Goal: Task Accomplishment & Management: Use online tool/utility

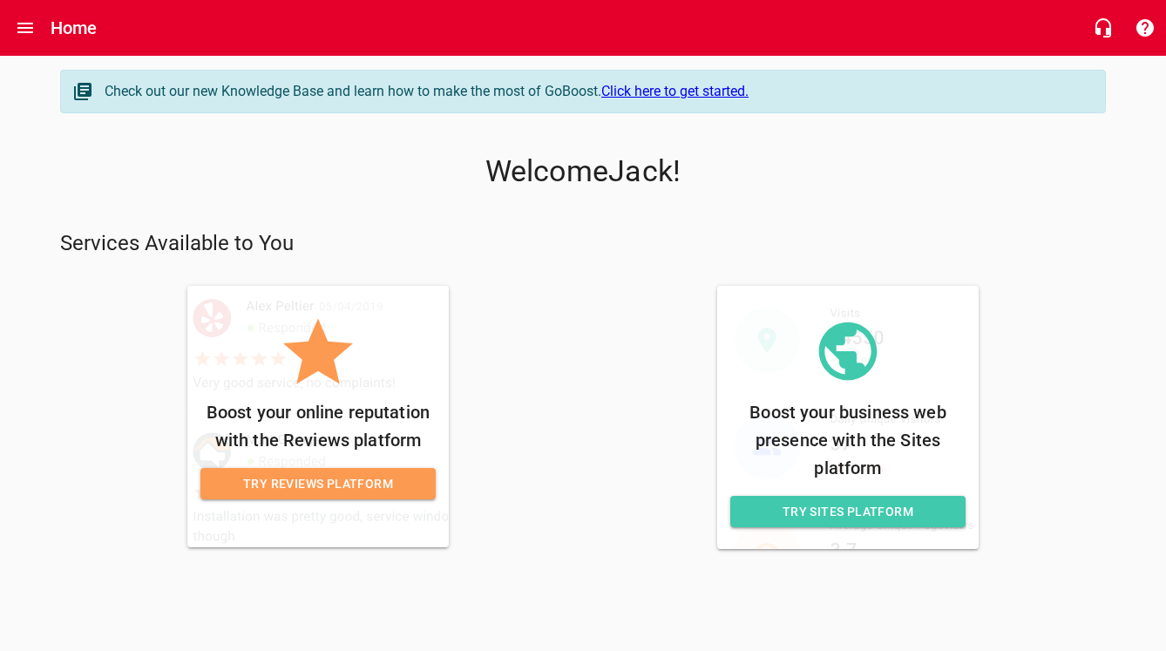
click at [683, 94] on link "Click here to get started." at bounding box center [674, 91] width 147 height 17
click at [798, 508] on span "Try Sites Platform" at bounding box center [847, 512] width 207 height 22
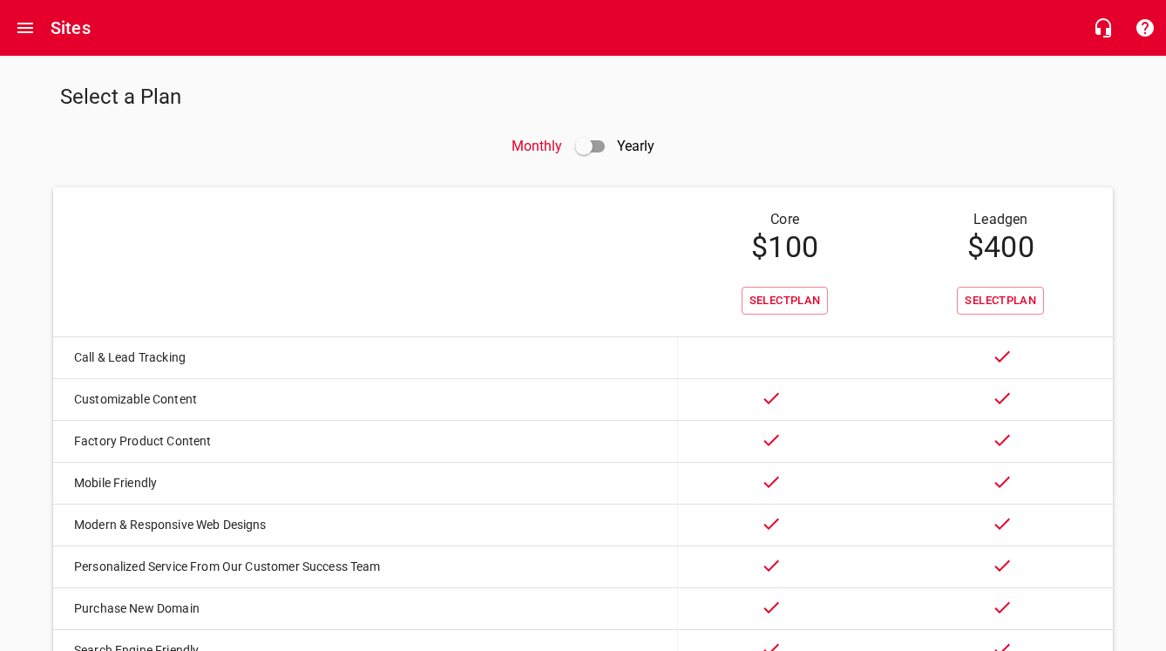
click at [589, 141] on input "checkbox" at bounding box center [584, 147] width 42 height 42
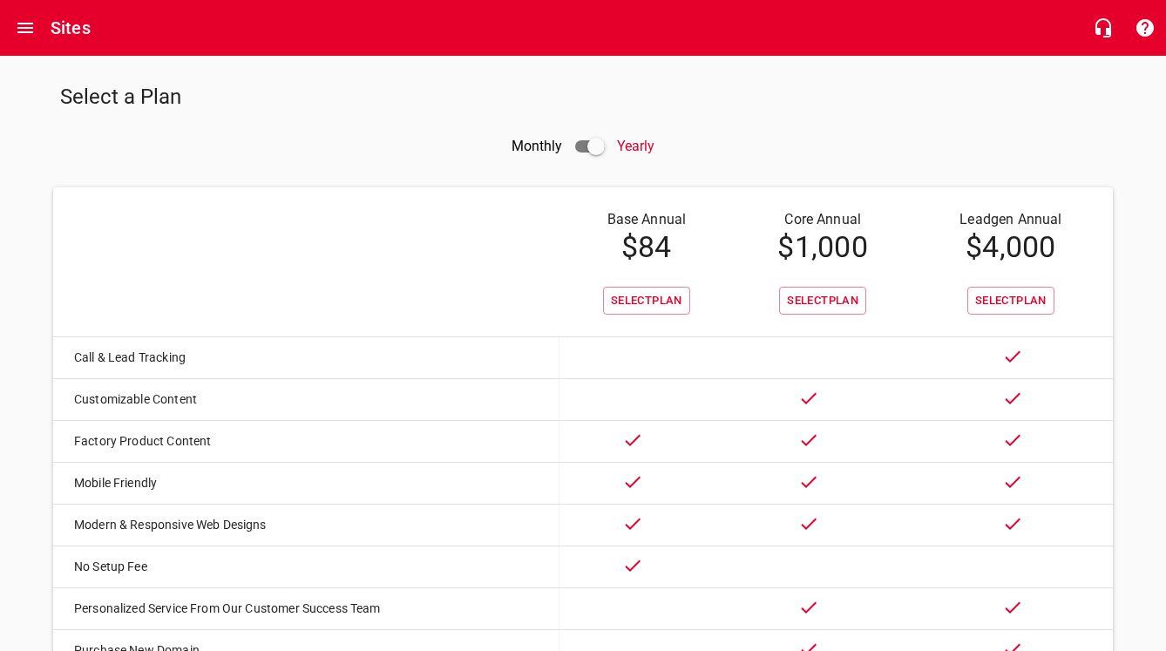
click at [594, 139] on input "checkbox" at bounding box center [596, 147] width 42 height 42
checkbox input "false"
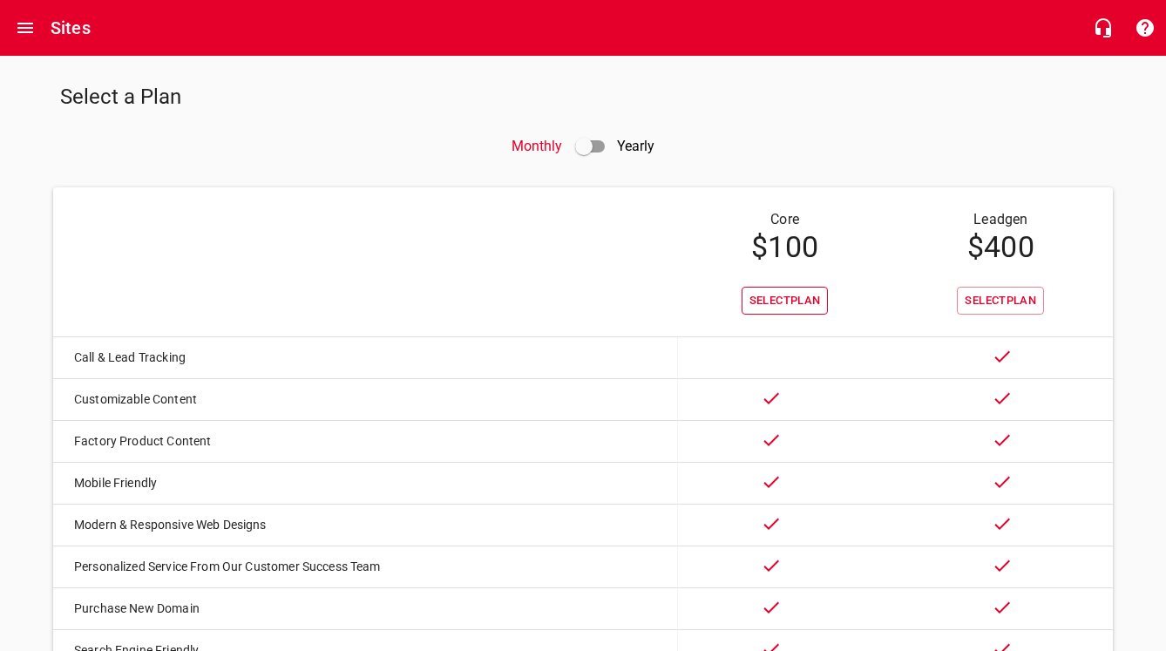
click at [795, 305] on span "Select Plan" at bounding box center [785, 301] width 71 height 20
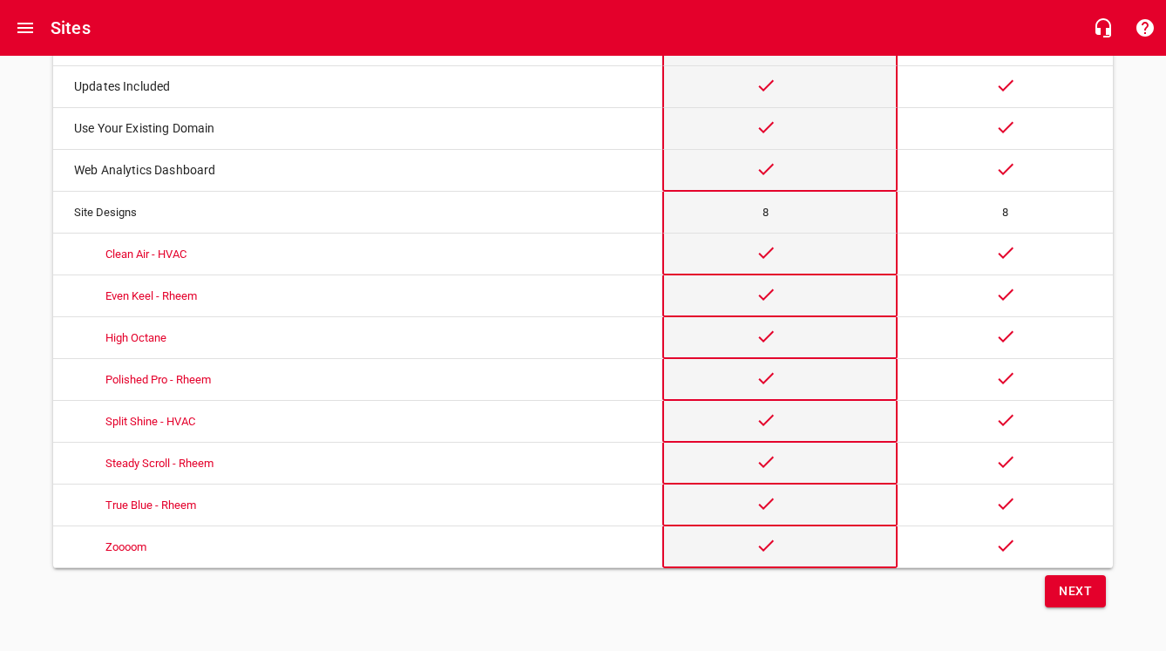
scroll to position [690, 0]
click at [1063, 591] on span "Next" at bounding box center [1075, 592] width 33 height 22
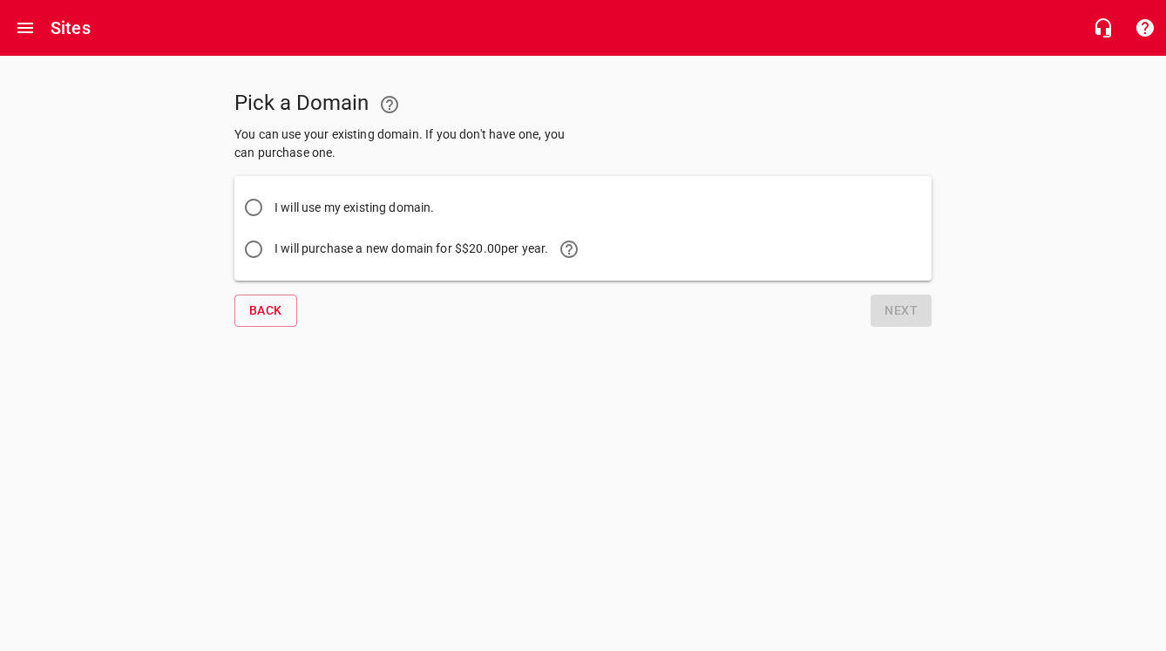
click at [257, 207] on input "I will use my existing domain." at bounding box center [254, 208] width 42 height 42
radio input "true"
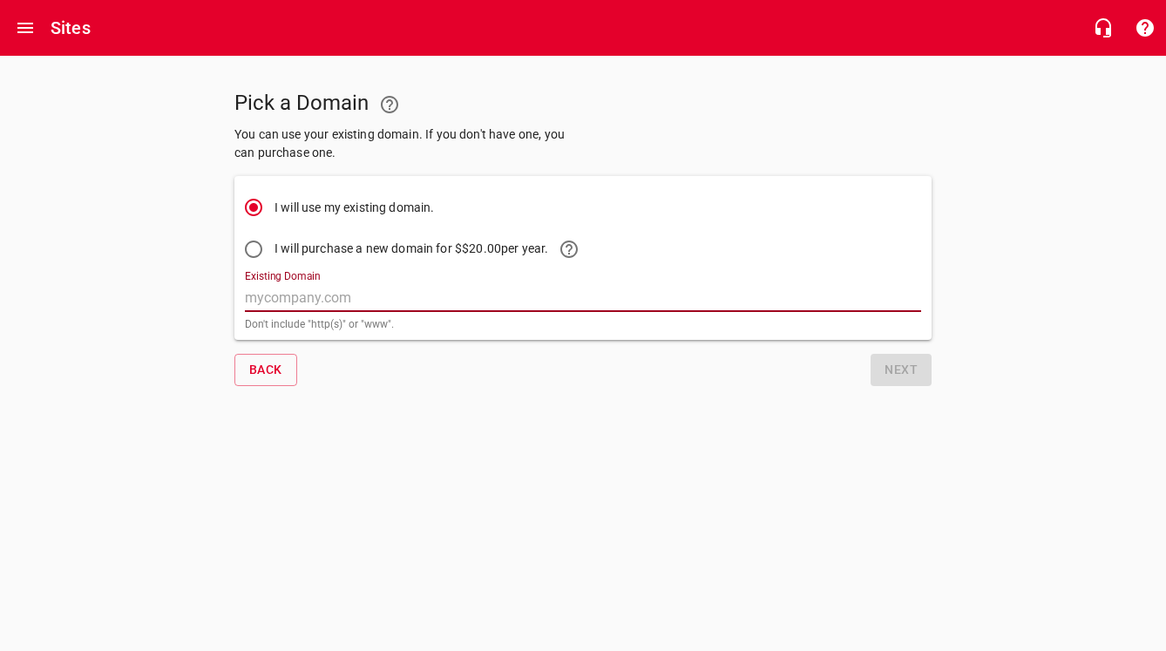
click at [413, 307] on input "Existing Domain" at bounding box center [583, 298] width 676 height 28
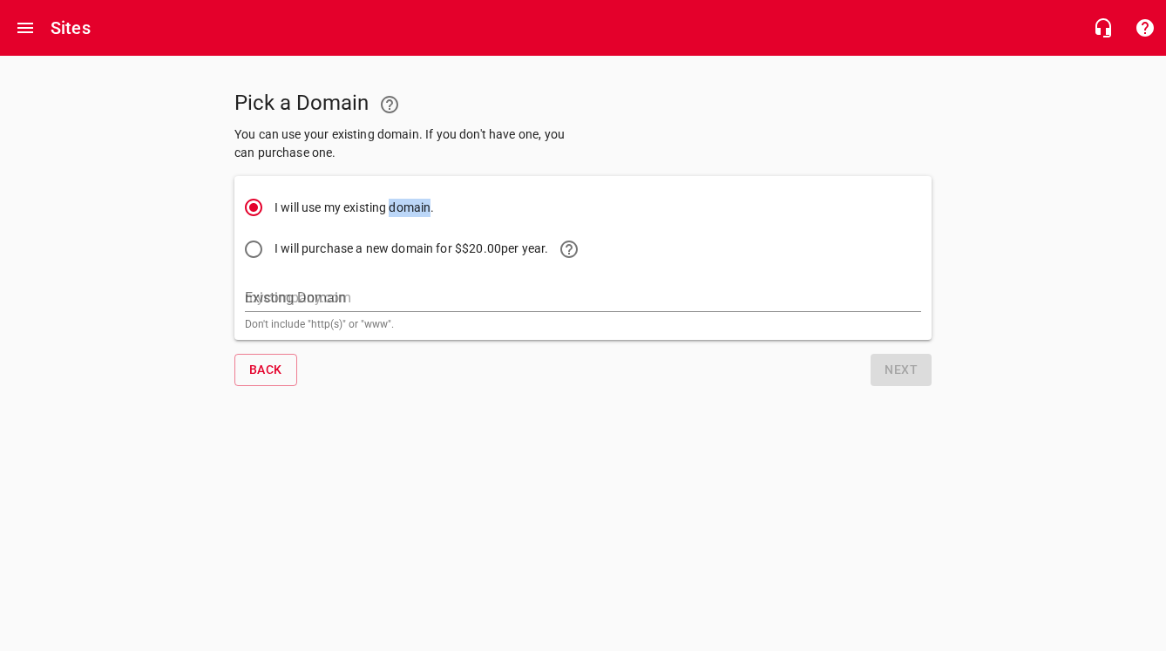
drag, startPoint x: 392, startPoint y: 207, endPoint x: 433, endPoint y: 209, distance: 41.0
click at [433, 209] on span "I will use my existing domain." at bounding box center [355, 208] width 160 height 18
click at [275, 209] on input "I will use my existing domain." at bounding box center [254, 208] width 42 height 42
copy span "domain"
click at [476, 179] on div "I will use my existing domain. I will purchase a new domain for $ $20.00 per ye…" at bounding box center [582, 258] width 697 height 164
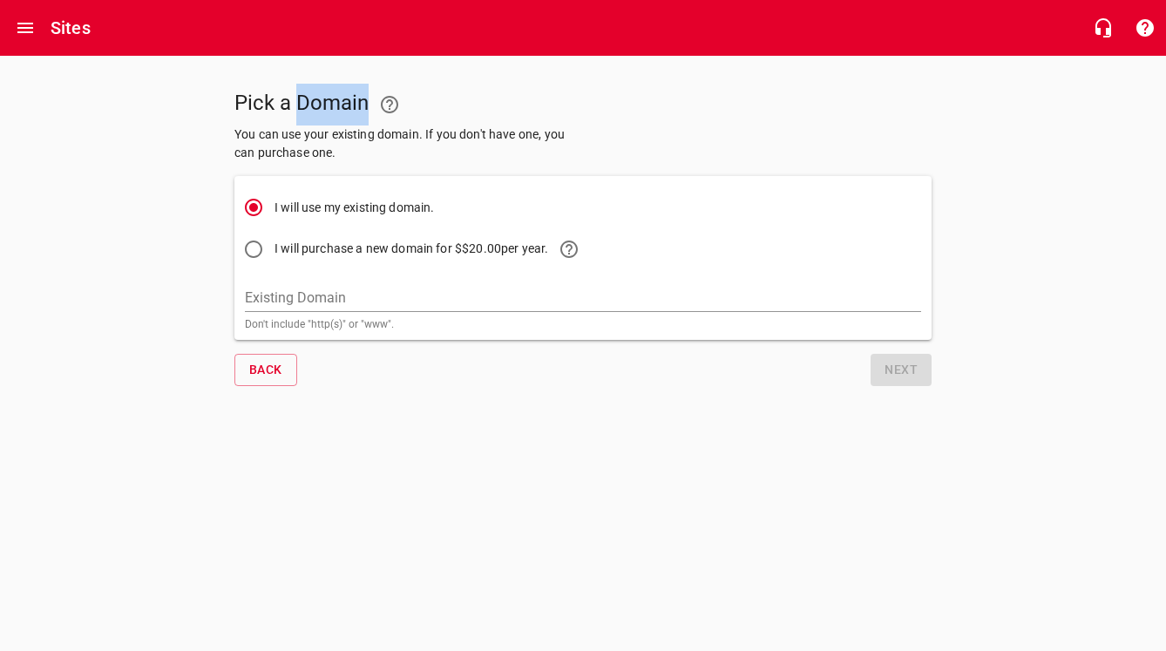
drag, startPoint x: 370, startPoint y: 107, endPoint x: 296, endPoint y: 106, distance: 74.1
click at [296, 106] on h5 "Pick a Domain" at bounding box center [405, 105] width 342 height 42
copy h5 "Domain"
click at [328, 328] on p "Don't include "http(s)" or "www"." at bounding box center [583, 324] width 676 height 10
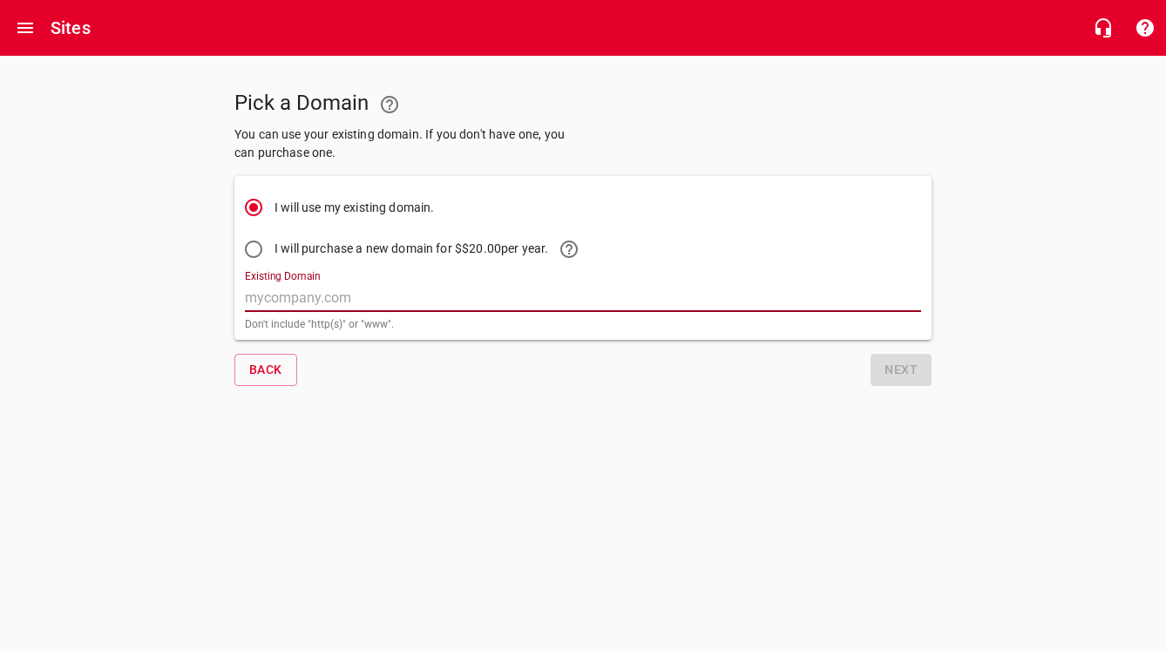
click at [363, 303] on input "Existing Domain" at bounding box center [583, 298] width 676 height 28
paste input "[DOMAIN_NAME]"
type input "[DOMAIN_NAME]"
click at [912, 377] on span "Next" at bounding box center [901, 370] width 33 height 22
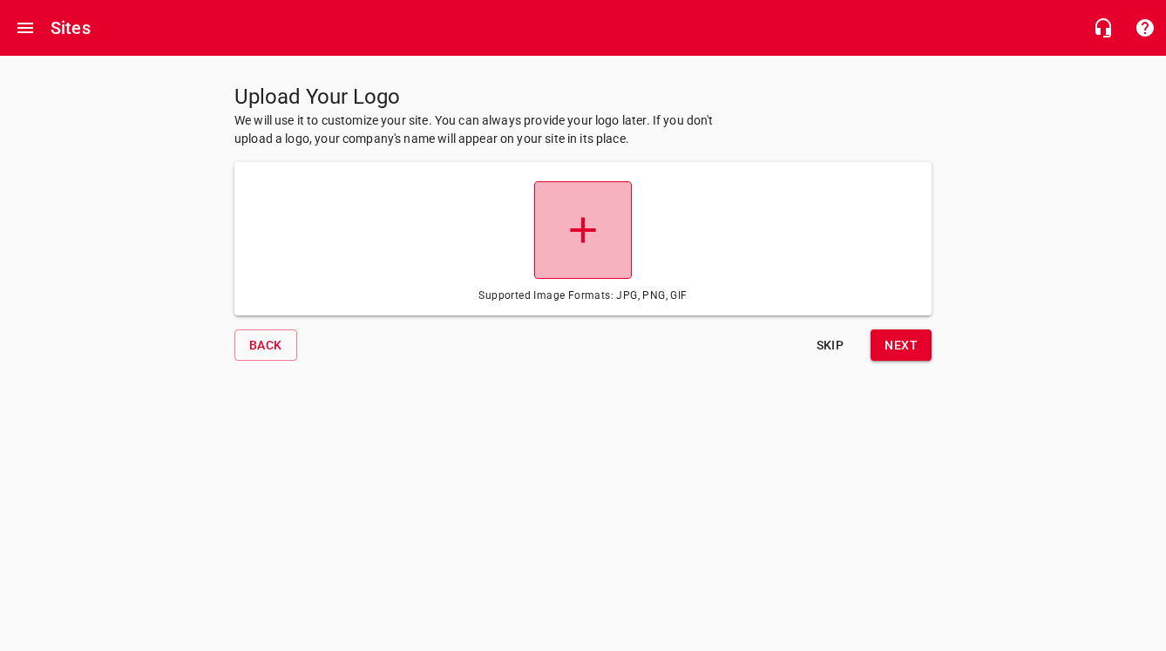
click at [584, 234] on icon at bounding box center [582, 229] width 25 height 25
click at [0, 0] on input "file" at bounding box center [0, 0] width 0 height 0
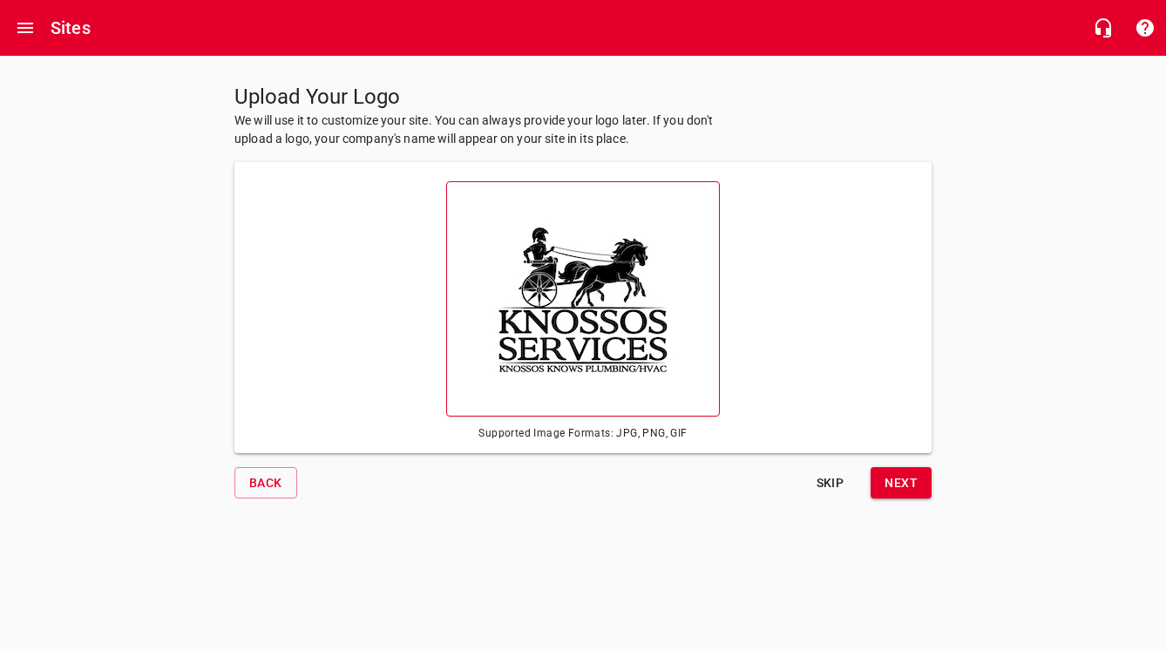
click at [908, 485] on span "Next" at bounding box center [901, 483] width 33 height 22
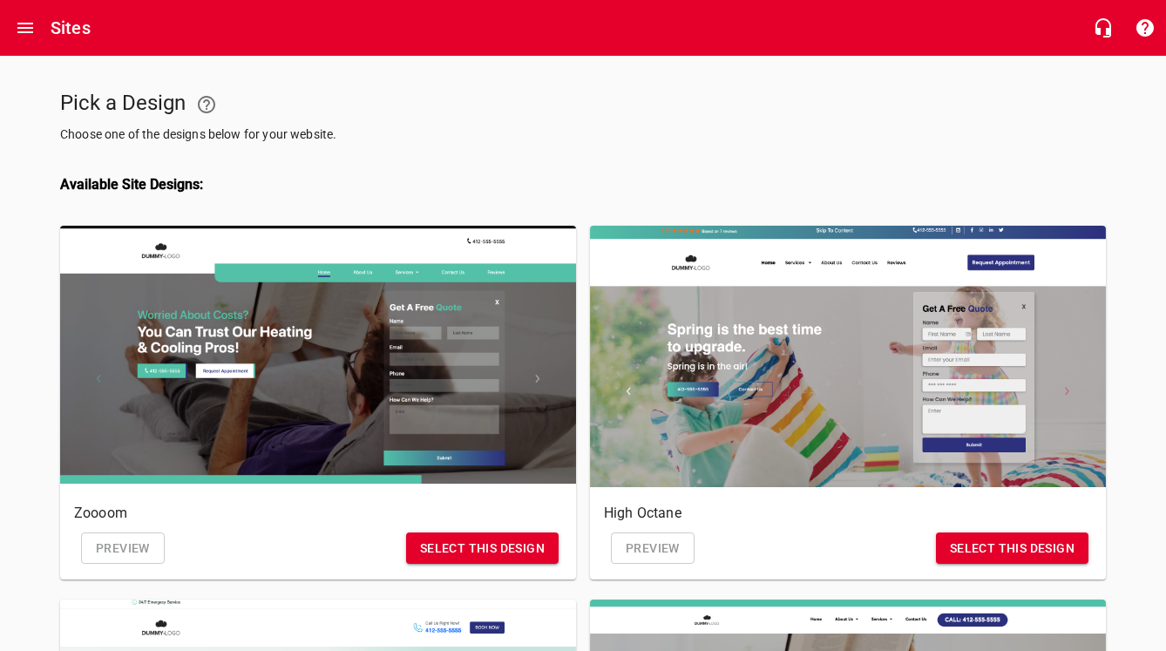
click at [89, 183] on h4 "Available Site Designs:" at bounding box center [583, 184] width 1046 height 17
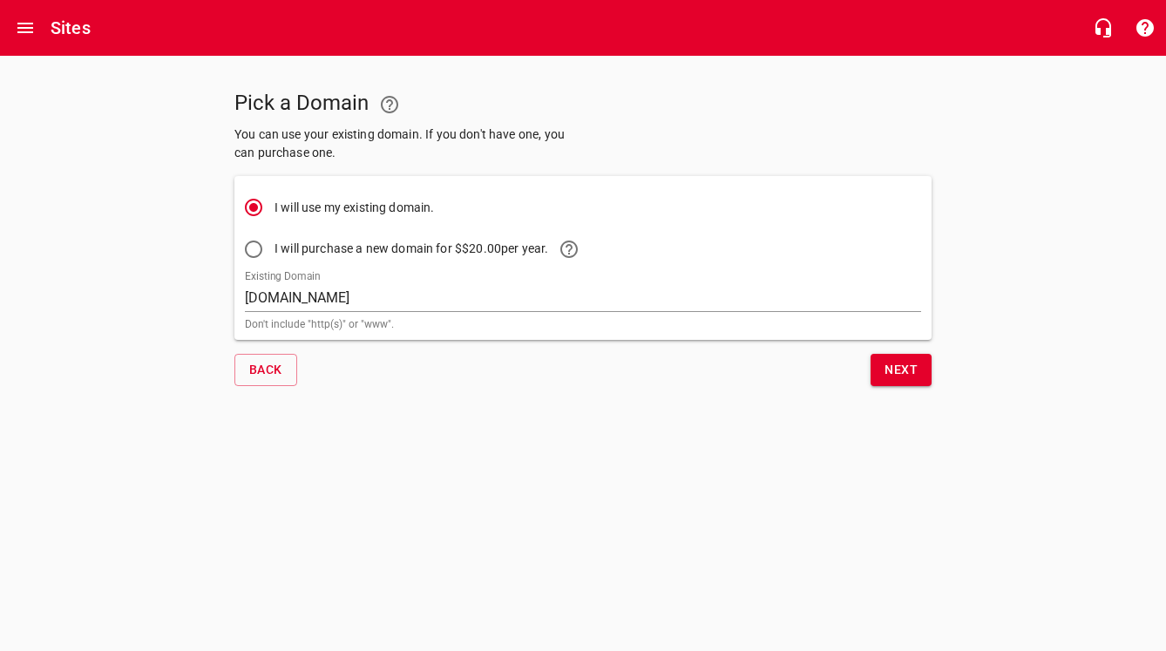
click at [427, 302] on input "[DOMAIN_NAME]" at bounding box center [583, 298] width 676 height 28
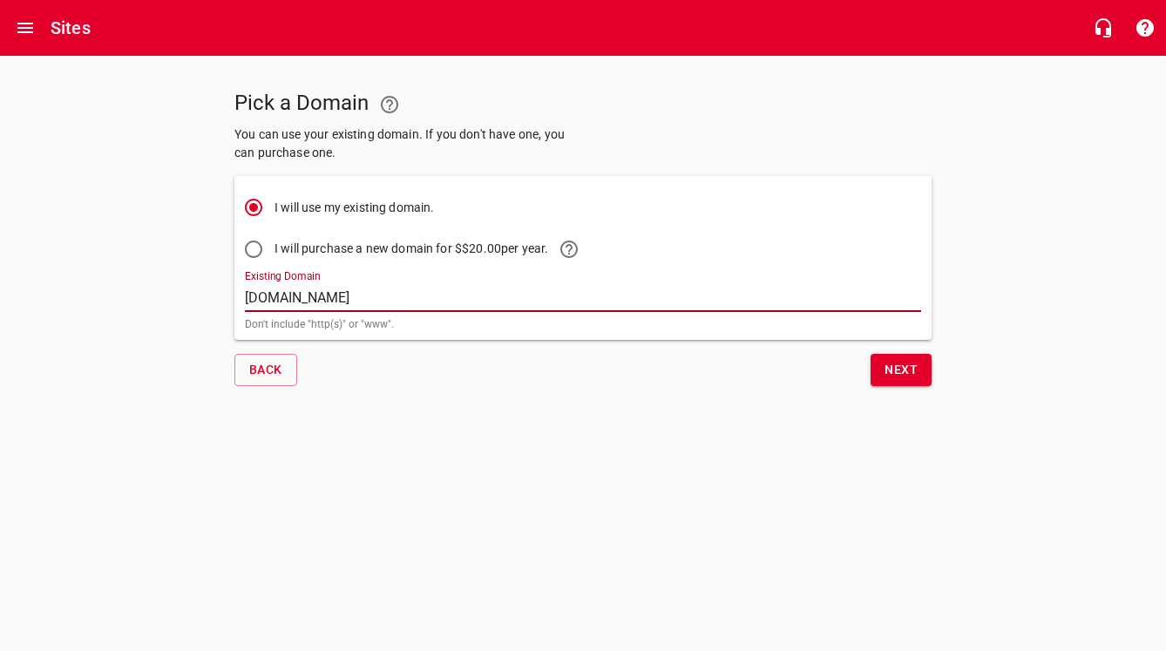
drag, startPoint x: 416, startPoint y: 301, endPoint x: 301, endPoint y: 299, distance: 115.1
click at [301, 299] on input "[DOMAIN_NAME]" at bounding box center [583, 298] width 676 height 28
type input "[DOMAIN_NAME]"
click at [895, 368] on span "Next" at bounding box center [901, 370] width 33 height 22
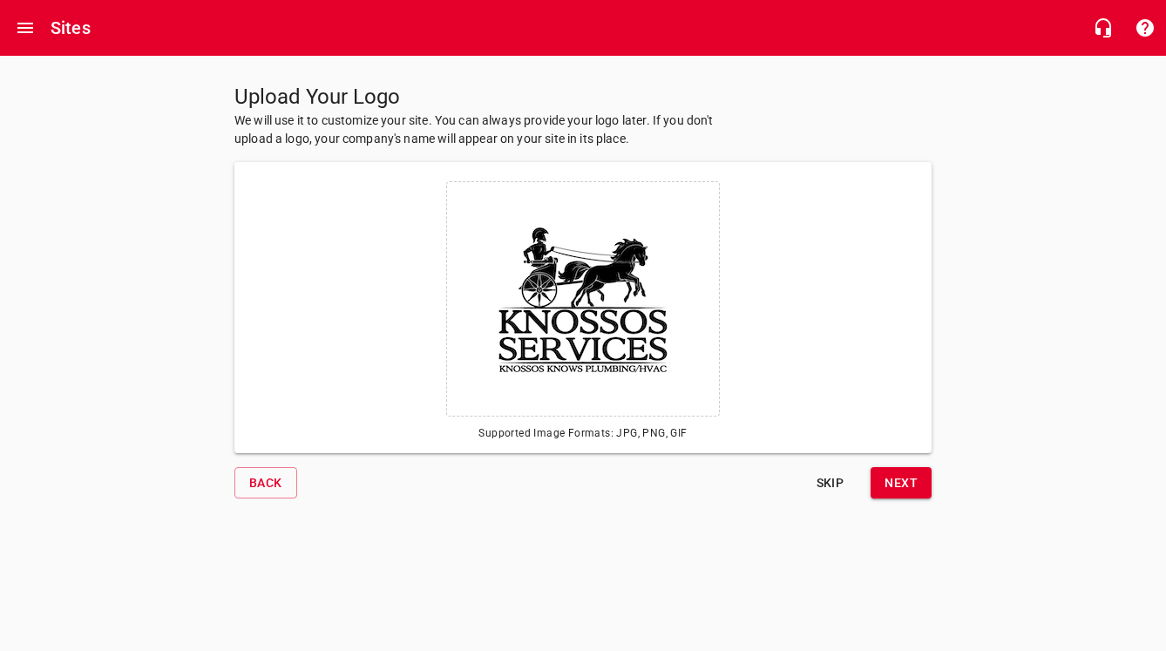
click at [911, 480] on span "Next" at bounding box center [901, 483] width 33 height 22
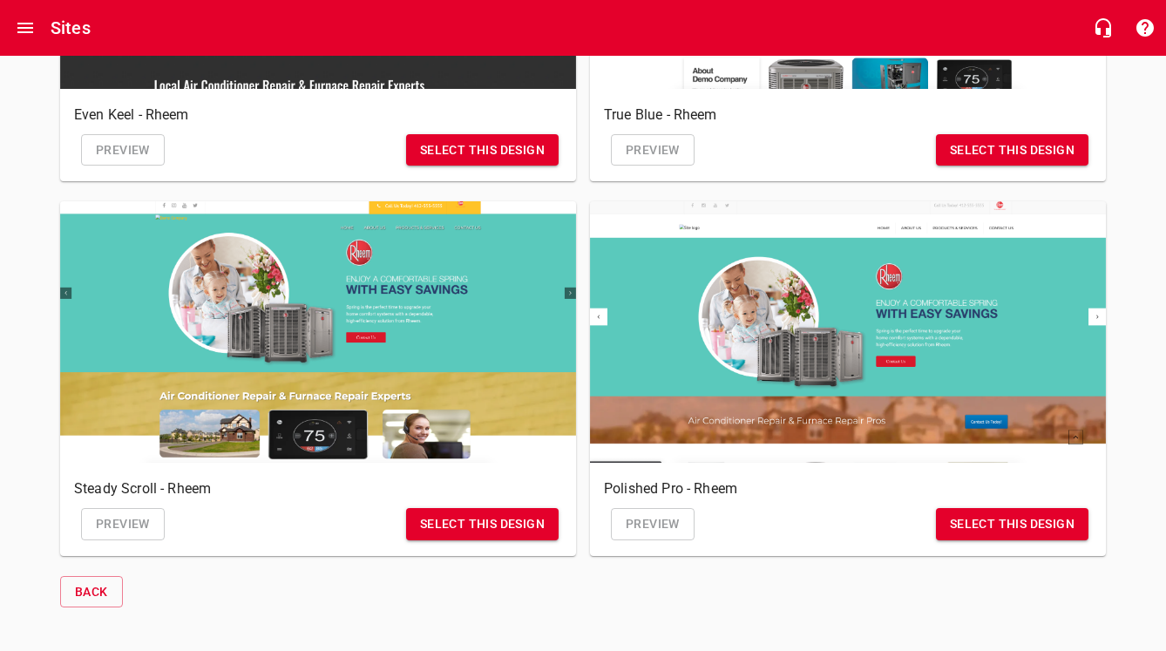
scroll to position [1146, 0]
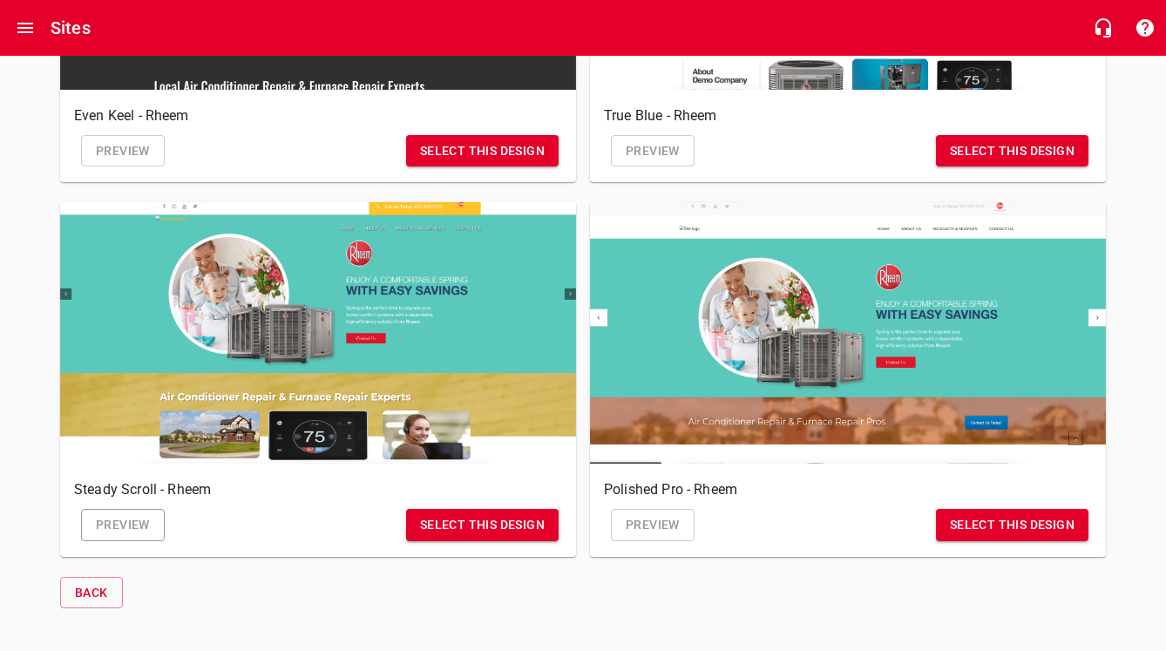
click at [148, 526] on span "Preview" at bounding box center [123, 525] width 54 height 22
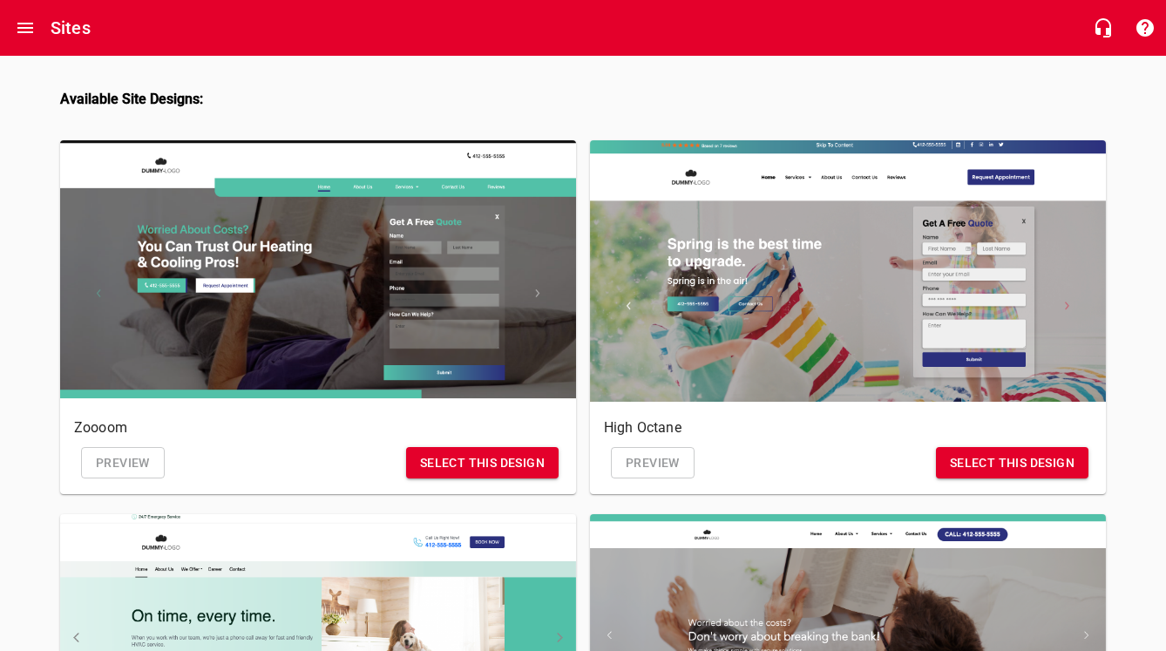
scroll to position [86, 0]
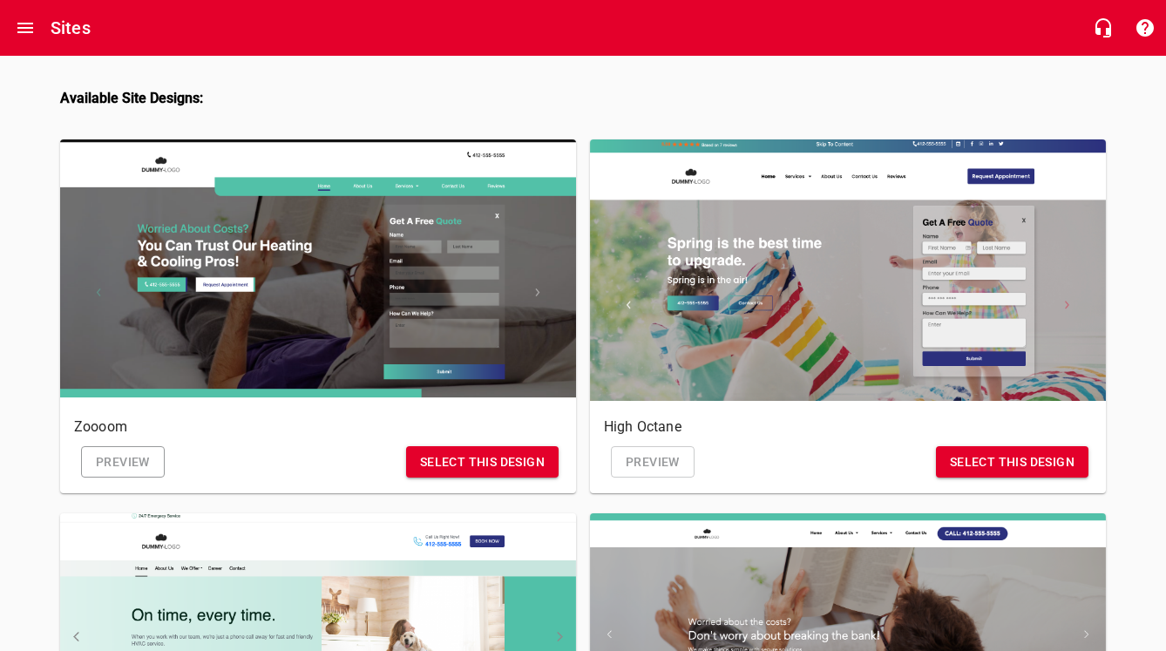
click at [132, 458] on span "Preview" at bounding box center [123, 463] width 54 height 22
click at [658, 460] on span "Preview" at bounding box center [653, 463] width 54 height 22
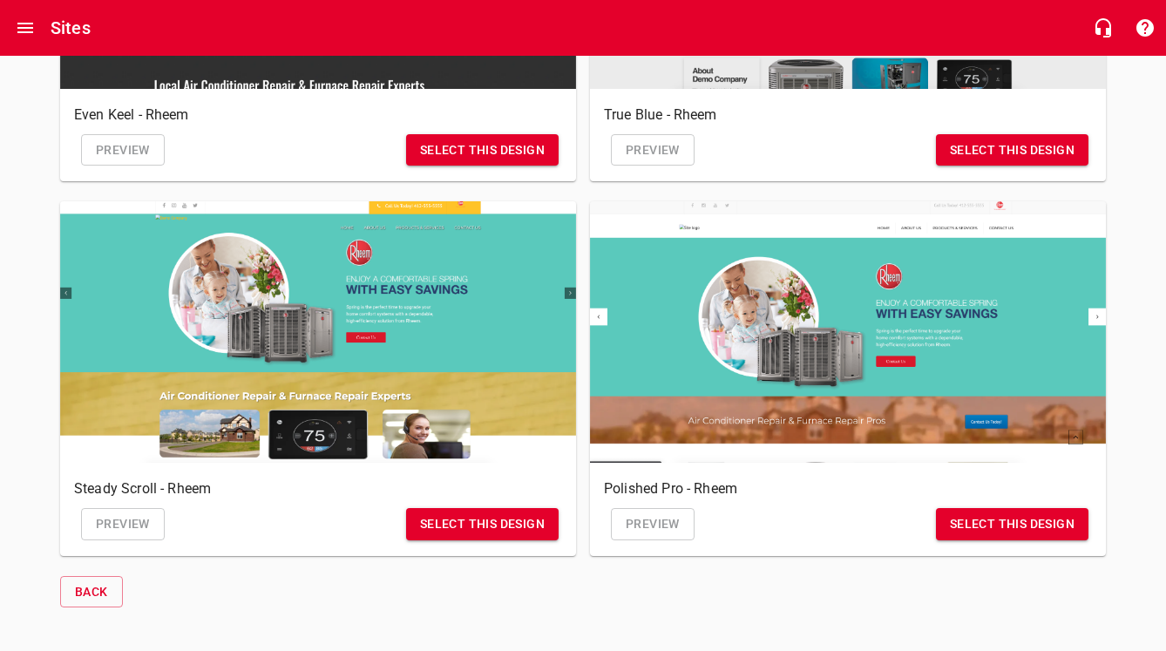
scroll to position [1146, 0]
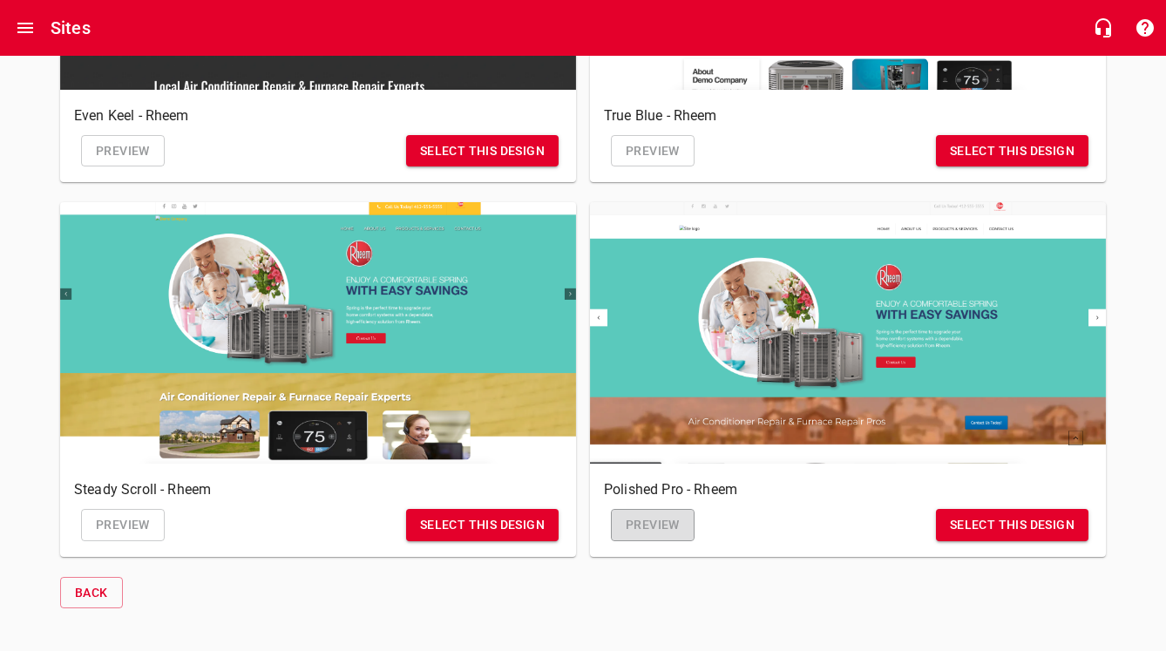
click at [651, 528] on span "Preview" at bounding box center [653, 525] width 54 height 22
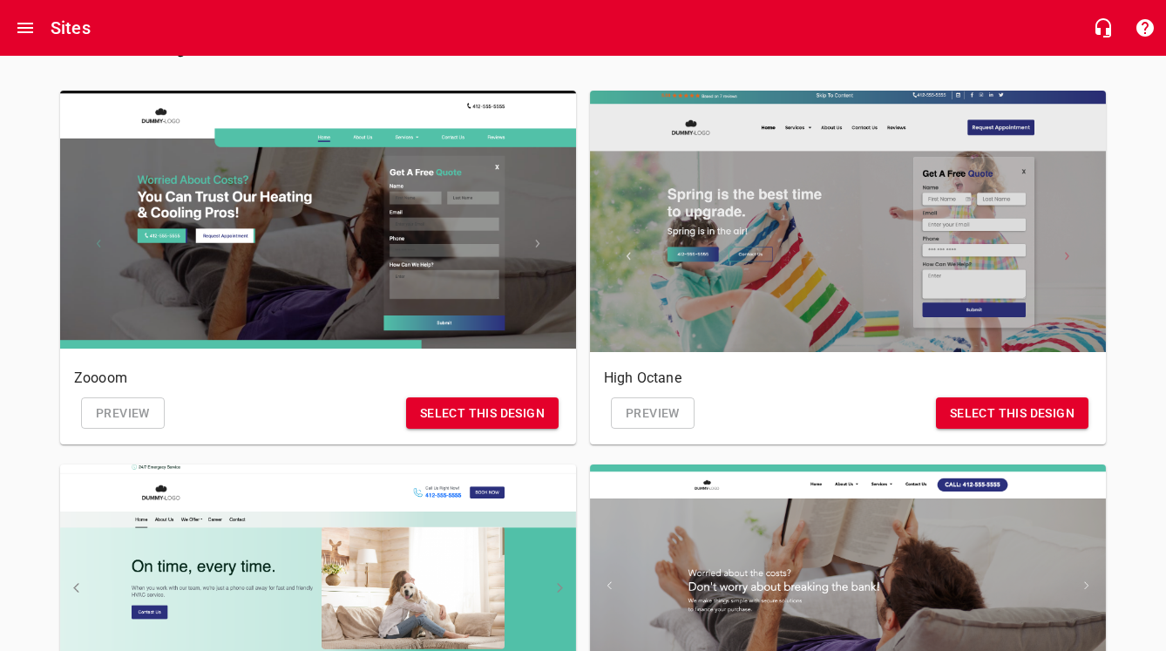
scroll to position [142, 0]
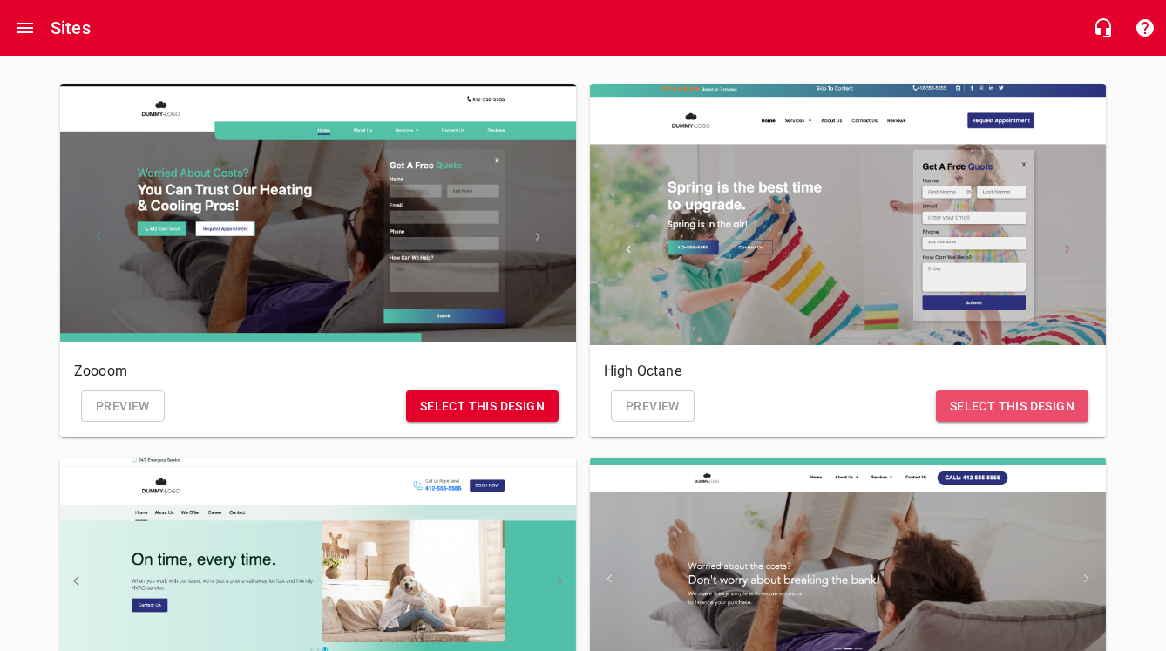
click at [1053, 402] on span "Select this design" at bounding box center [1012, 407] width 125 height 22
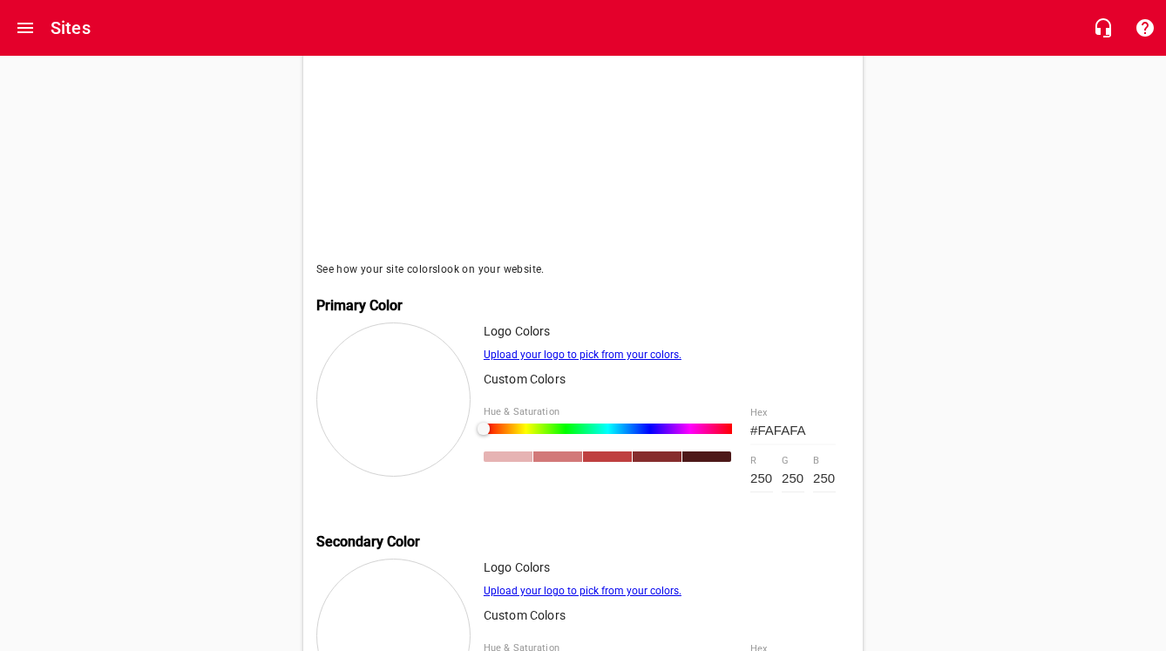
scroll to position [445, 0]
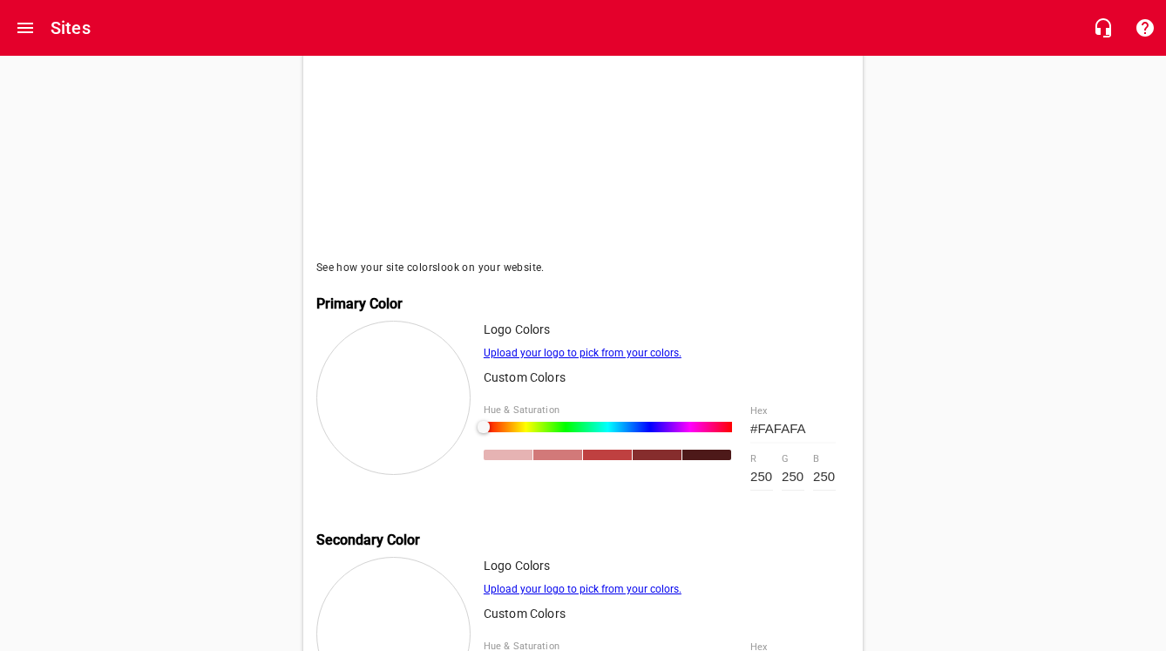
click at [375, 388] on div at bounding box center [393, 398] width 154 height 154
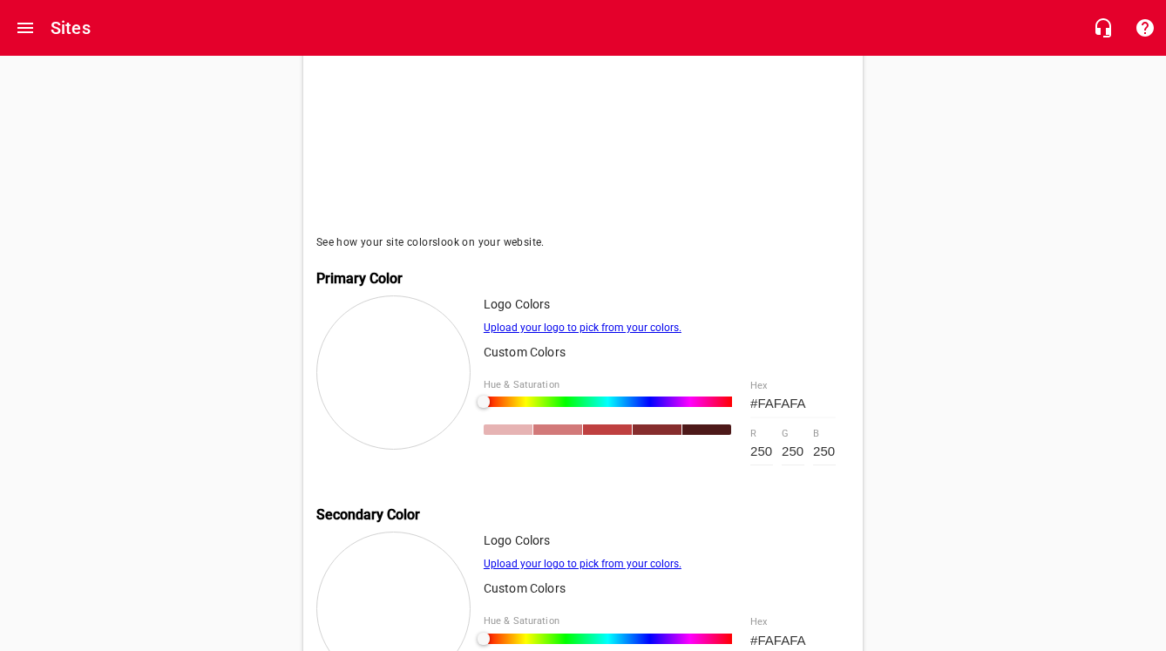
scroll to position [472, 0]
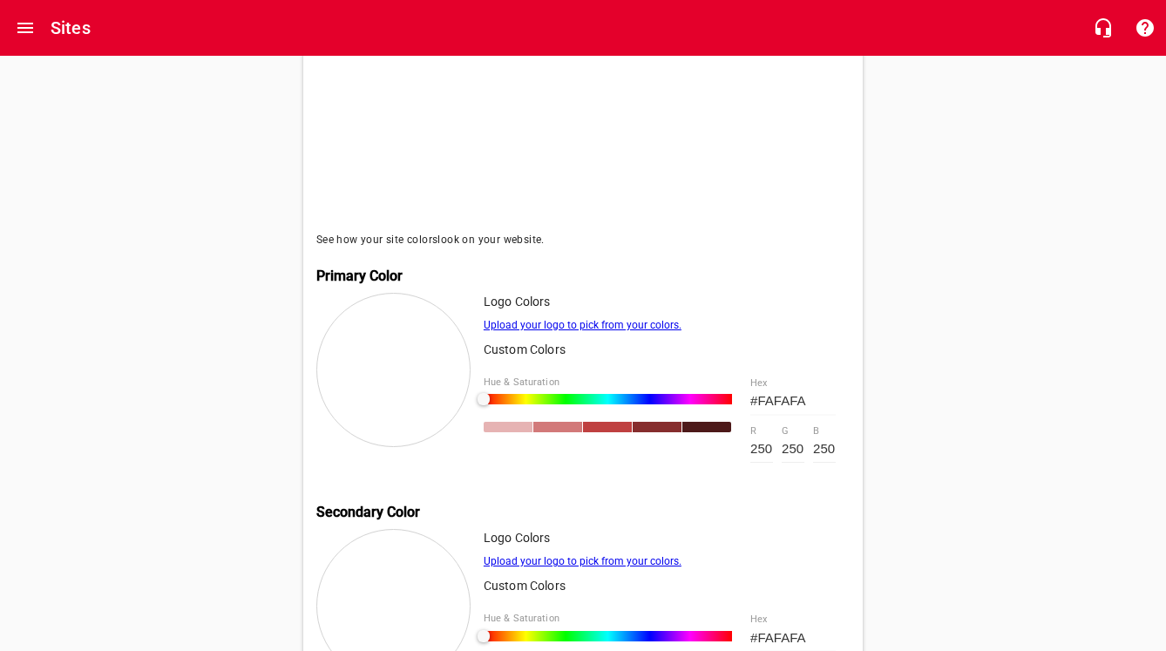
click at [569, 322] on link "Upload your logo to pick from your colors." at bounding box center [583, 325] width 198 height 12
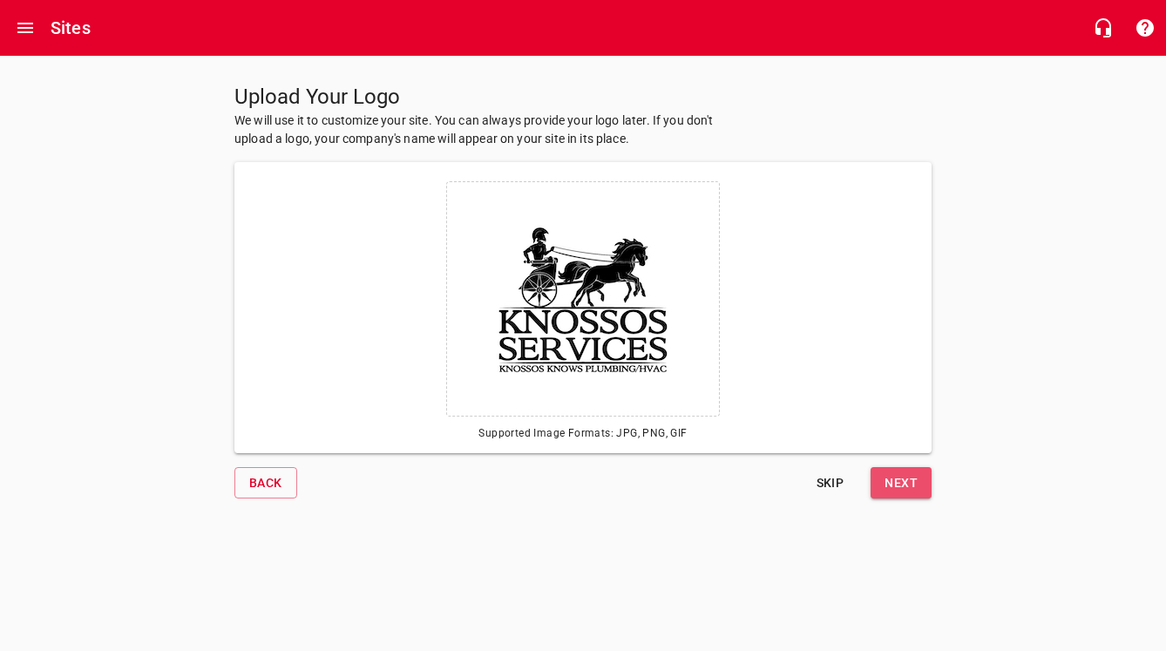
click at [886, 486] on span "Next" at bounding box center [901, 483] width 33 height 22
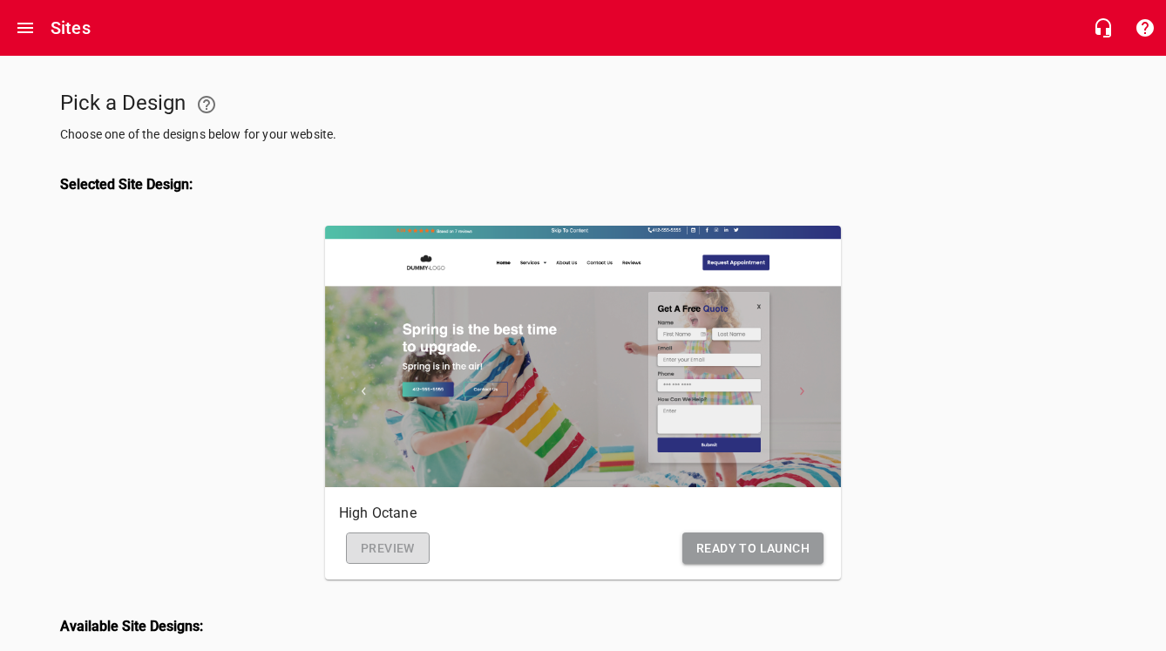
click at [385, 551] on span "Preview" at bounding box center [388, 549] width 54 height 22
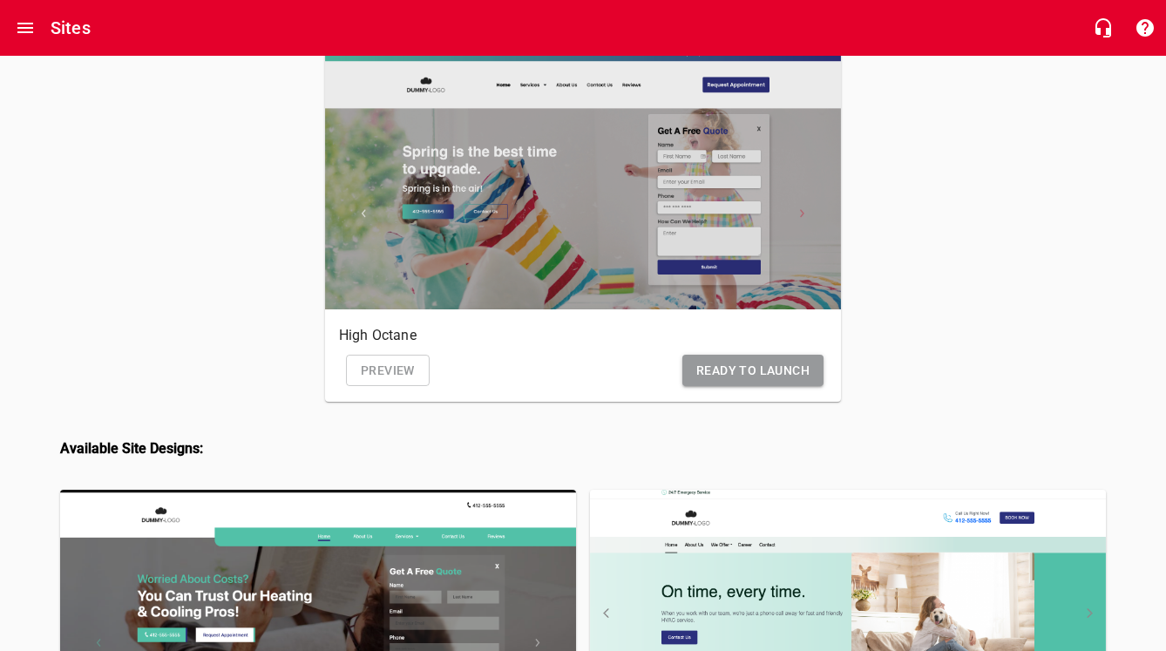
scroll to position [182, 0]
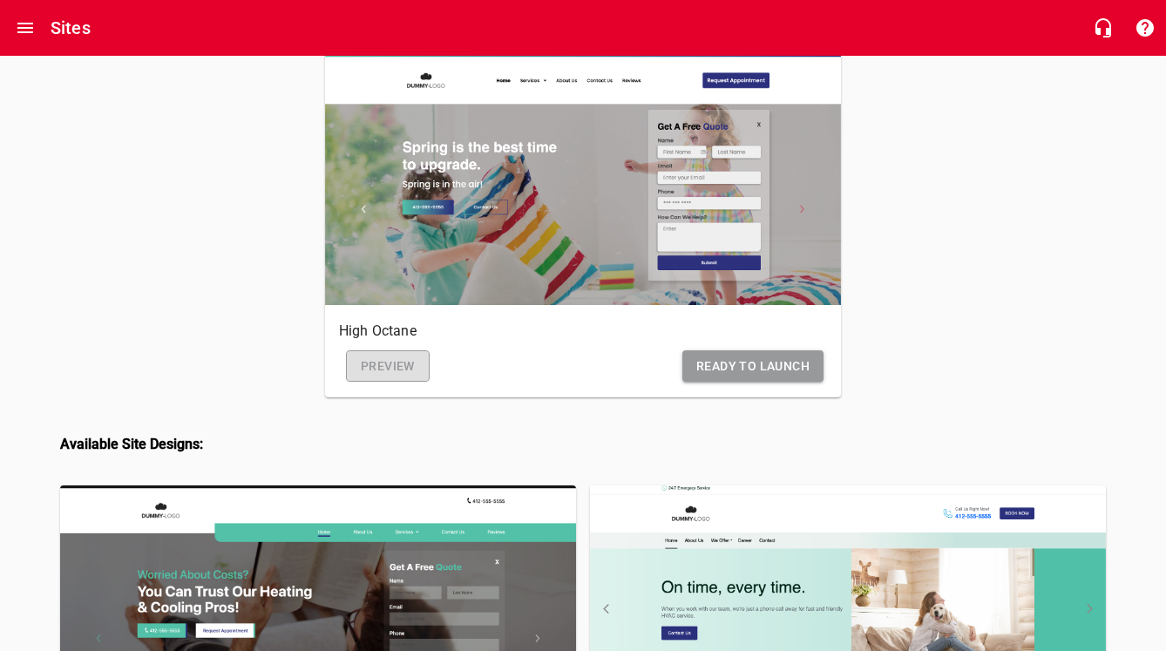
click at [372, 373] on span "Preview" at bounding box center [388, 367] width 54 height 22
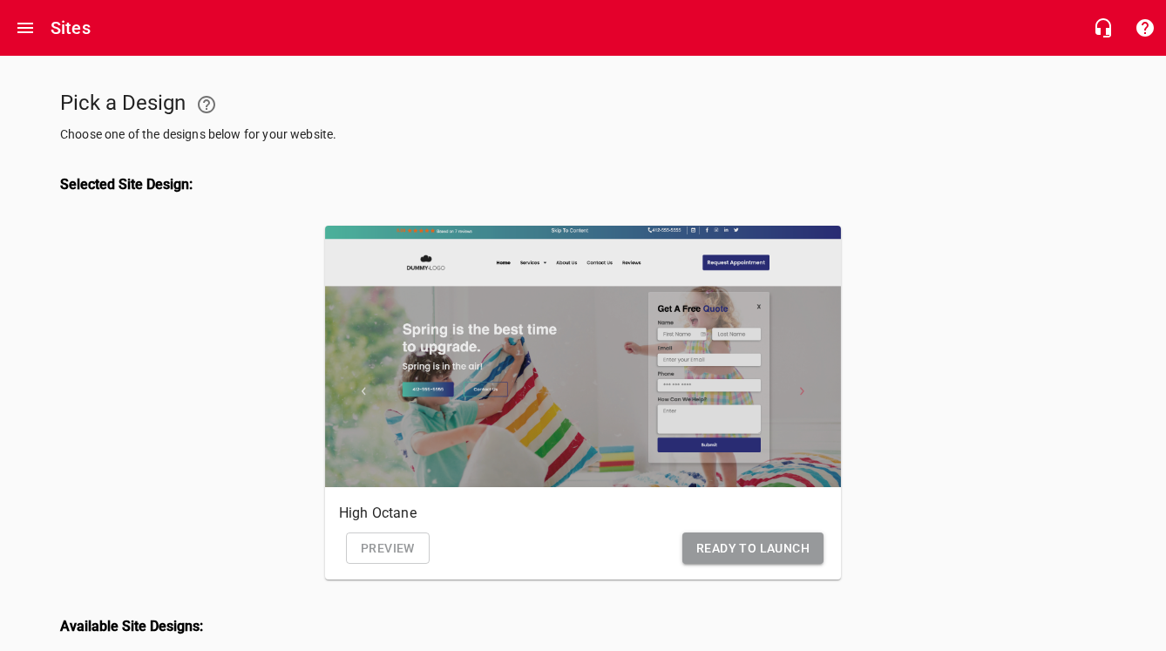
scroll to position [0, 0]
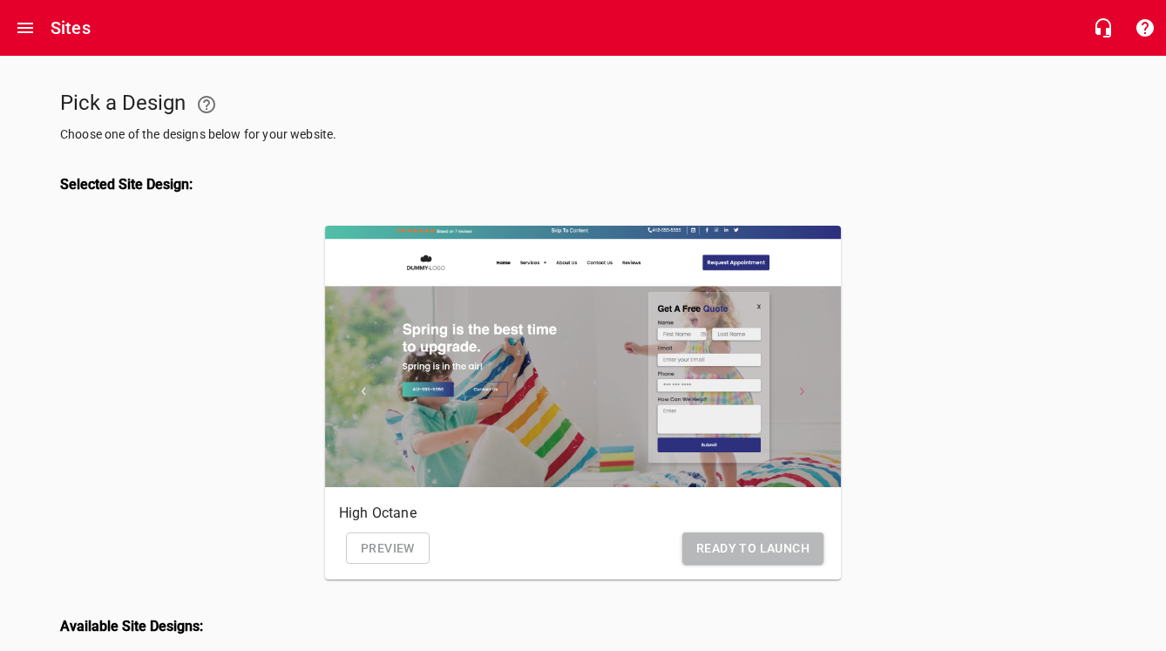
click at [759, 554] on span "Ready to Launch" at bounding box center [752, 549] width 113 height 22
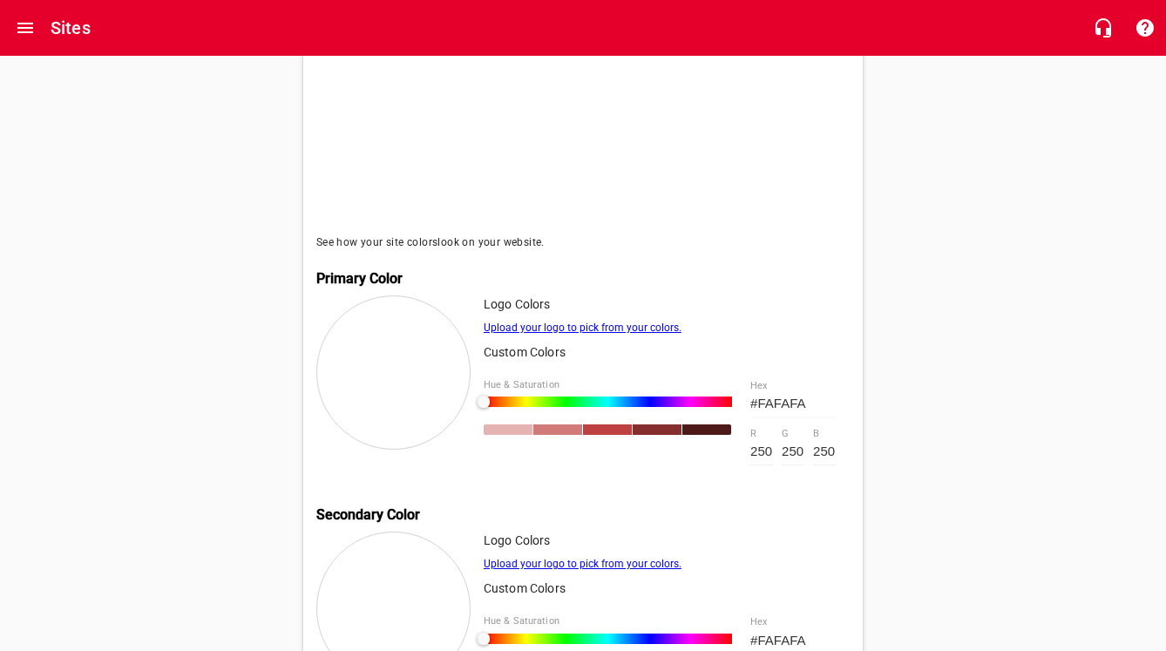
scroll to position [471, 0]
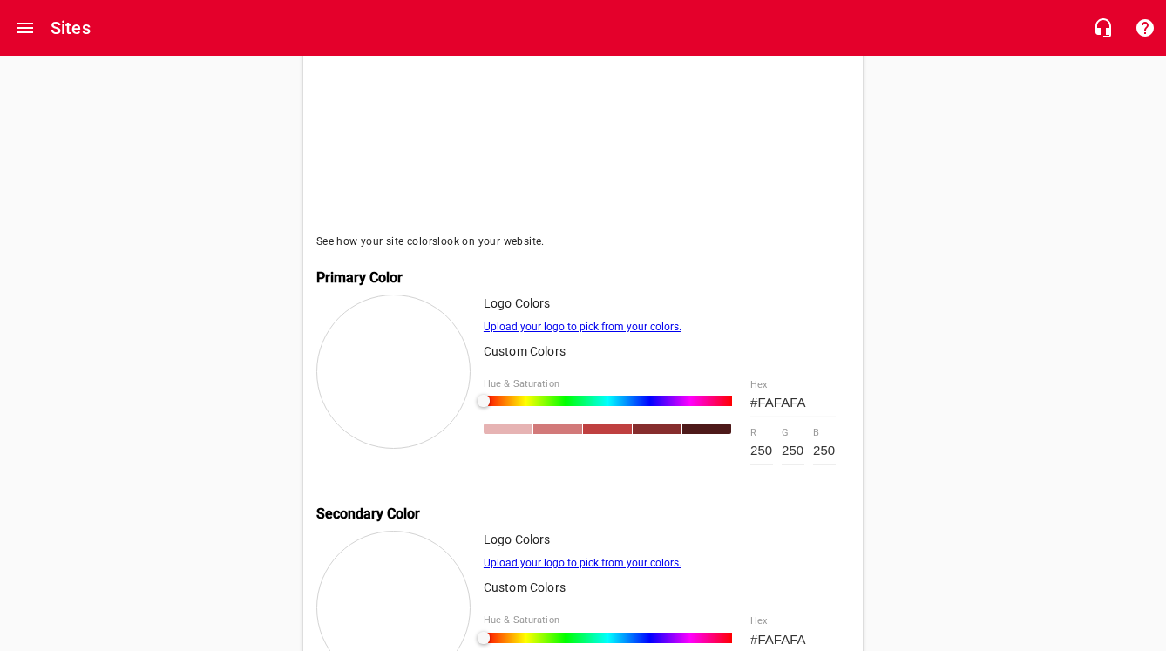
click at [431, 358] on div at bounding box center [393, 372] width 154 height 154
drag, startPoint x: 483, startPoint y: 392, endPoint x: 556, endPoint y: 392, distance: 73.2
click at [503, 395] on div at bounding box center [497, 401] width 12 height 12
click at [520, 396] on div at bounding box center [608, 401] width 248 height 10
drag, startPoint x: 516, startPoint y: 396, endPoint x: 468, endPoint y: 396, distance: 47.9
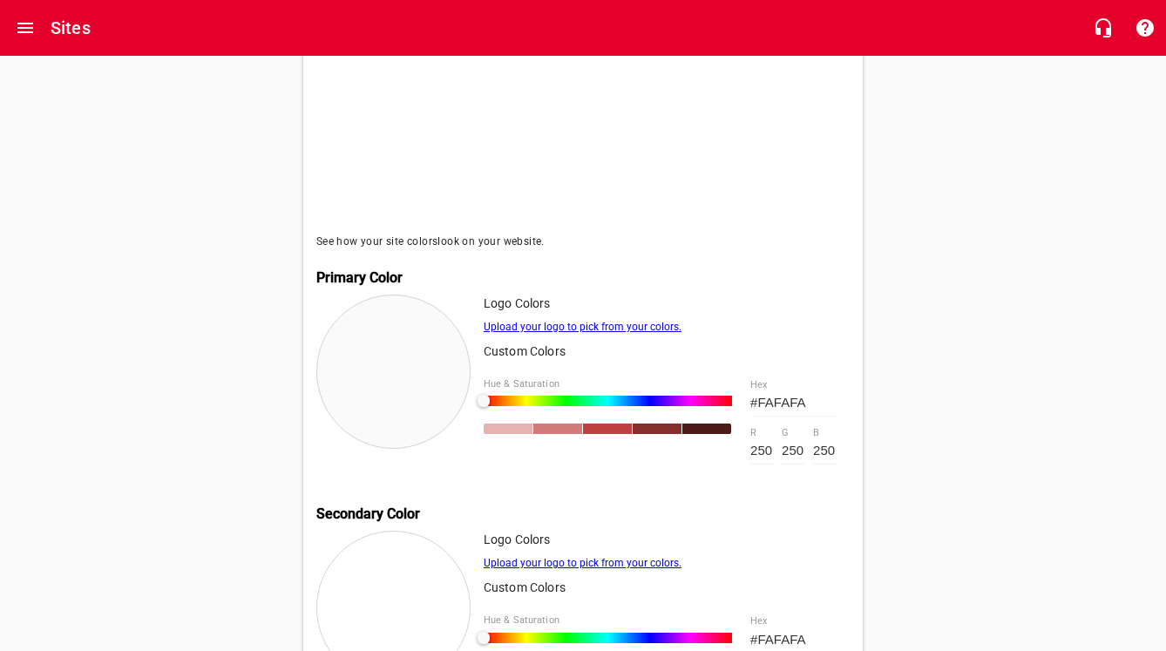
click at [468, 396] on div "Logo Colors Upload your logo to pick from your colors. Custom Colors Hue & Satu…" at bounding box center [582, 391] width 533 height 193
click at [648, 396] on div at bounding box center [608, 401] width 248 height 10
click at [693, 396] on div at bounding box center [608, 401] width 248 height 10
click at [715, 396] on div at bounding box center [608, 401] width 248 height 10
click at [523, 396] on div at bounding box center [608, 401] width 248 height 10
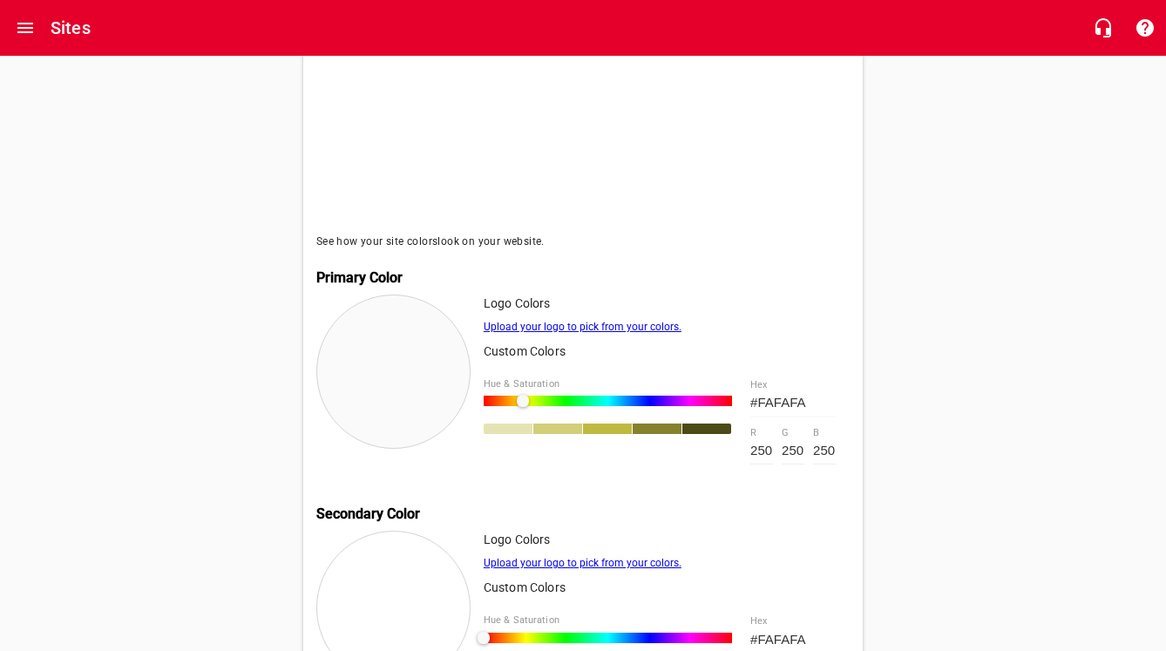
click at [533, 396] on div at bounding box center [529, 402] width 12 height 12
click at [508, 396] on div at bounding box center [608, 401] width 248 height 10
click at [540, 396] on div at bounding box center [608, 401] width 248 height 10
click at [484, 396] on div at bounding box center [608, 401] width 248 height 10
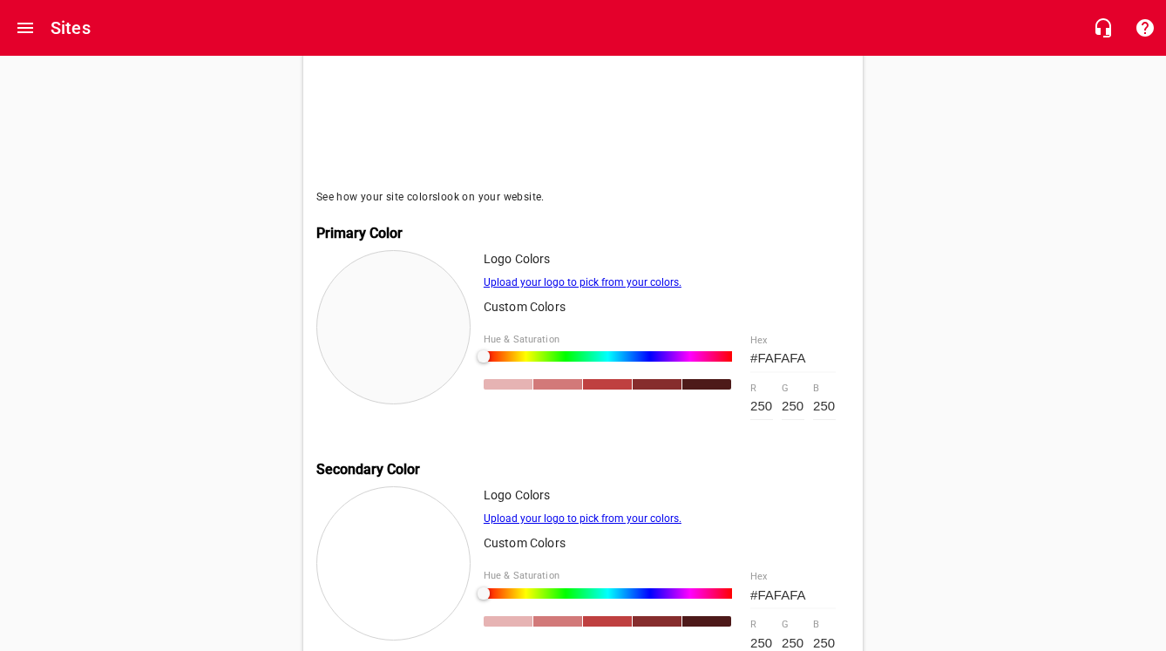
scroll to position [520, 0]
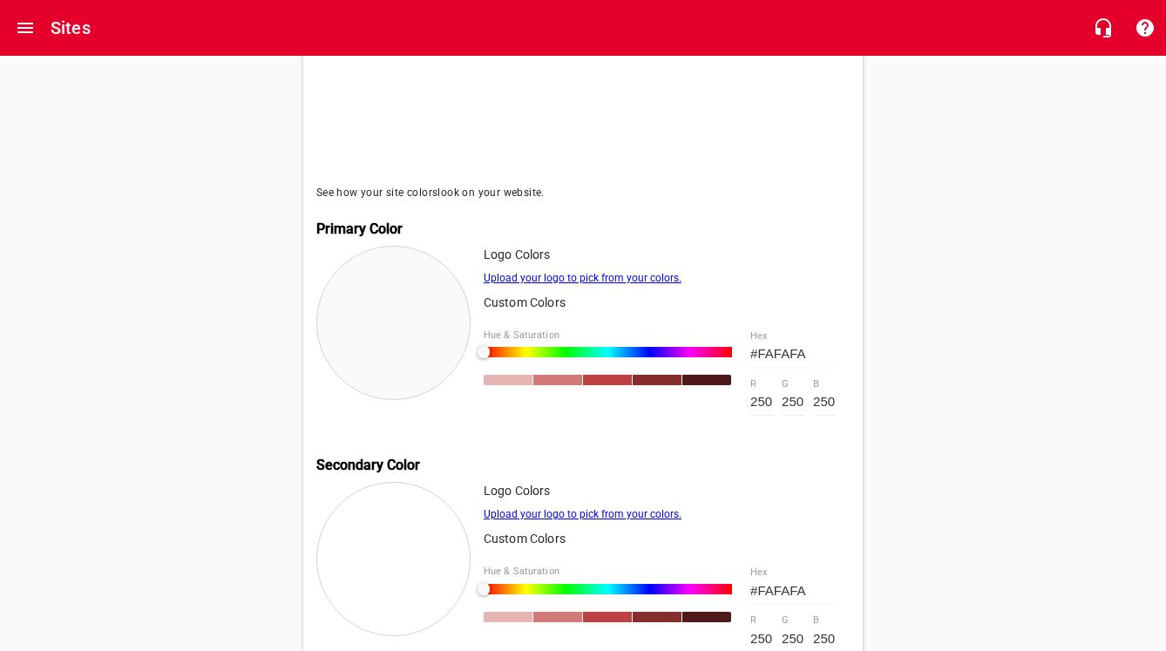
click at [585, 276] on link "Upload your logo to pick from your colors." at bounding box center [583, 278] width 198 height 12
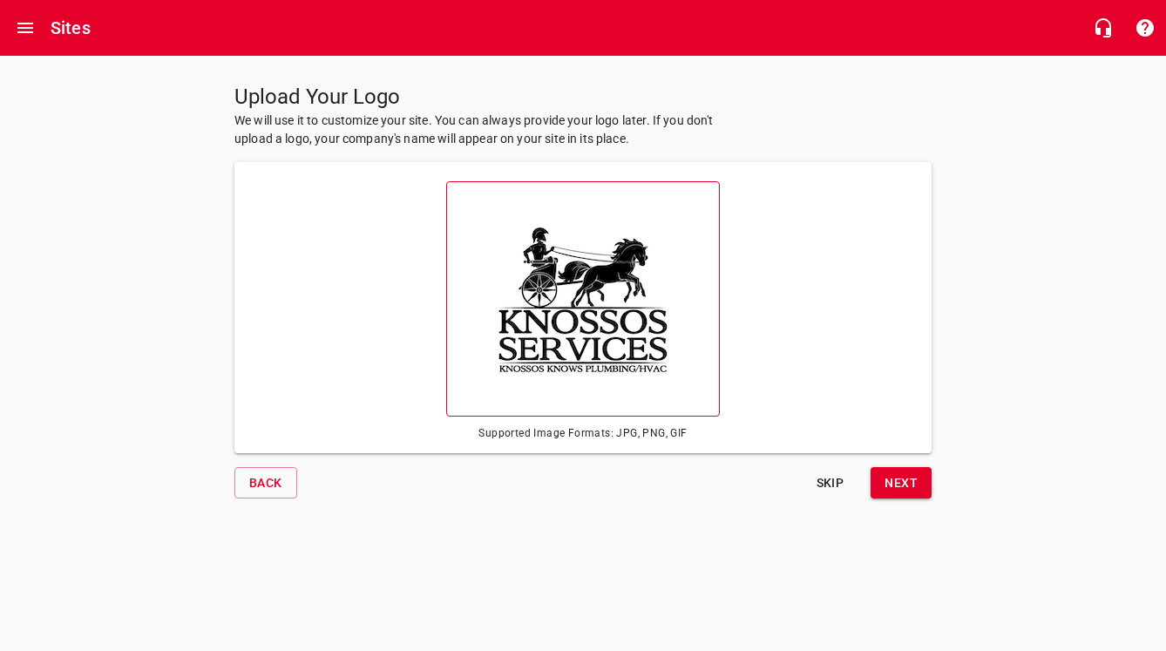
click at [623, 374] on img at bounding box center [583, 298] width 220 height 181
click at [0, 0] on input "file" at bounding box center [0, 0] width 0 height 0
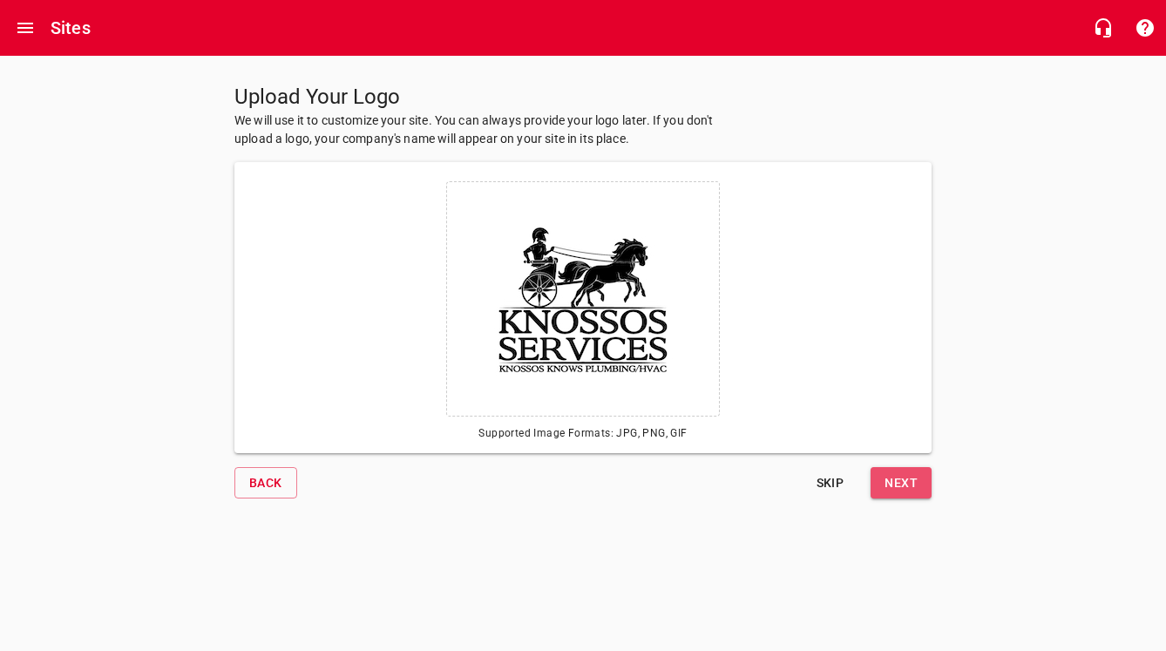
click at [907, 489] on span "Next" at bounding box center [901, 483] width 33 height 22
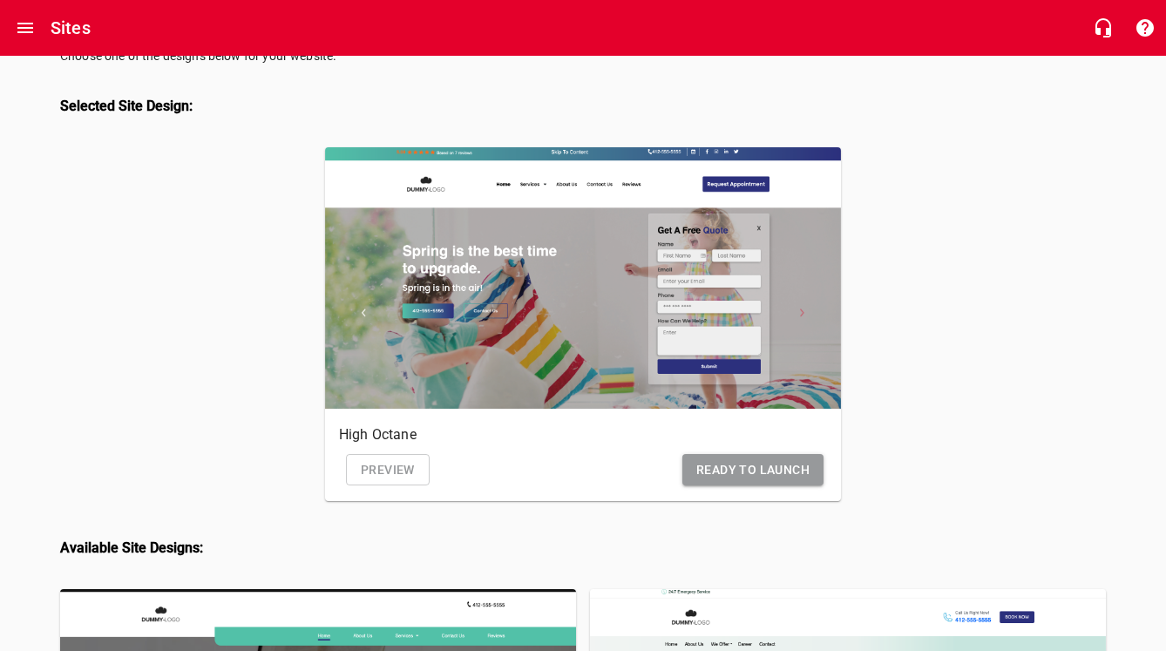
scroll to position [80, 0]
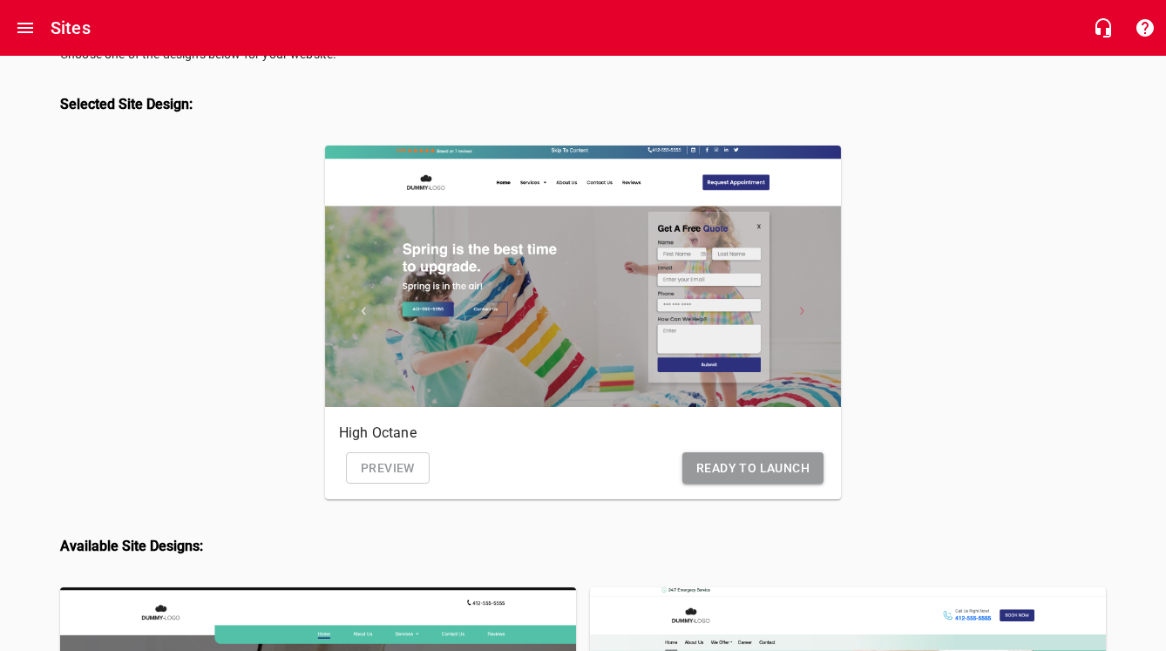
click at [804, 463] on span "Ready to Launch" at bounding box center [752, 469] width 113 height 22
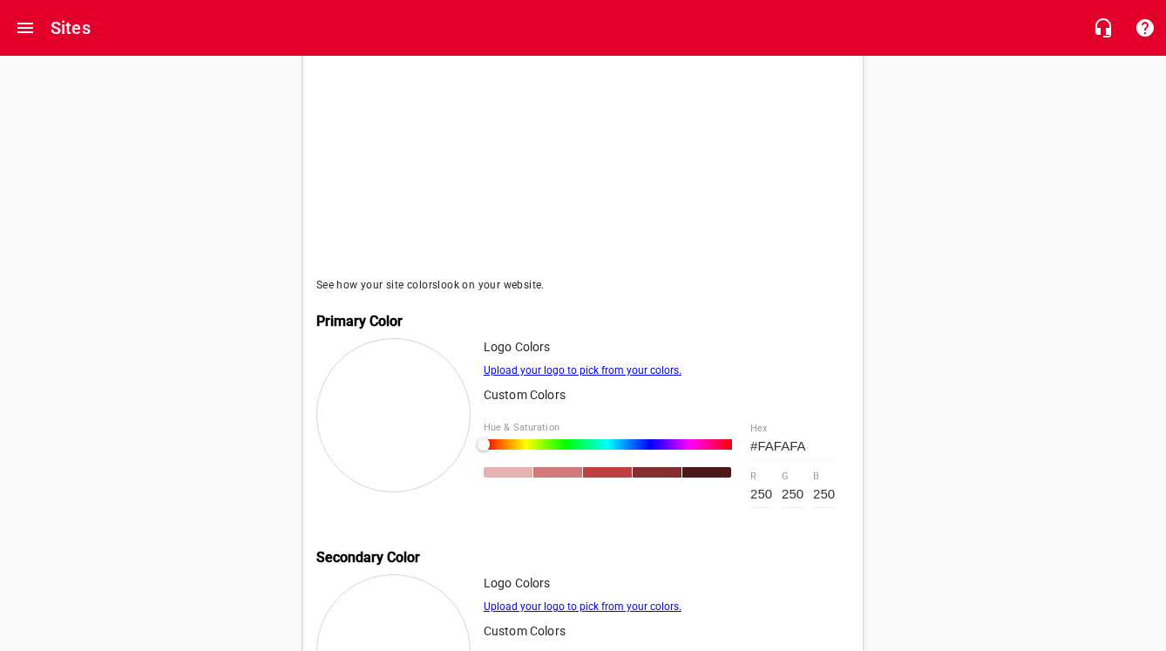
scroll to position [438, 0]
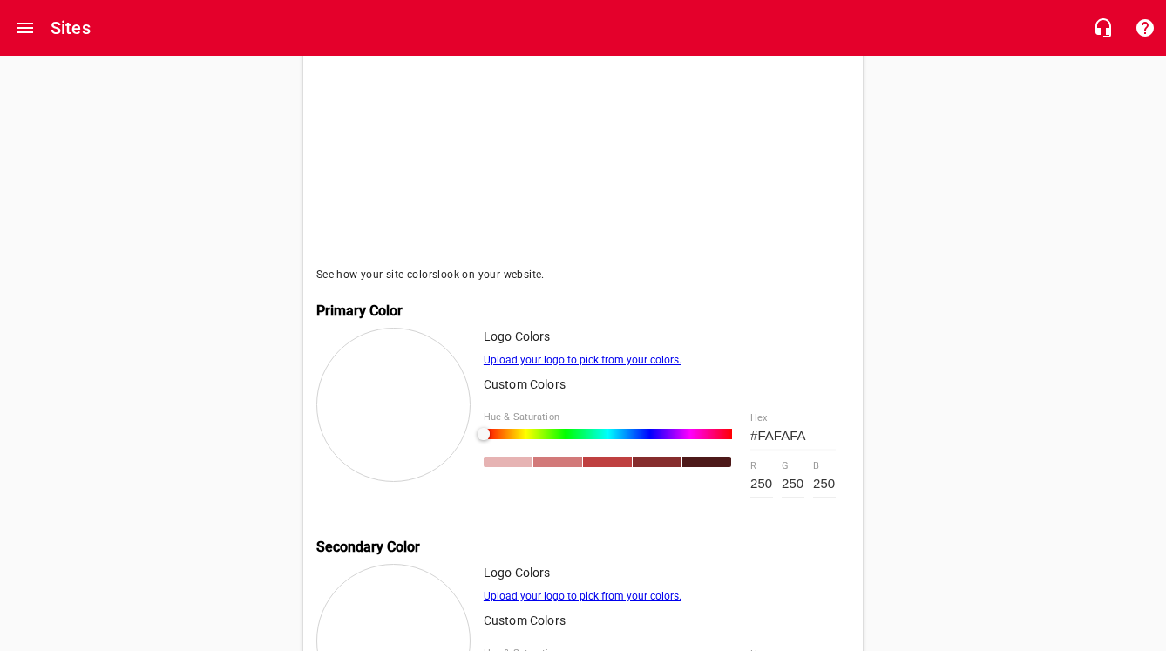
click at [376, 391] on div at bounding box center [393, 405] width 154 height 154
click at [567, 354] on link "Upload your logo to pick from your colors." at bounding box center [583, 360] width 198 height 12
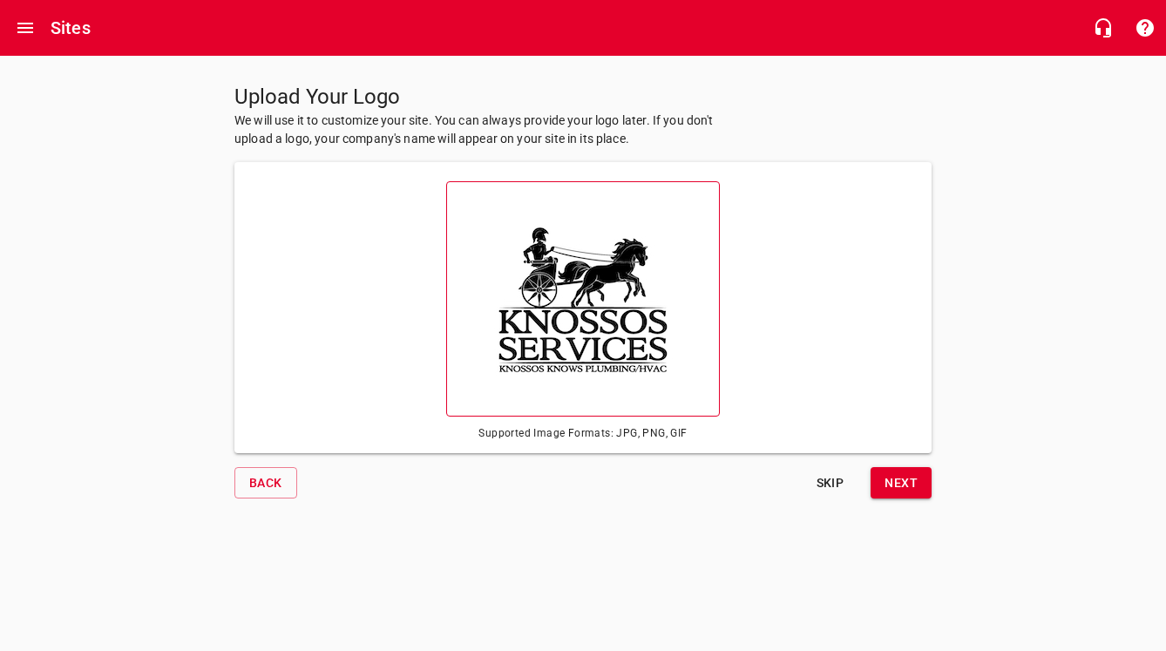
click at [682, 384] on img at bounding box center [583, 298] width 220 height 181
click at [0, 0] on input "file" at bounding box center [0, 0] width 0 height 0
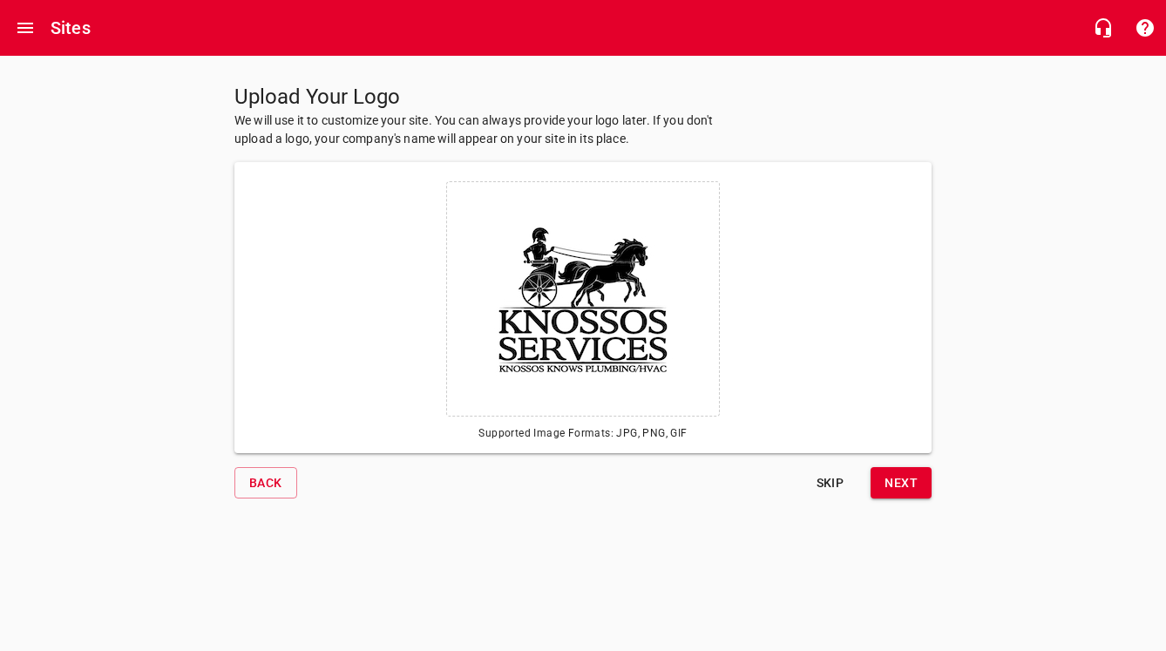
click at [903, 480] on span "Next" at bounding box center [901, 483] width 33 height 22
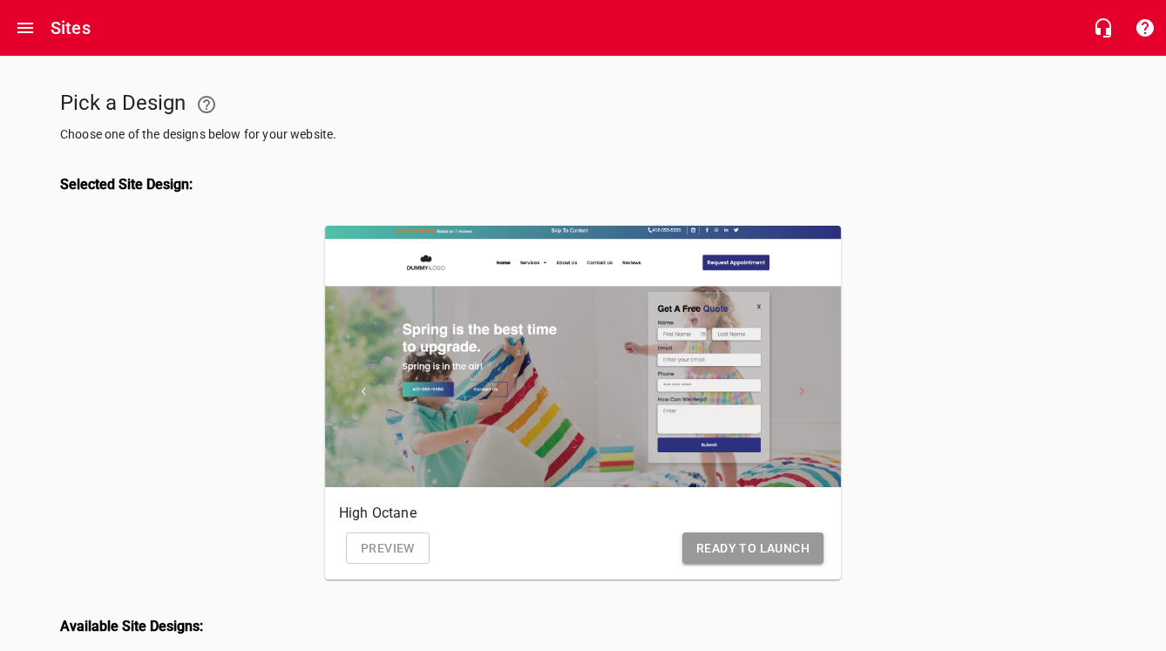
click at [775, 547] on span "Ready to Launch" at bounding box center [752, 549] width 113 height 22
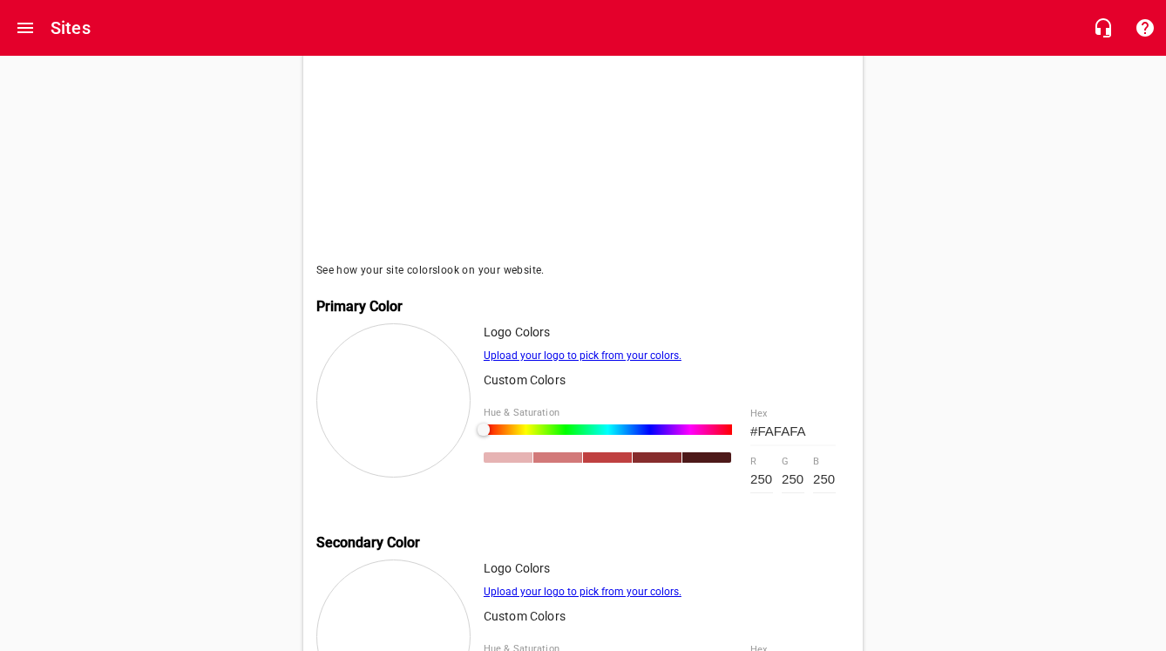
scroll to position [563, 0]
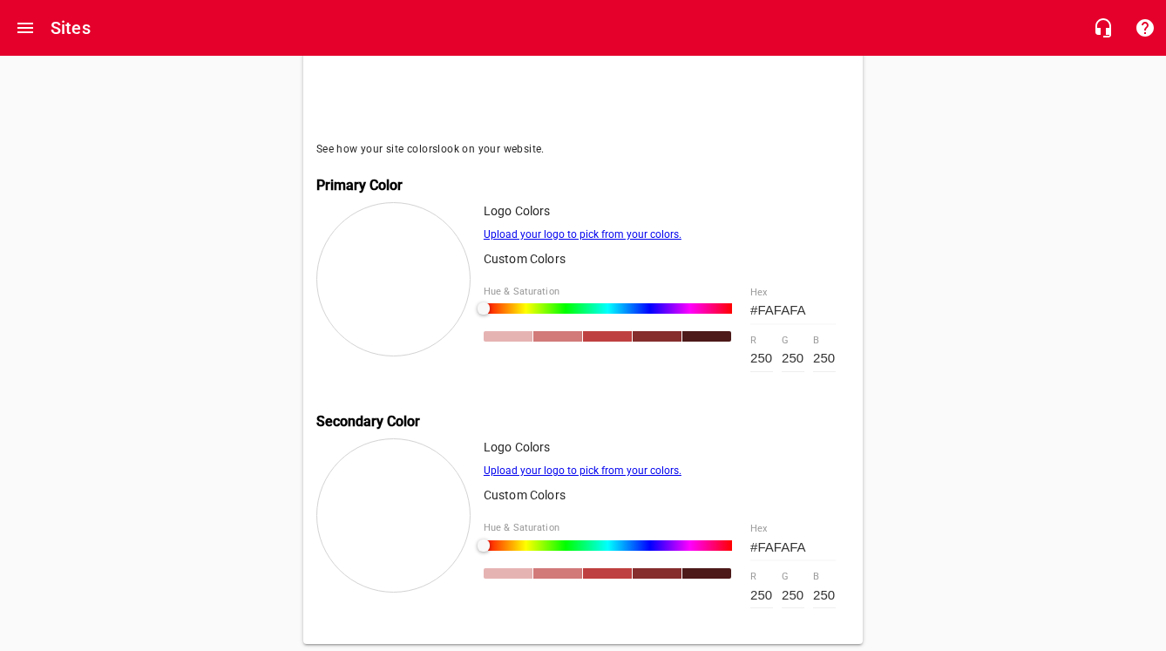
click at [572, 331] on div at bounding box center [557, 336] width 49 height 10
type input "#D27979"
type input "210"
type input "121"
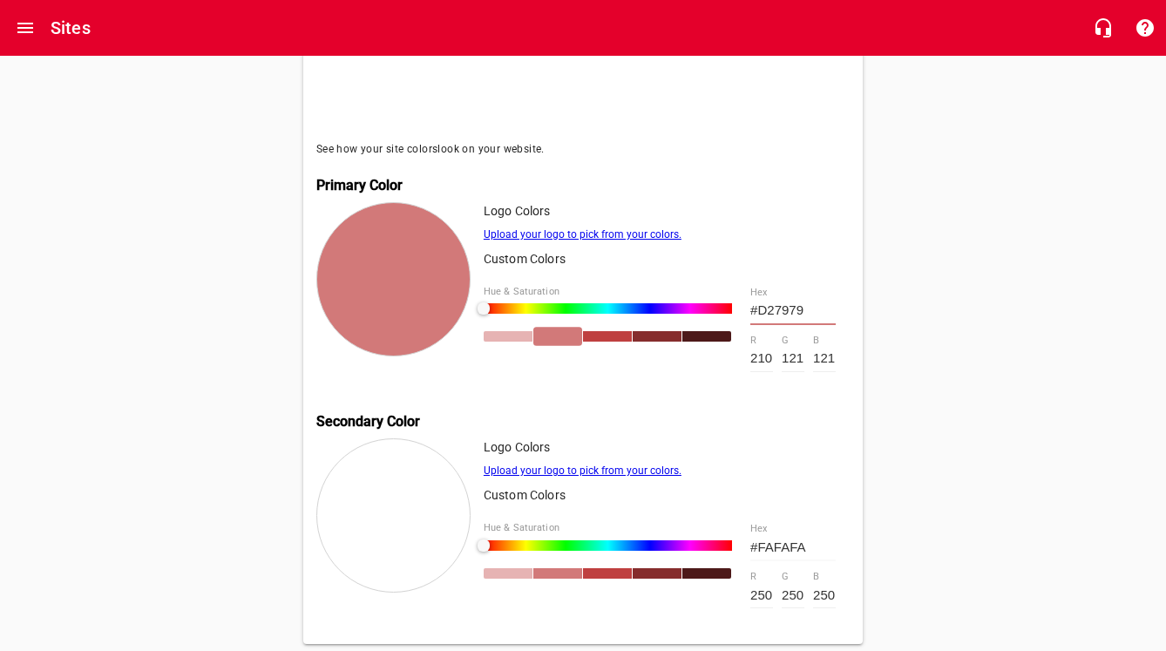
click at [600, 331] on div at bounding box center [607, 336] width 49 height 10
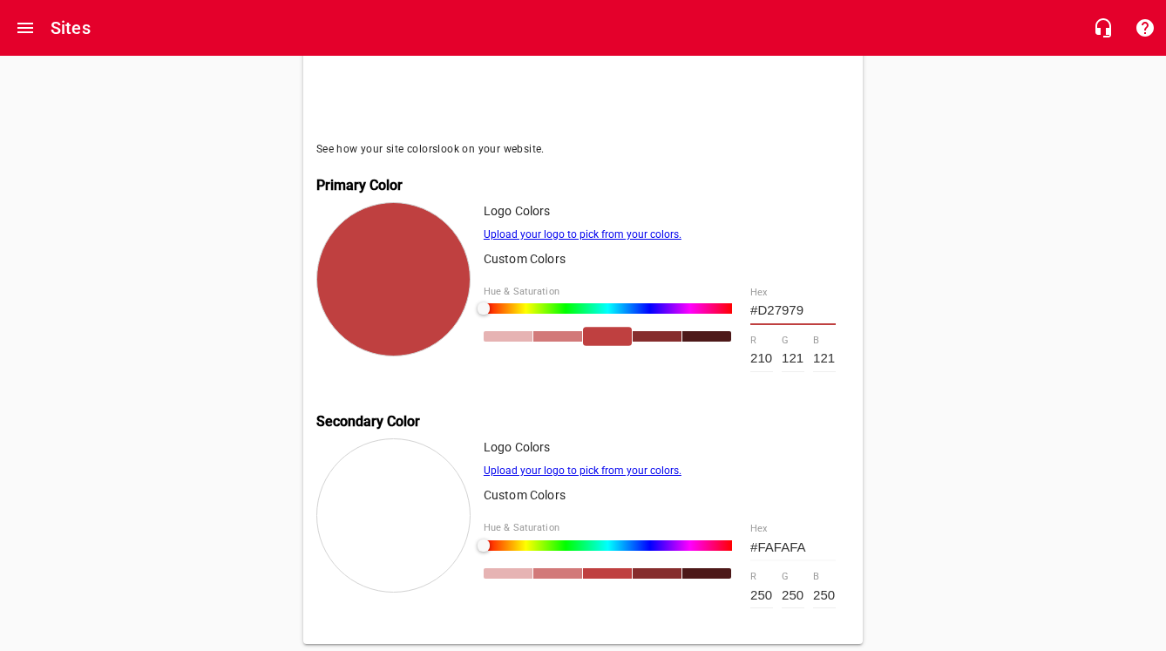
type input "#BF4040"
type input "191"
type input "64"
click at [607, 328] on div at bounding box center [607, 337] width 49 height 19
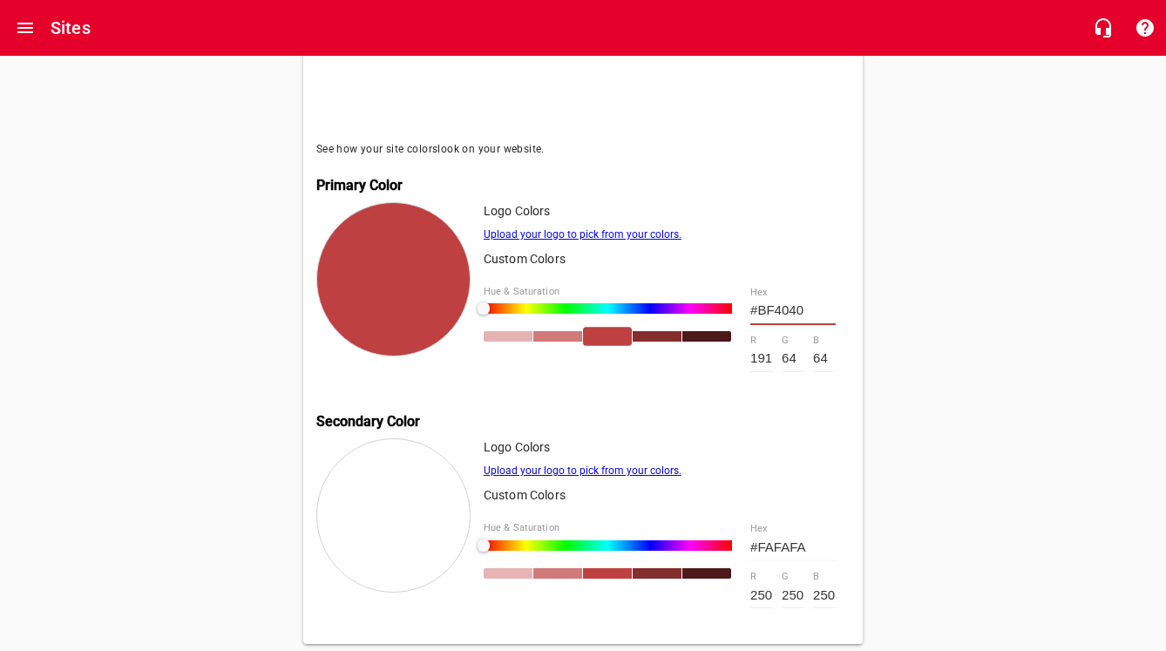
click at [530, 297] on div "Hue & Saturation" at bounding box center [608, 329] width 248 height 113
click at [536, 303] on div at bounding box center [608, 308] width 248 height 10
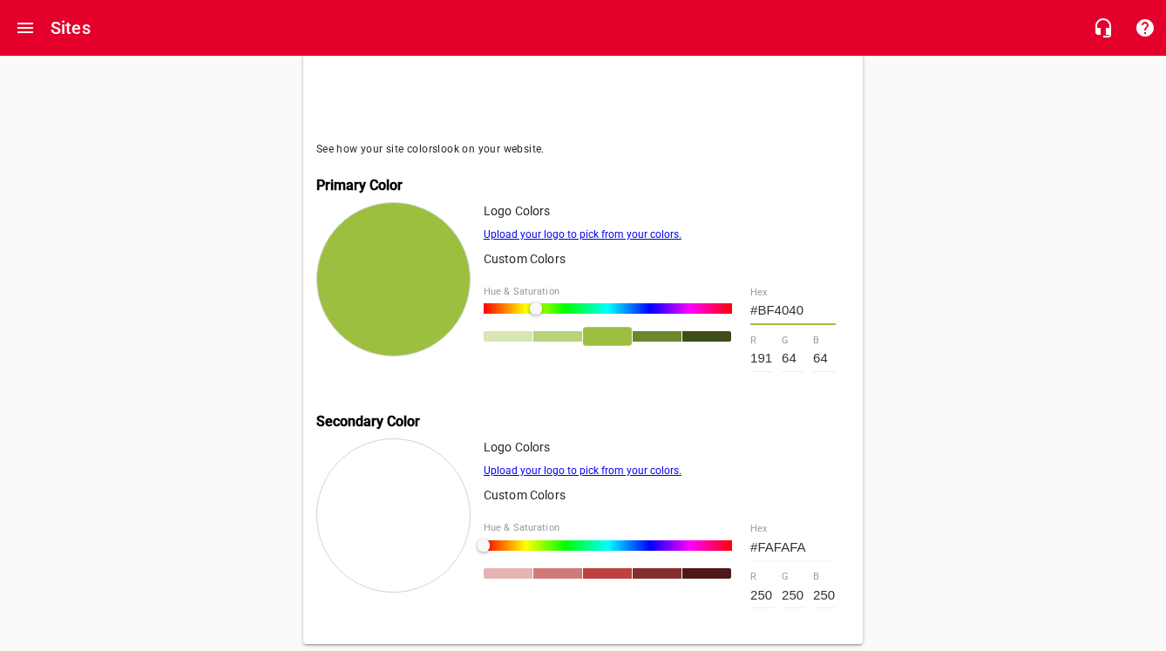
type input "#9DBF40"
type input "157"
type input "191"
type input "#BF5E40"
type input "191"
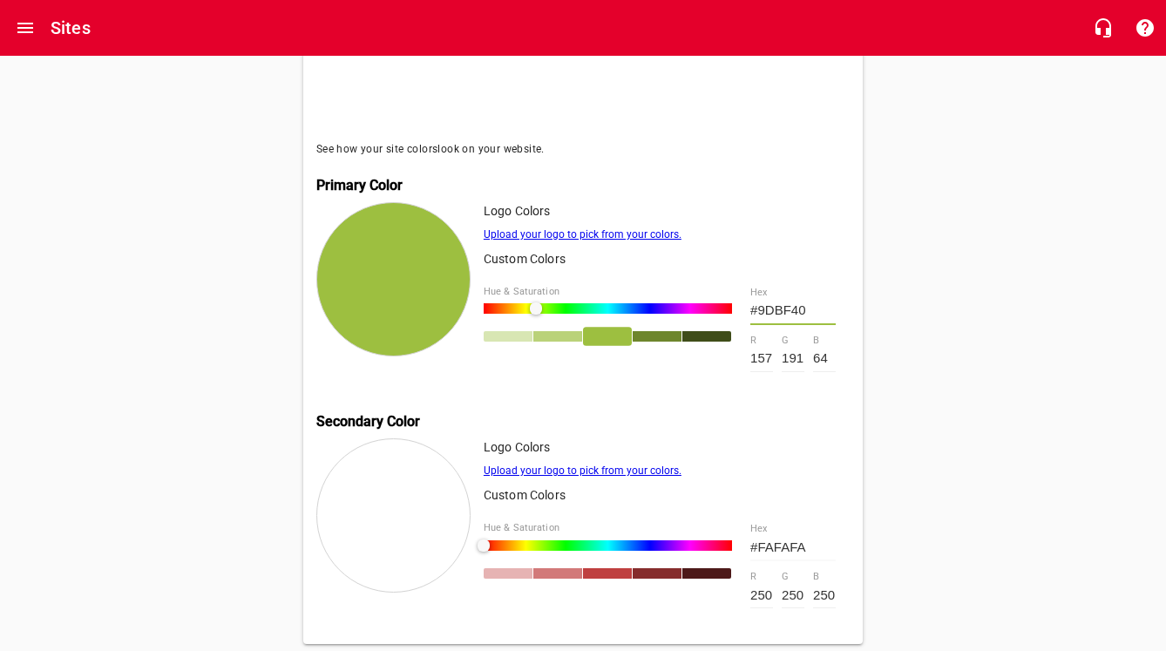
type input "94"
click at [493, 303] on div at bounding box center [608, 308] width 248 height 10
click at [413, 270] on div at bounding box center [393, 279] width 154 height 154
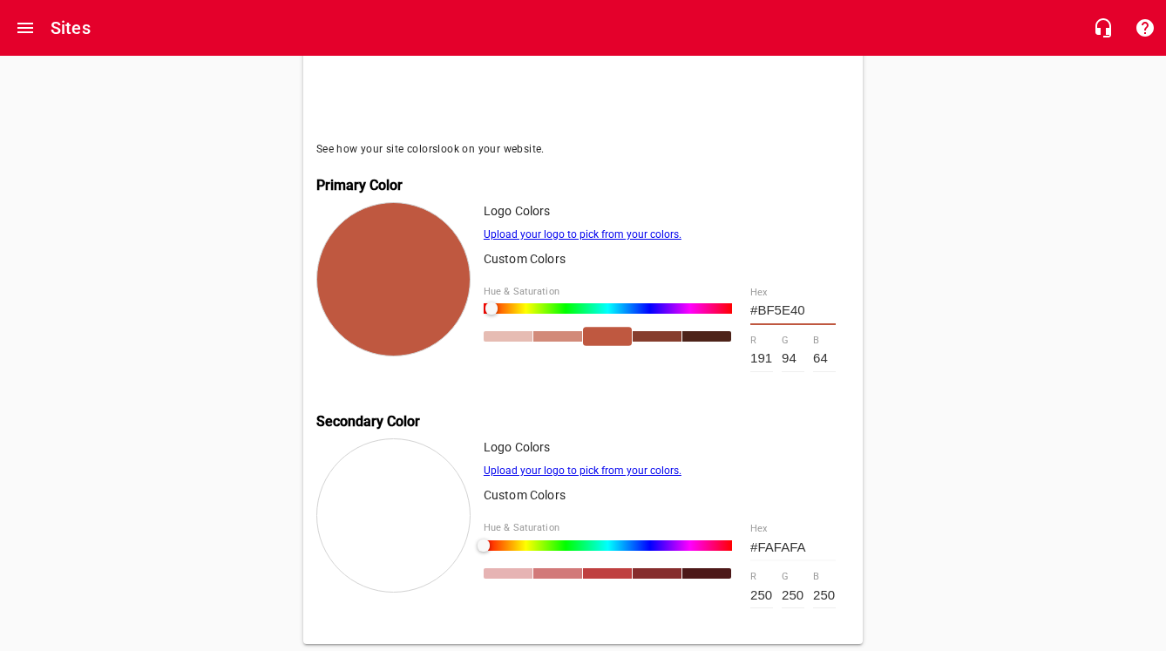
drag, startPoint x: 492, startPoint y: 303, endPoint x: 591, endPoint y: 303, distance: 99.4
click at [498, 303] on div at bounding box center [492, 308] width 12 height 12
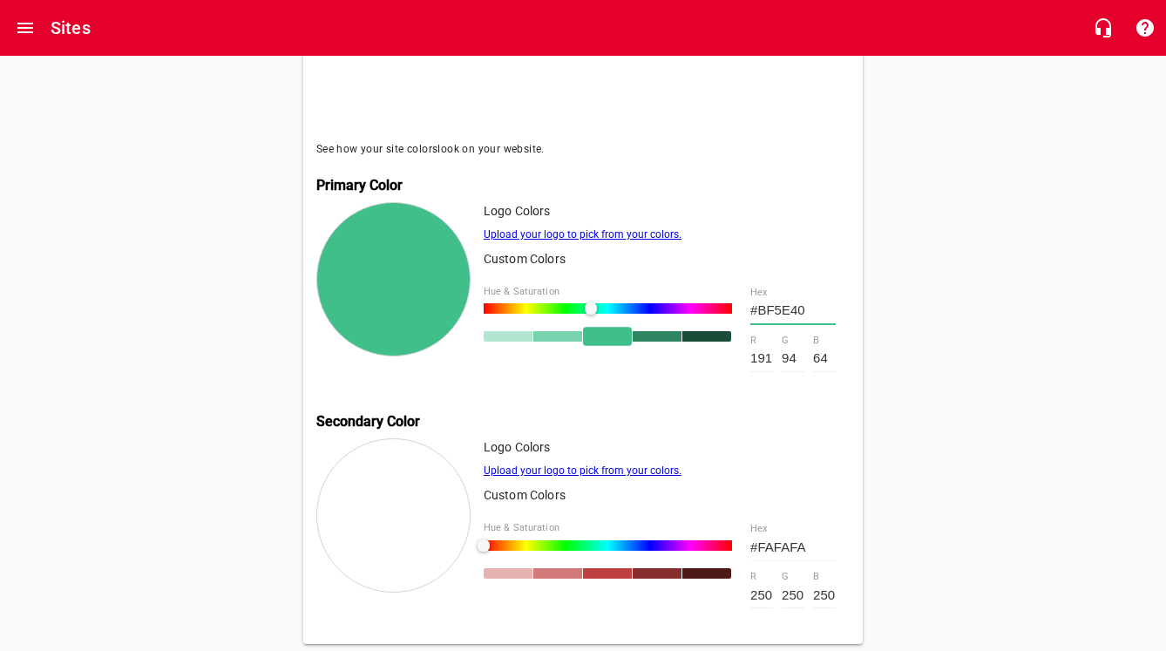
type input "#40BF8B"
type input "64"
type input "191"
type input "139"
click at [591, 303] on div at bounding box center [591, 308] width 12 height 12
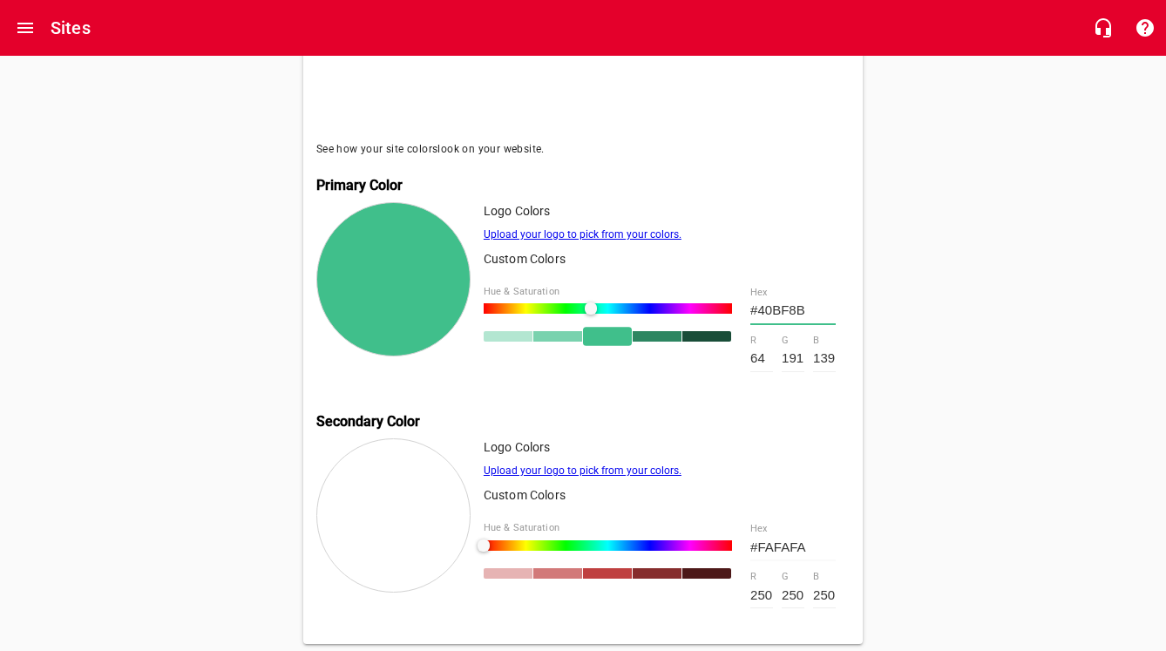
type input "#40BF46"
type input "70"
click at [568, 303] on div at bounding box center [608, 308] width 248 height 10
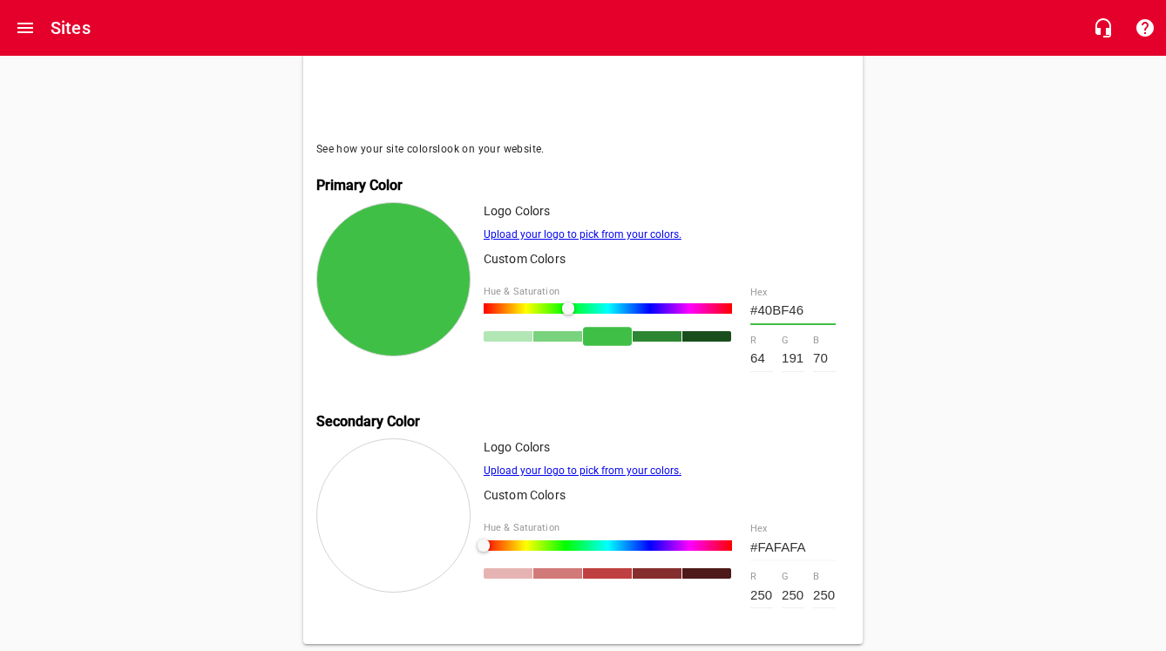
type input "#55BF40"
type input "85"
type input "64"
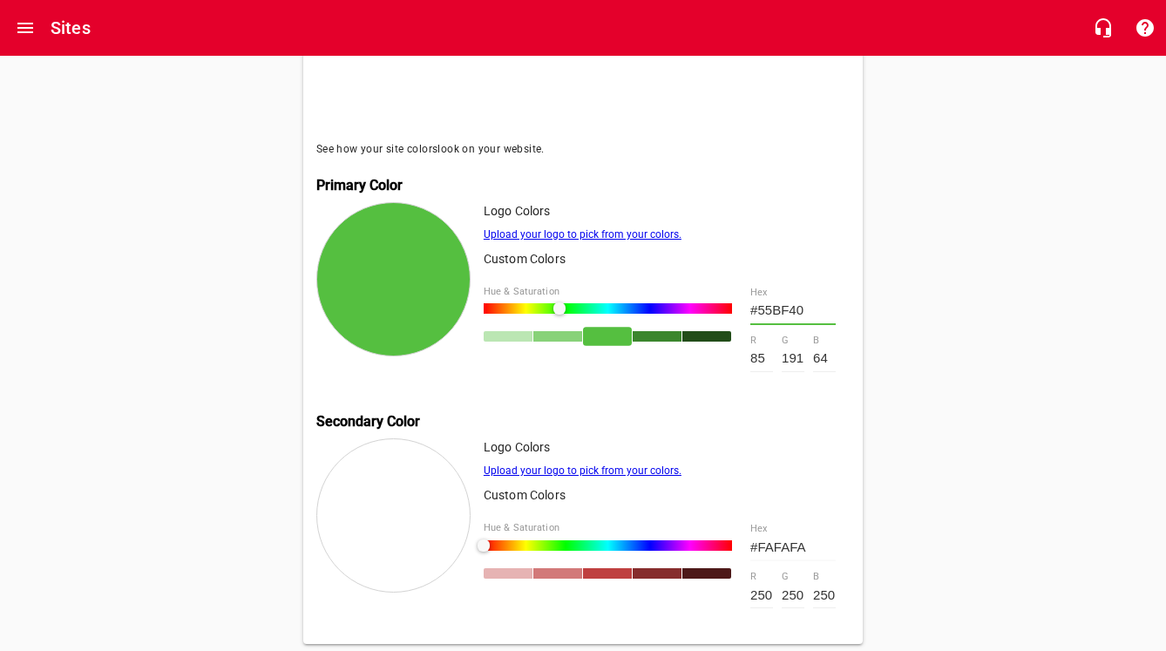
click at [560, 303] on div at bounding box center [608, 308] width 248 height 10
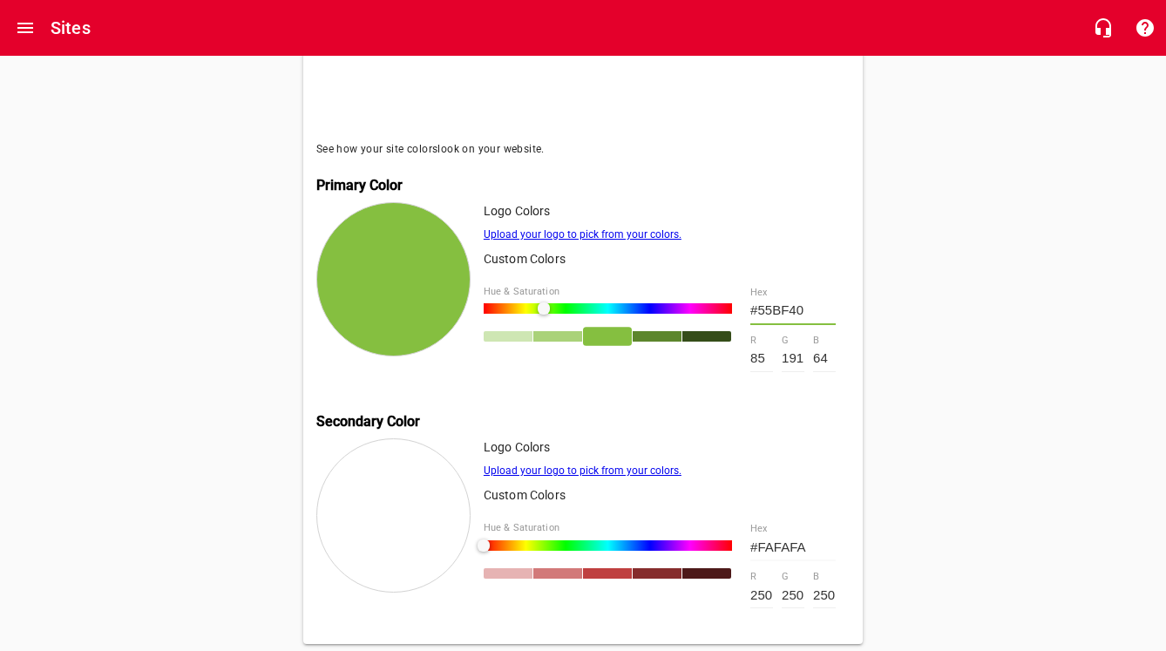
type input "#85BF40"
type input "133"
click at [544, 303] on div at bounding box center [608, 308] width 248 height 10
click at [544, 302] on div at bounding box center [544, 308] width 12 height 12
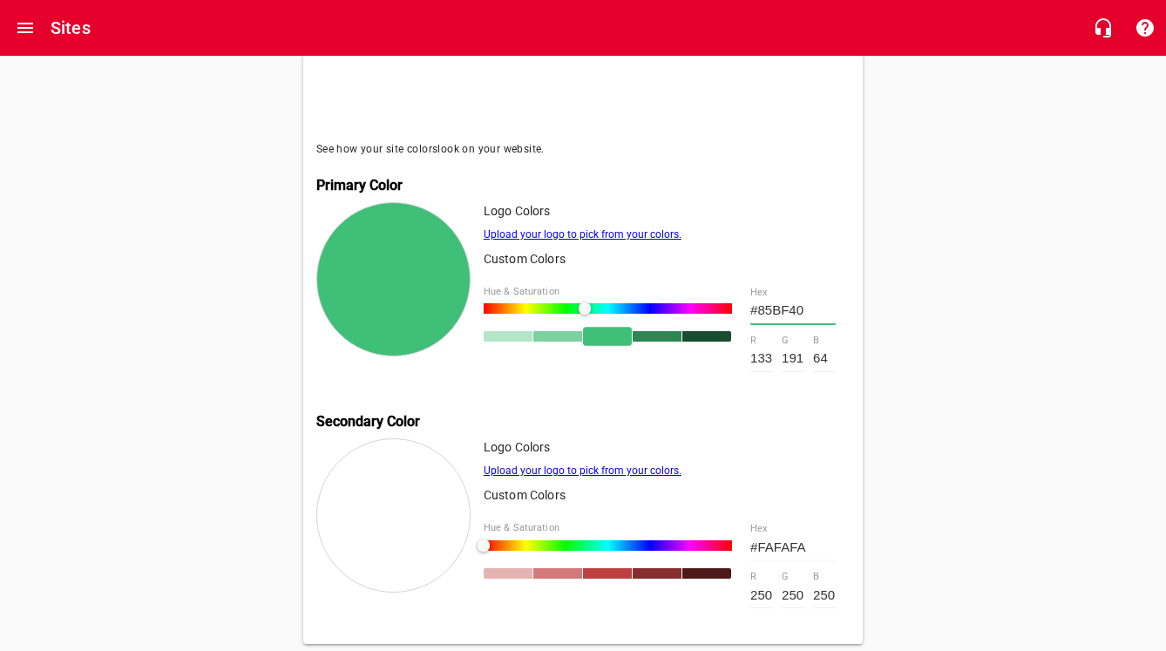
type input "#40BF78"
type input "64"
type input "120"
click at [585, 303] on div at bounding box center [608, 308] width 248 height 10
type input "#40BF68"
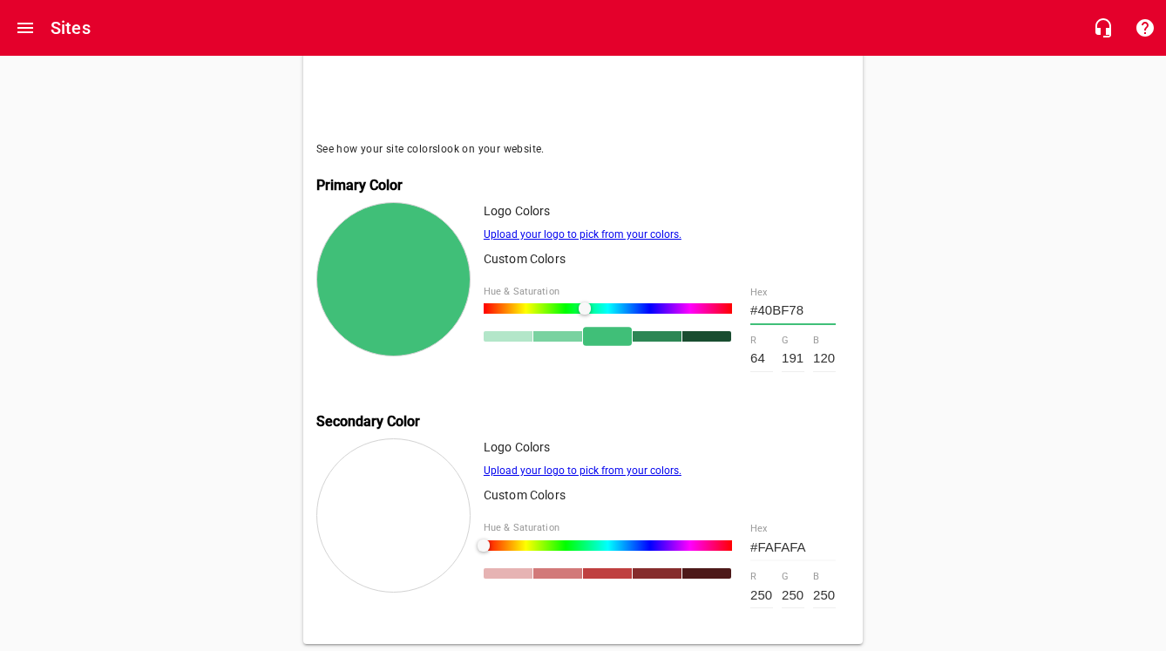
type input "104"
click at [580, 302] on div at bounding box center [585, 308] width 12 height 12
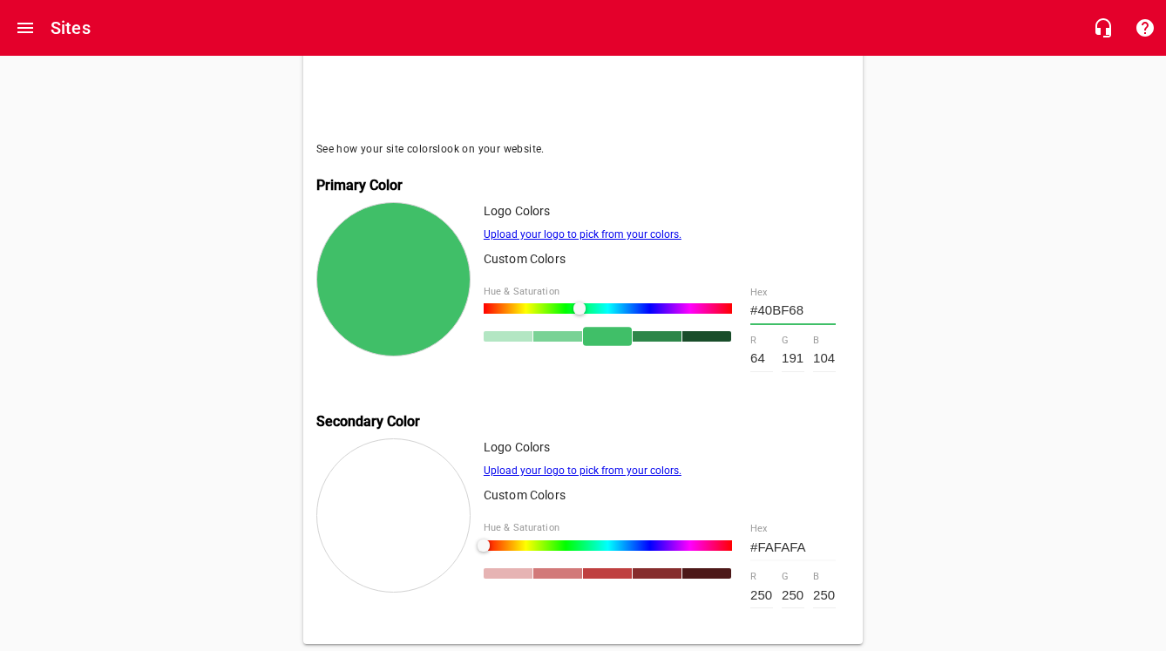
type input "#40BF8B"
type input "139"
drag, startPoint x: 578, startPoint y: 302, endPoint x: 591, endPoint y: 303, distance: 13.2
click at [586, 303] on div at bounding box center [580, 308] width 12 height 12
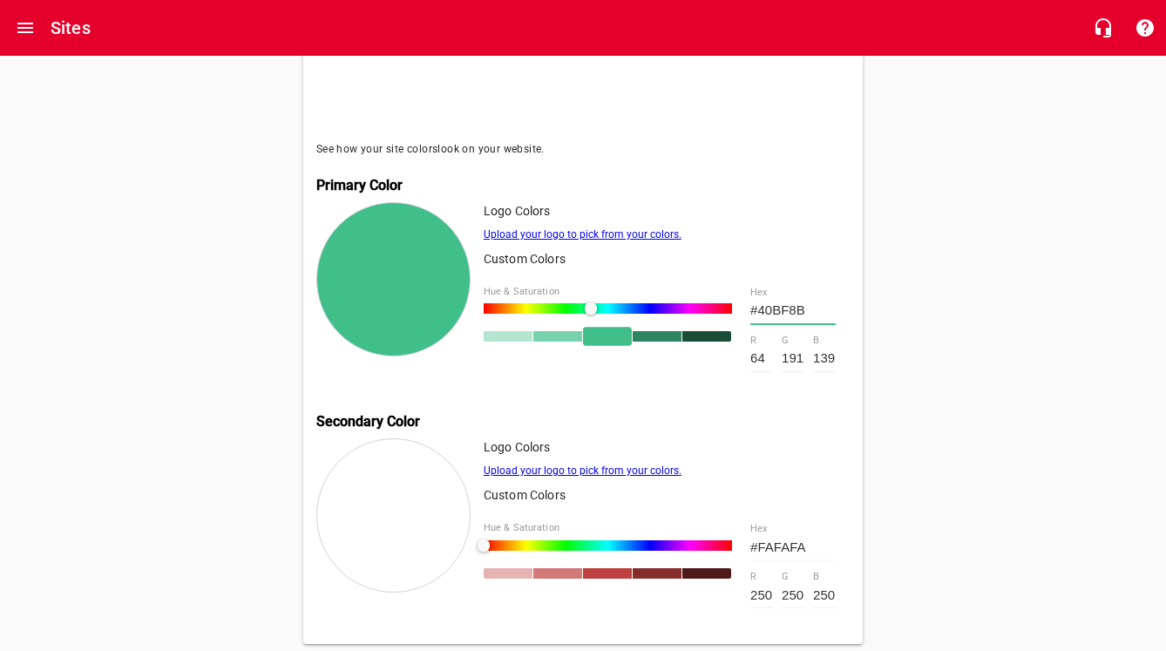
click at [595, 303] on div at bounding box center [591, 308] width 12 height 12
type input "#40BF99"
type input "153"
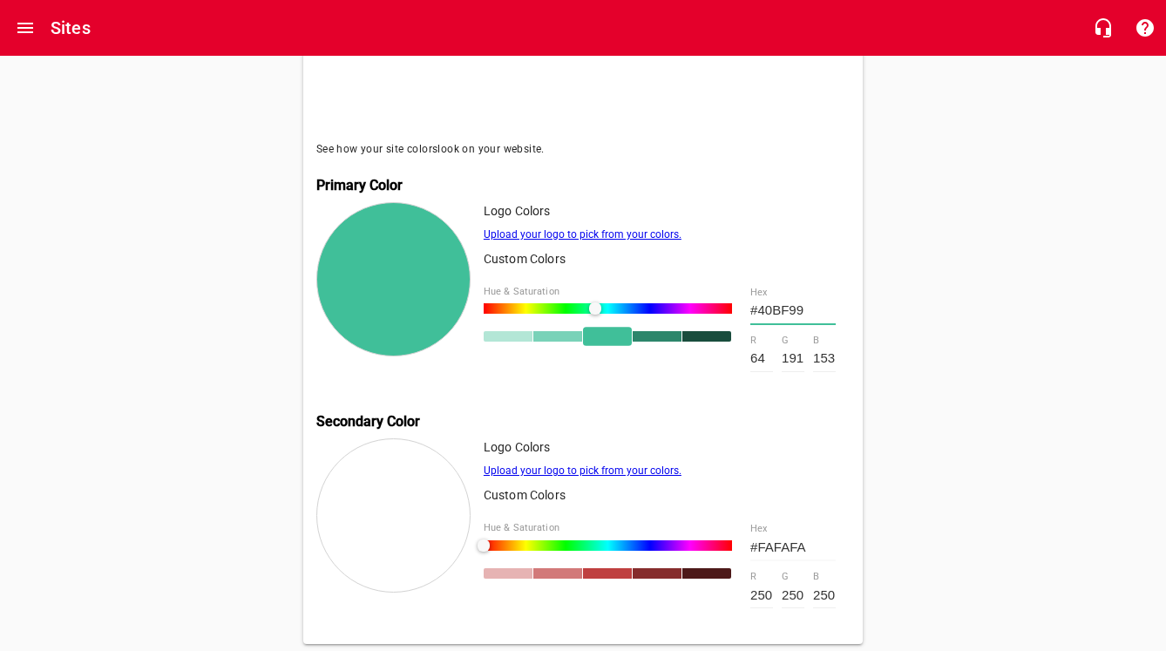
click at [503, 540] on div at bounding box center [608, 545] width 248 height 10
click at [536, 540] on div at bounding box center [608, 545] width 248 height 10
click at [584, 540] on div at bounding box center [608, 545] width 248 height 10
click at [594, 540] on div at bounding box center [600, 546] width 12 height 12
click at [567, 540] on div at bounding box center [608, 545] width 248 height 10
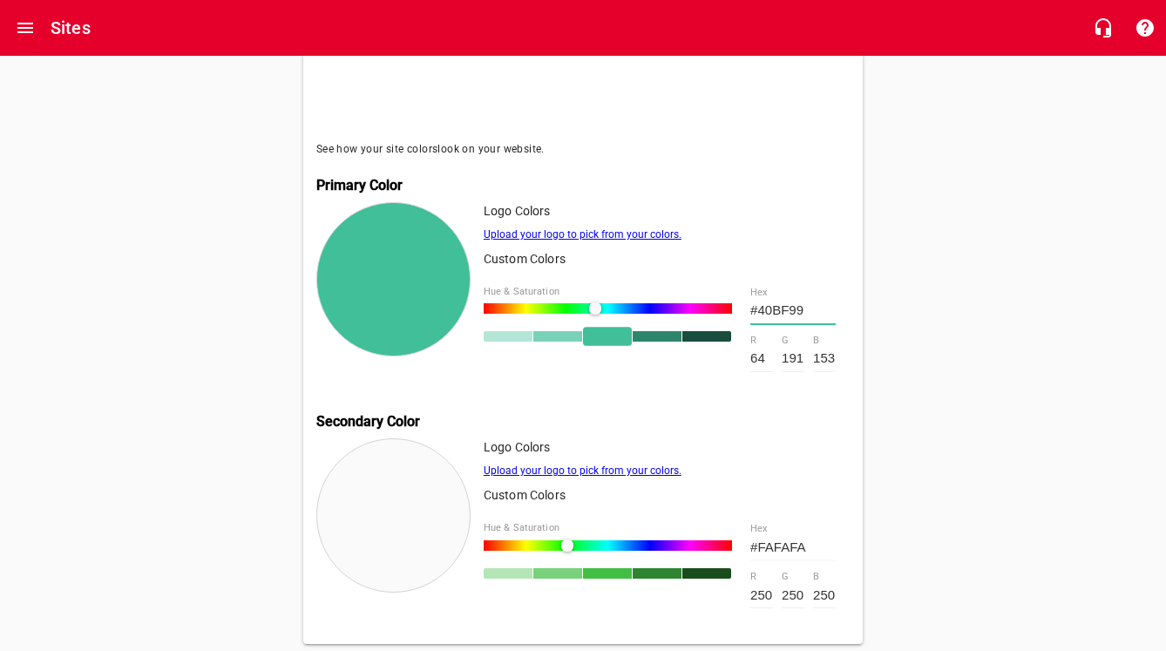
click at [567, 569] on div at bounding box center [557, 573] width 49 height 10
type input "#79D27B"
type input "121"
type input "210"
type input "123"
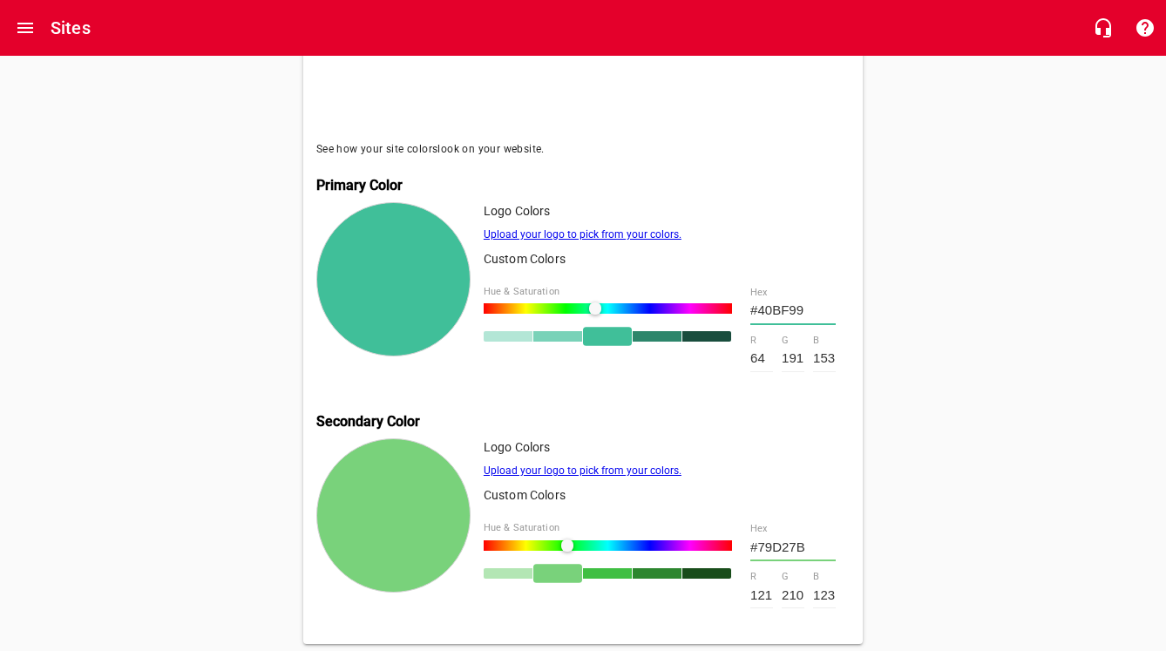
click at [603, 568] on div at bounding box center [607, 573] width 49 height 10
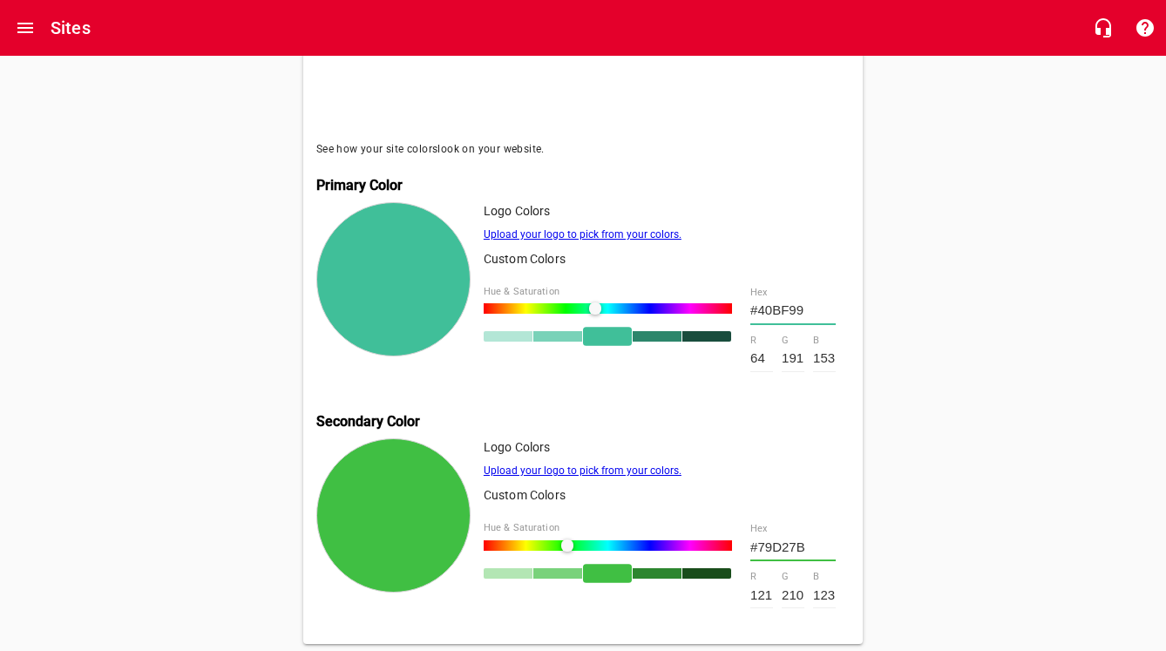
type input "#40BF43"
type input "64"
type input "191"
type input "67"
click at [603, 564] on div at bounding box center [607, 573] width 49 height 19
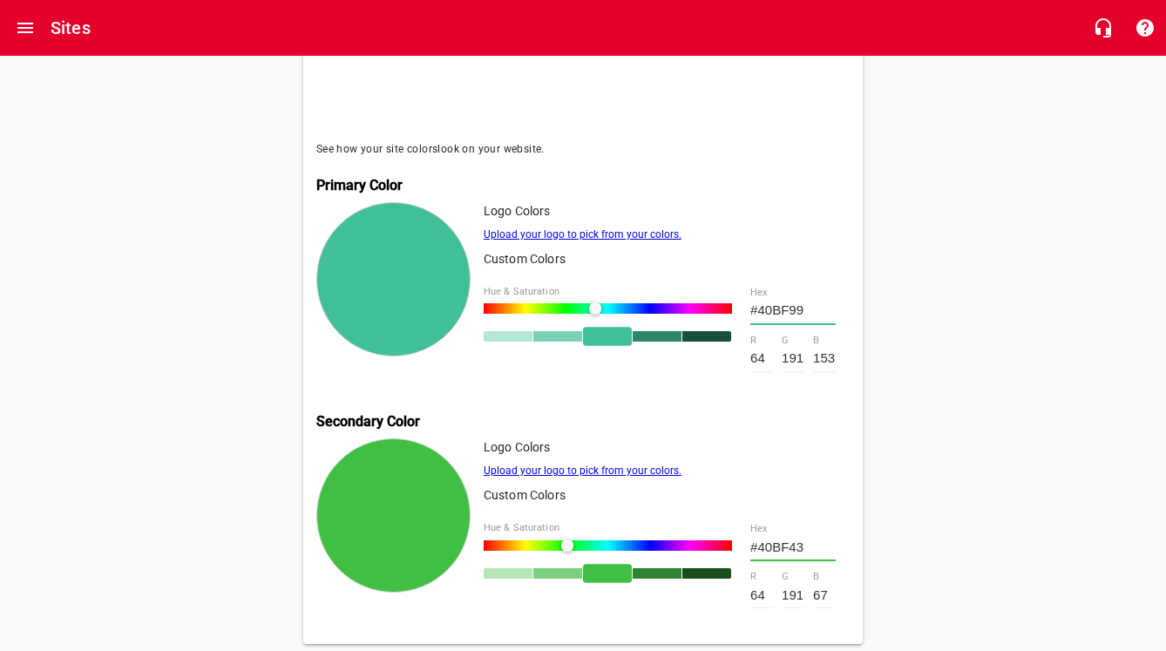
type input "#40BF70"
type input "112"
click at [582, 540] on div at bounding box center [608, 545] width 248 height 10
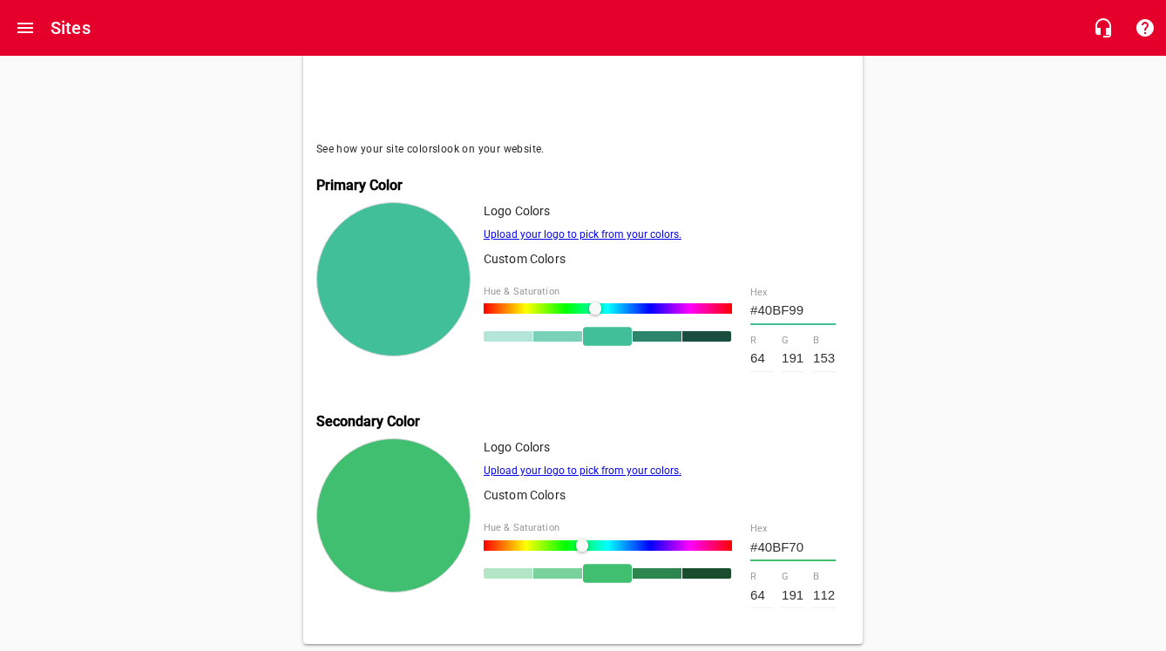
click at [589, 540] on div at bounding box center [588, 546] width 12 height 12
type input "#40BF86"
type input "134"
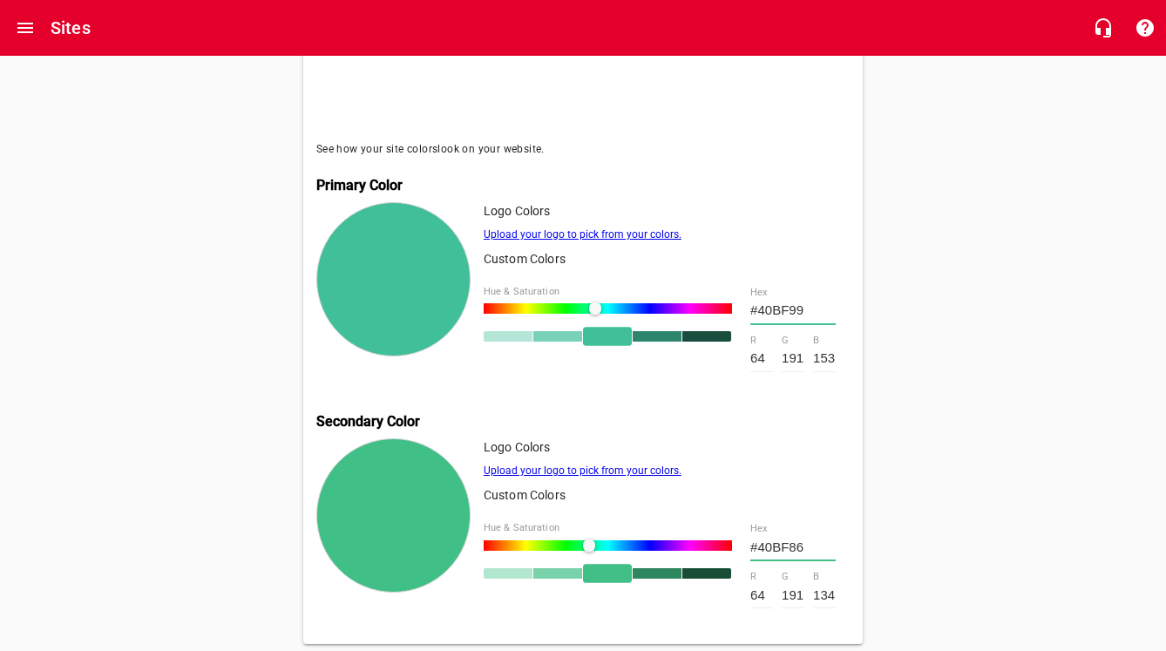
type input "#40BF99"
type input "153"
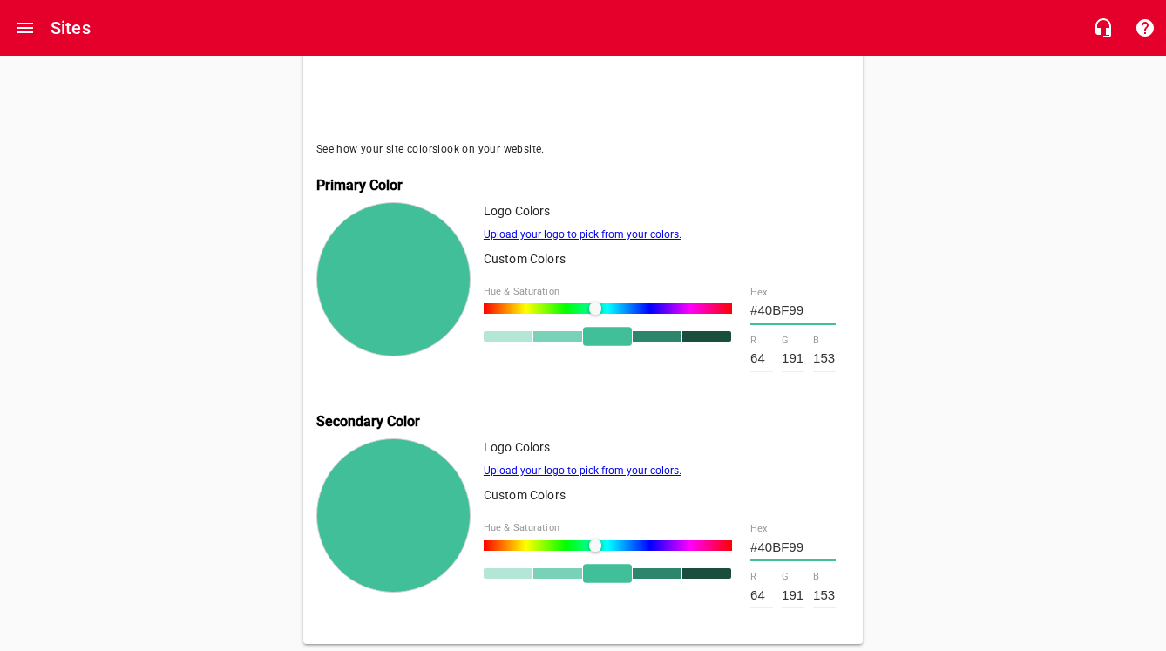
click at [595, 540] on div at bounding box center [595, 546] width 12 height 12
click at [552, 568] on div at bounding box center [557, 573] width 49 height 10
type input "#79D2B8"
type input "121"
type input "210"
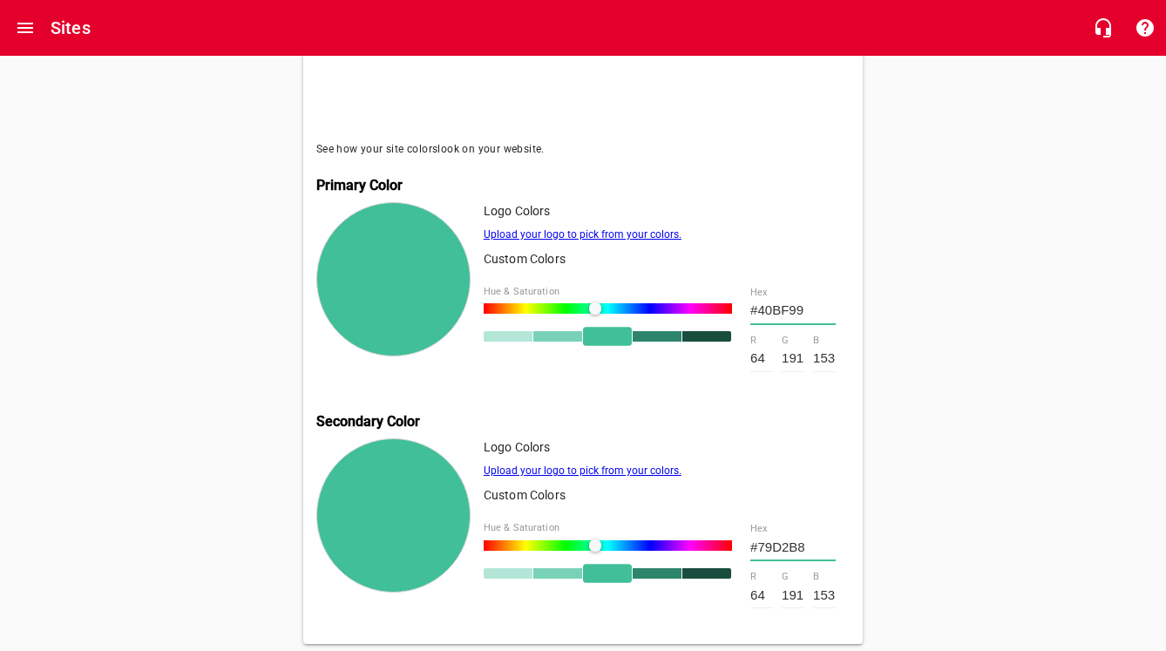
type input "184"
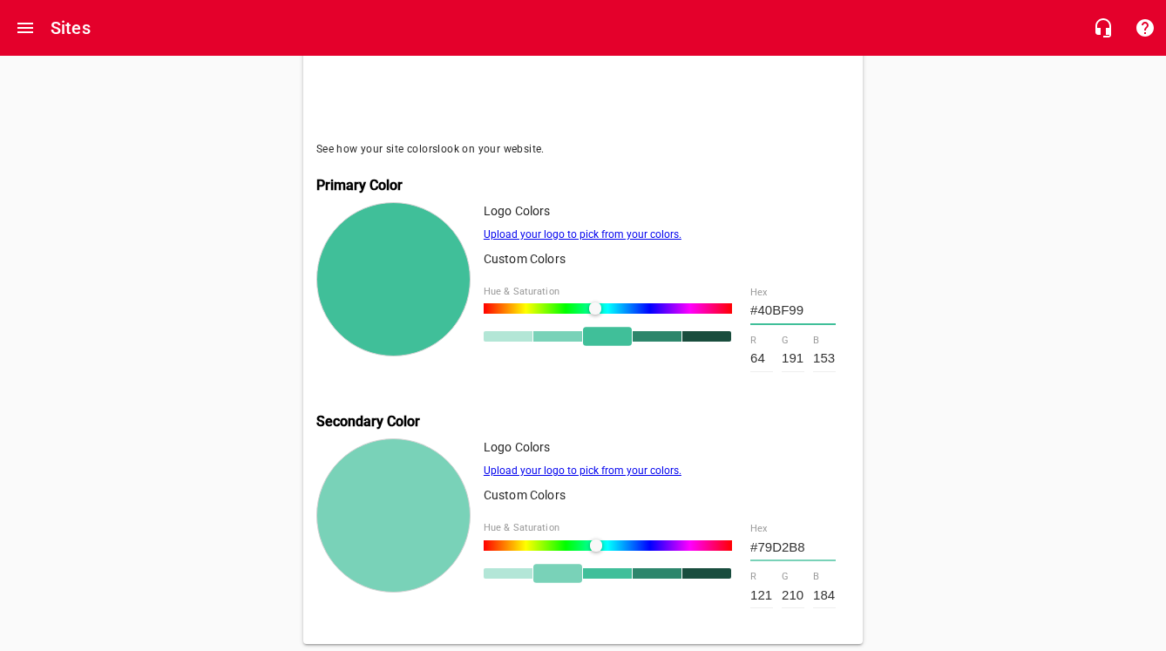
click at [586, 540] on div at bounding box center [608, 545] width 248 height 10
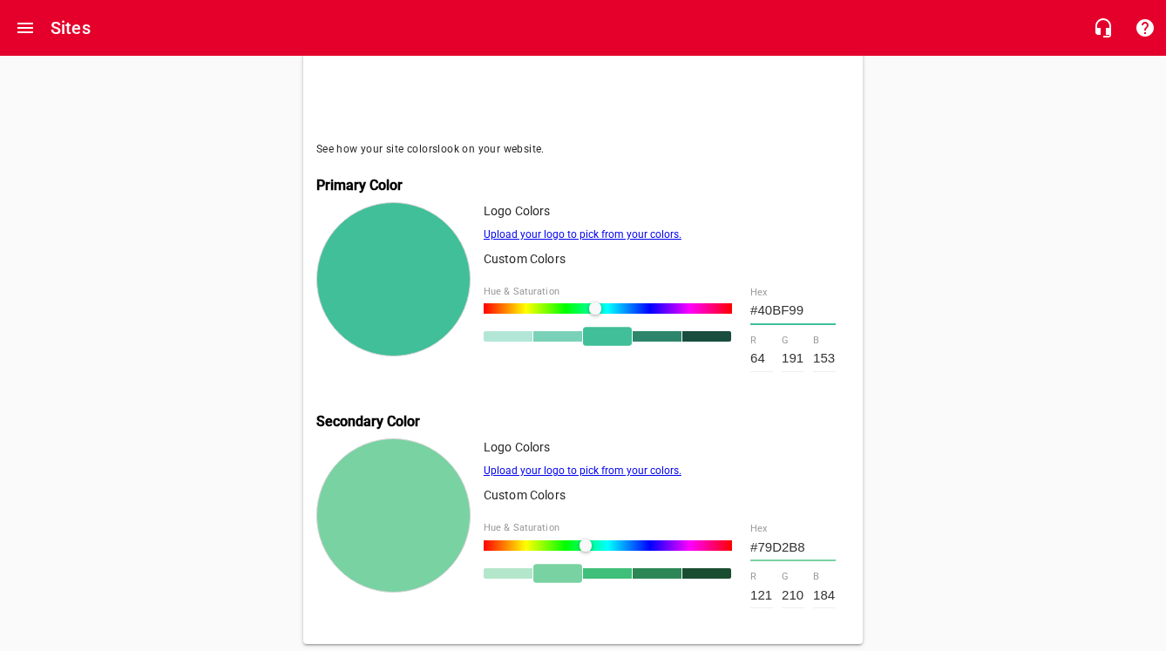
type input "#79D2A2"
type input "162"
click at [662, 540] on div at bounding box center [608, 545] width 248 height 10
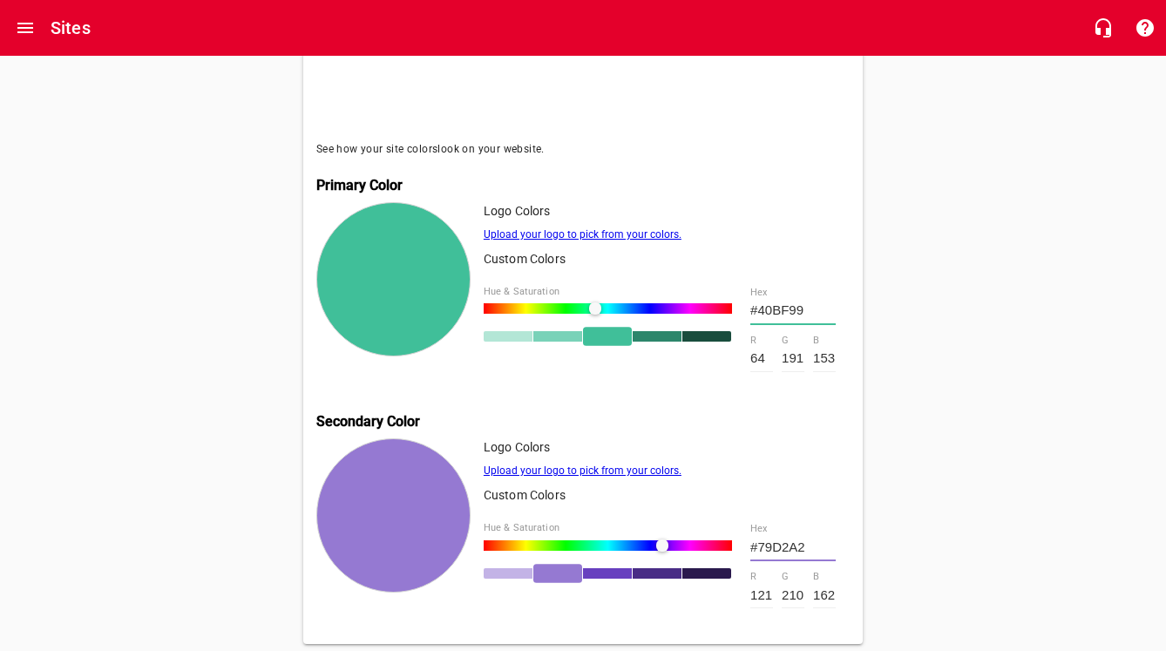
type input "#9579D2"
type input "149"
type input "121"
type input "210"
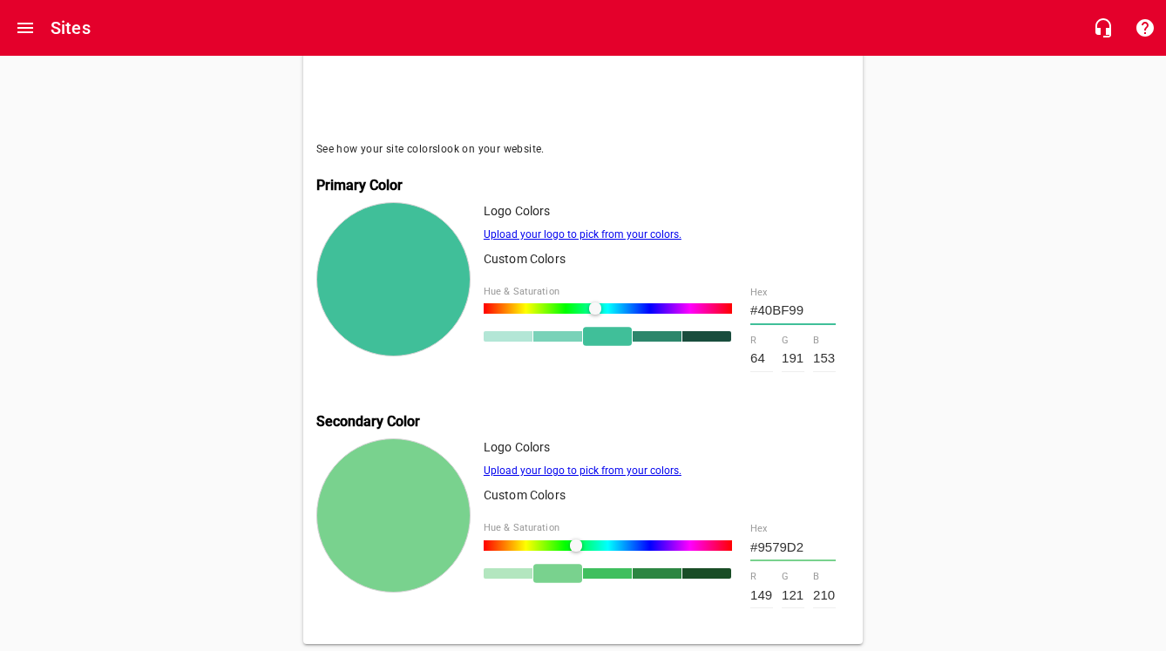
click at [576, 540] on div at bounding box center [608, 545] width 248 height 10
type input "#79D28E"
type input "121"
type input "210"
type input "142"
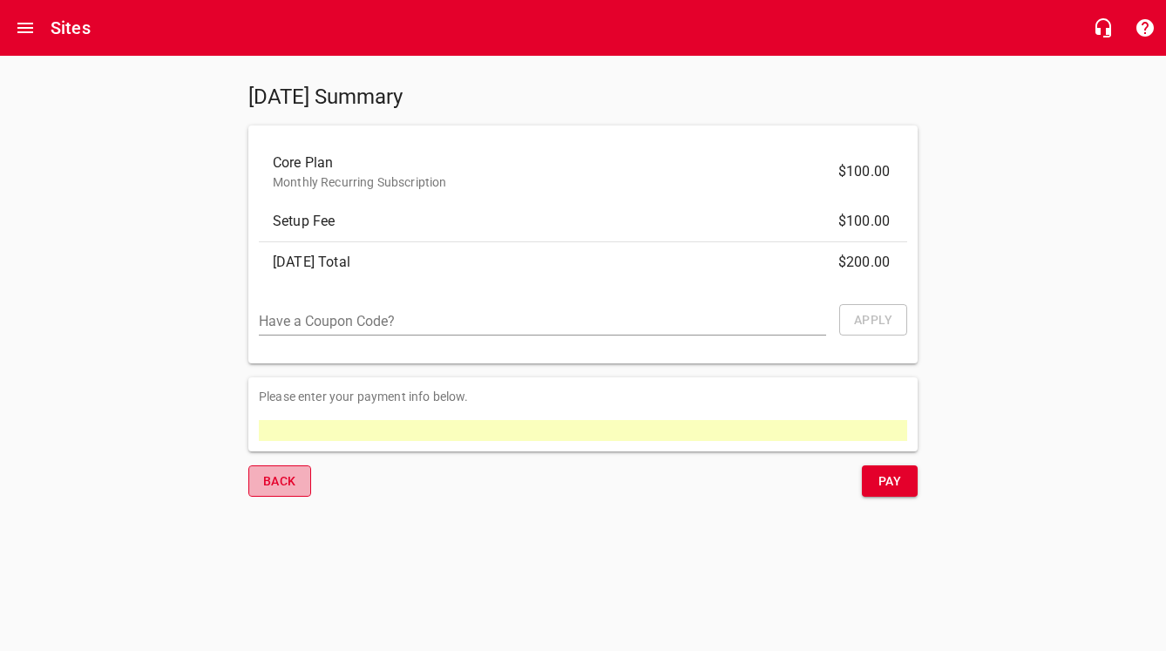
click at [264, 488] on span "Back" at bounding box center [279, 482] width 33 height 22
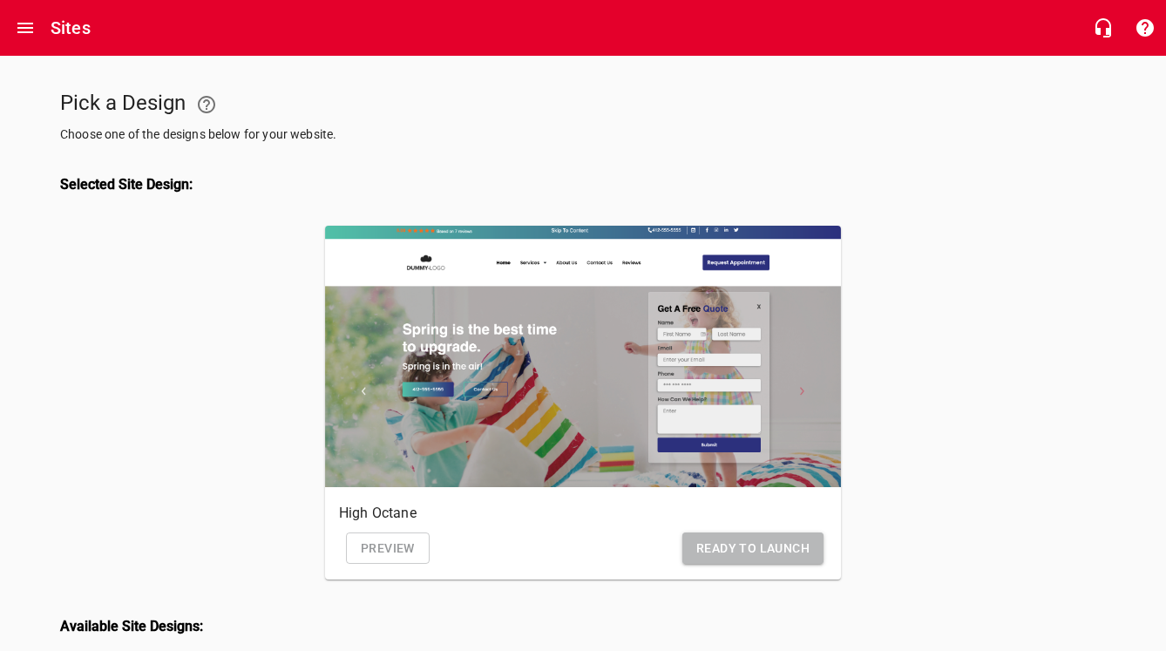
click at [758, 550] on span "Ready to Launch" at bounding box center [752, 549] width 113 height 22
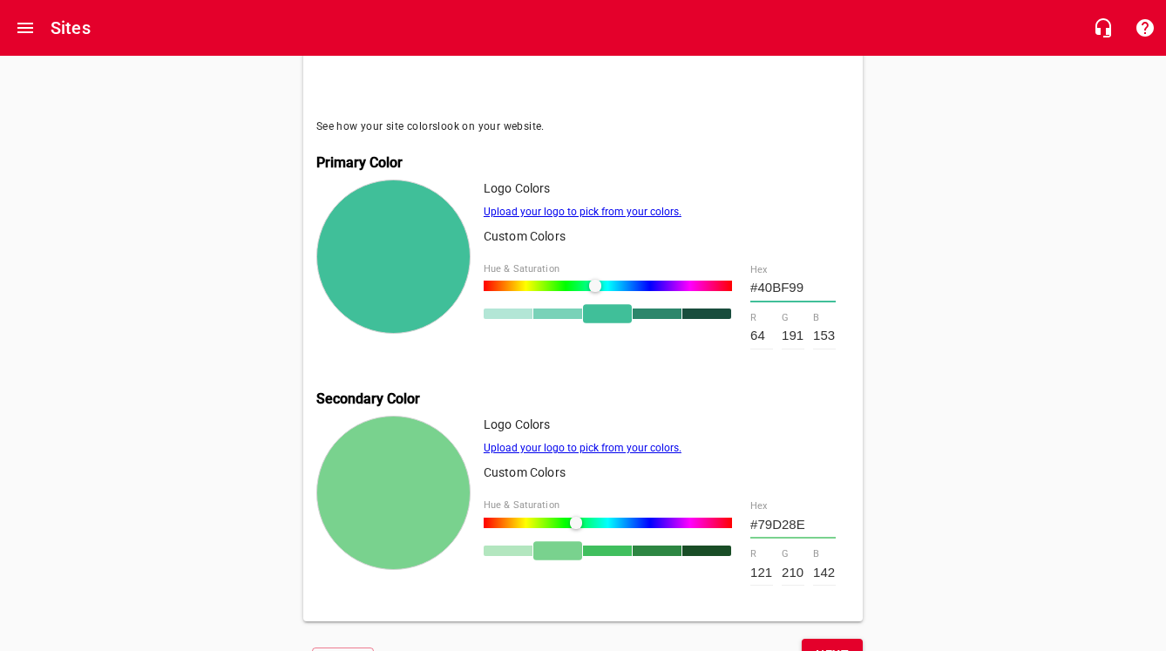
scroll to position [581, 0]
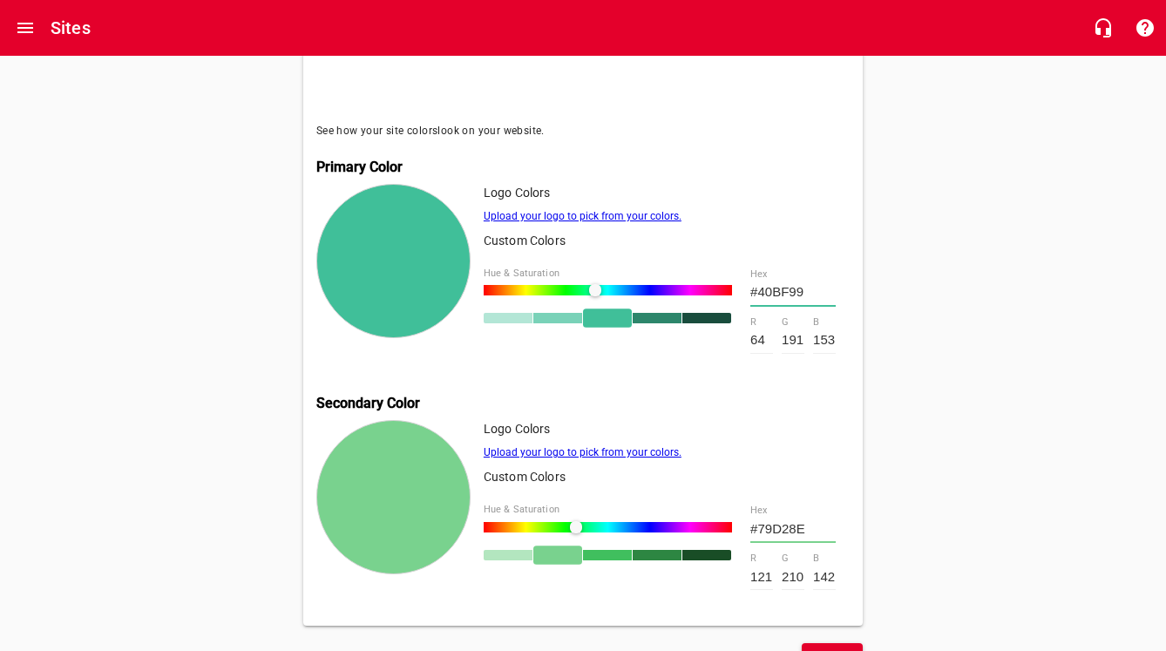
type input "#65BF40"
type input "101"
type input "64"
click at [554, 285] on div at bounding box center [608, 290] width 248 height 10
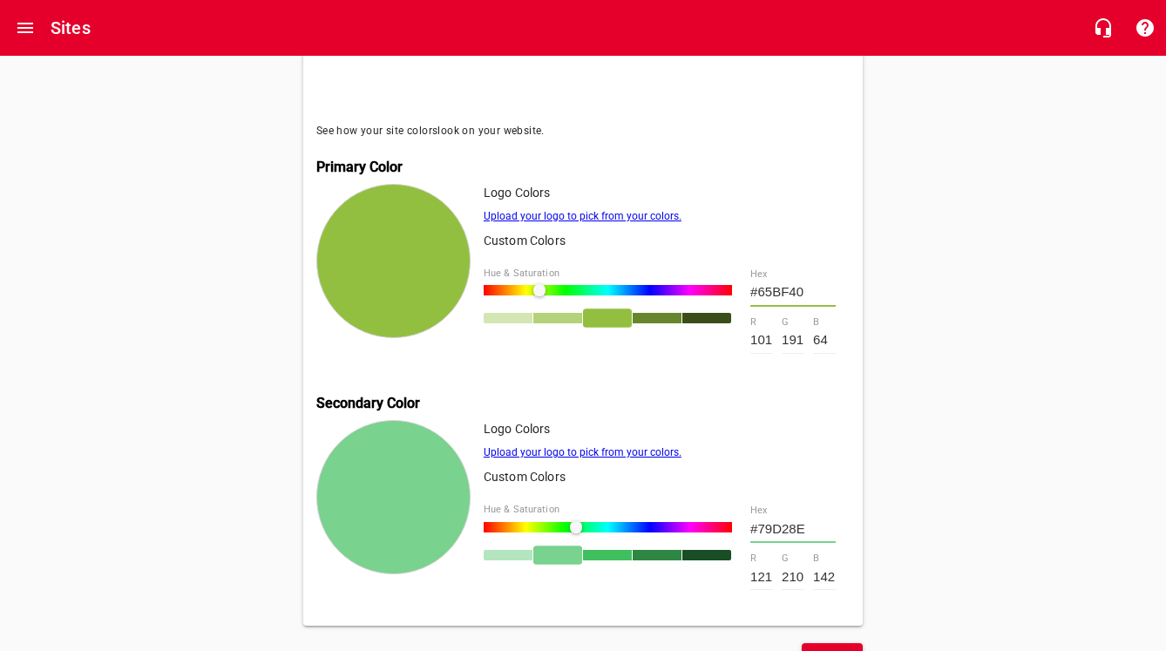
click at [540, 285] on div at bounding box center [608, 290] width 248 height 10
type input "#93BF40"
type input "147"
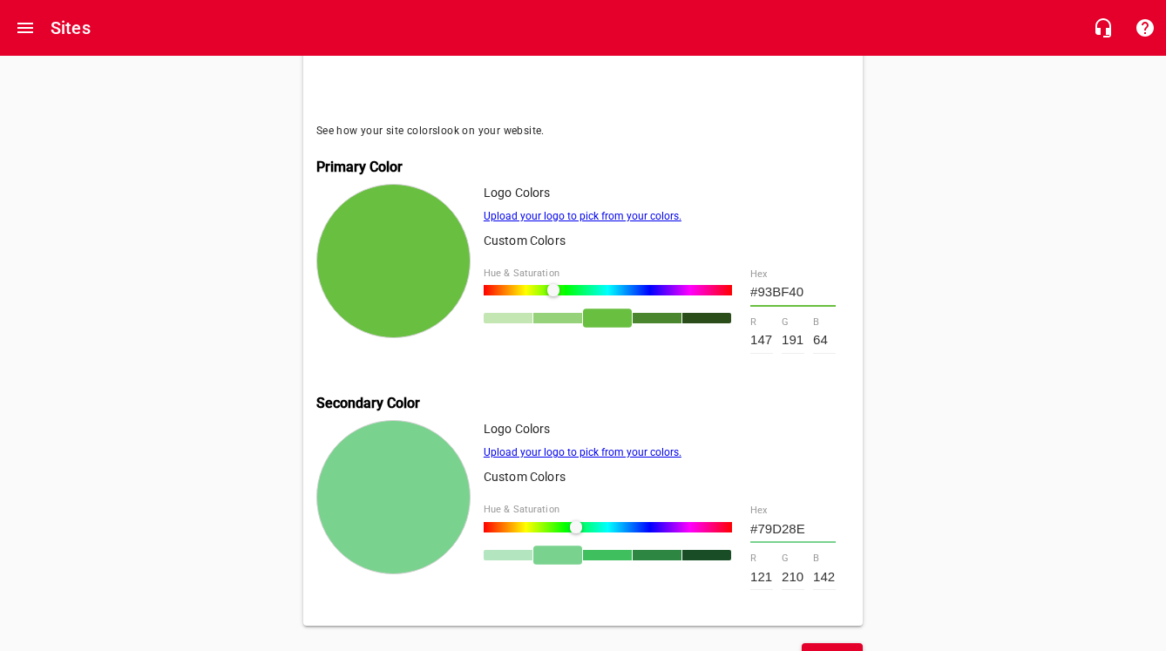
click at [554, 285] on div at bounding box center [608, 290] width 248 height 10
type input "#68BF40"
type input "104"
click at [635, 522] on div at bounding box center [608, 527] width 248 height 10
type input "#7997D2"
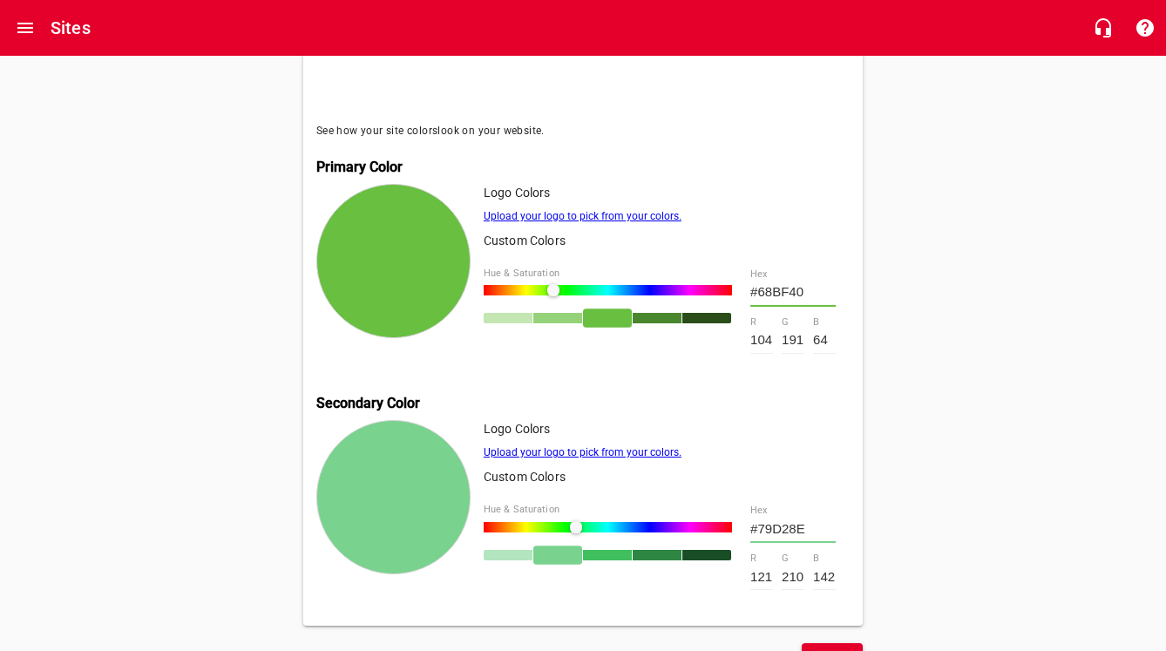
type input "151"
type input "210"
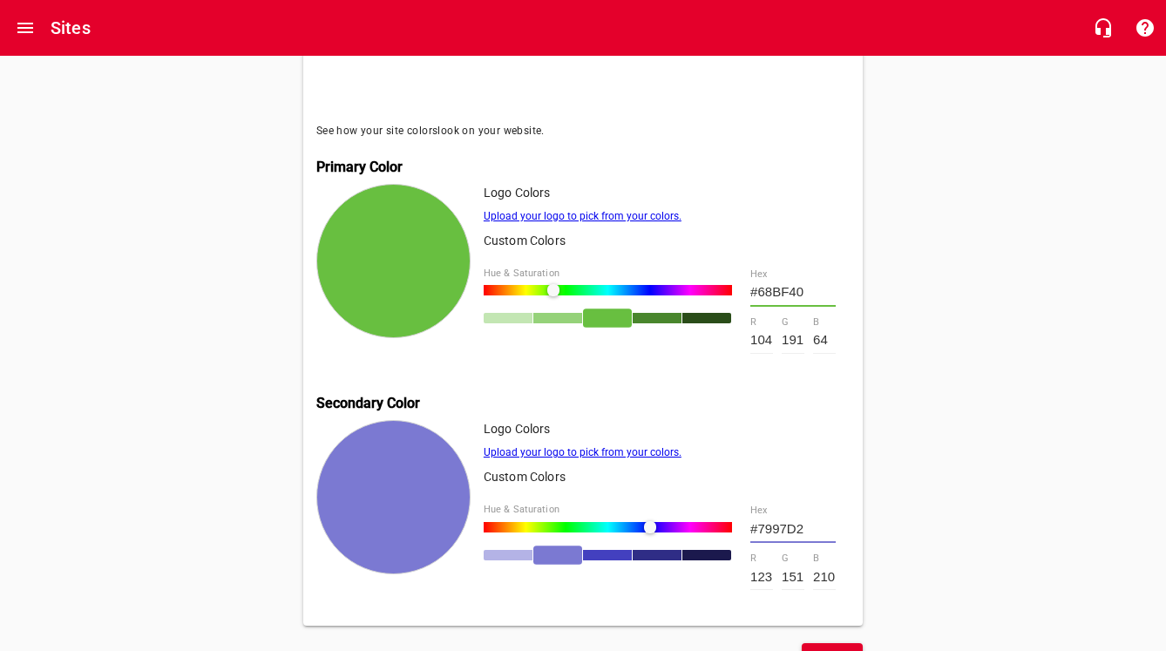
click at [650, 522] on div at bounding box center [608, 527] width 248 height 10
type input "#7B79D2"
type input "123"
type input "121"
click at [659, 522] on div at bounding box center [656, 528] width 12 height 12
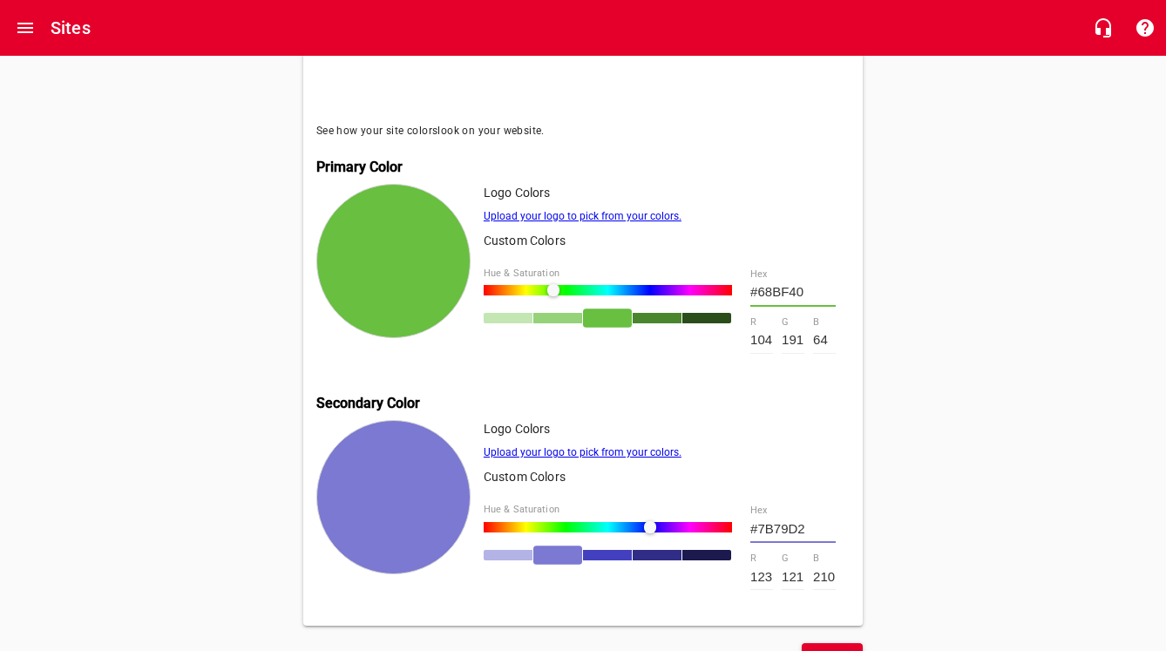
type input "#8E79D2"
type input "142"
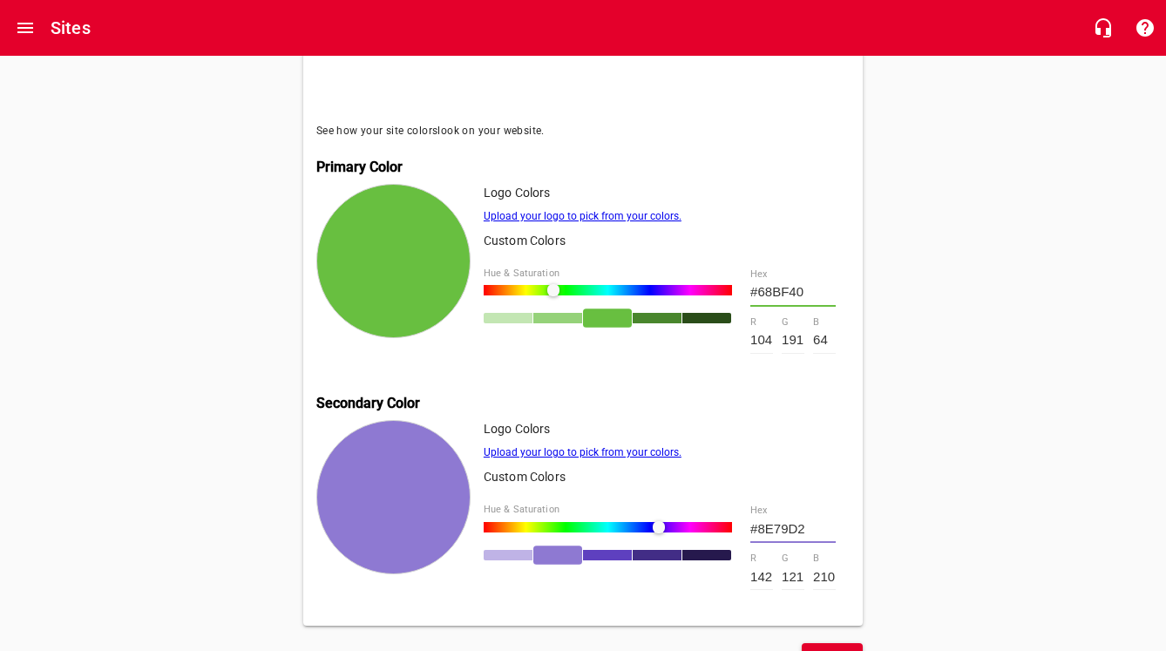
click at [631, 522] on div at bounding box center [608, 527] width 248 height 10
type input "#79A0D2"
type input "121"
type input "160"
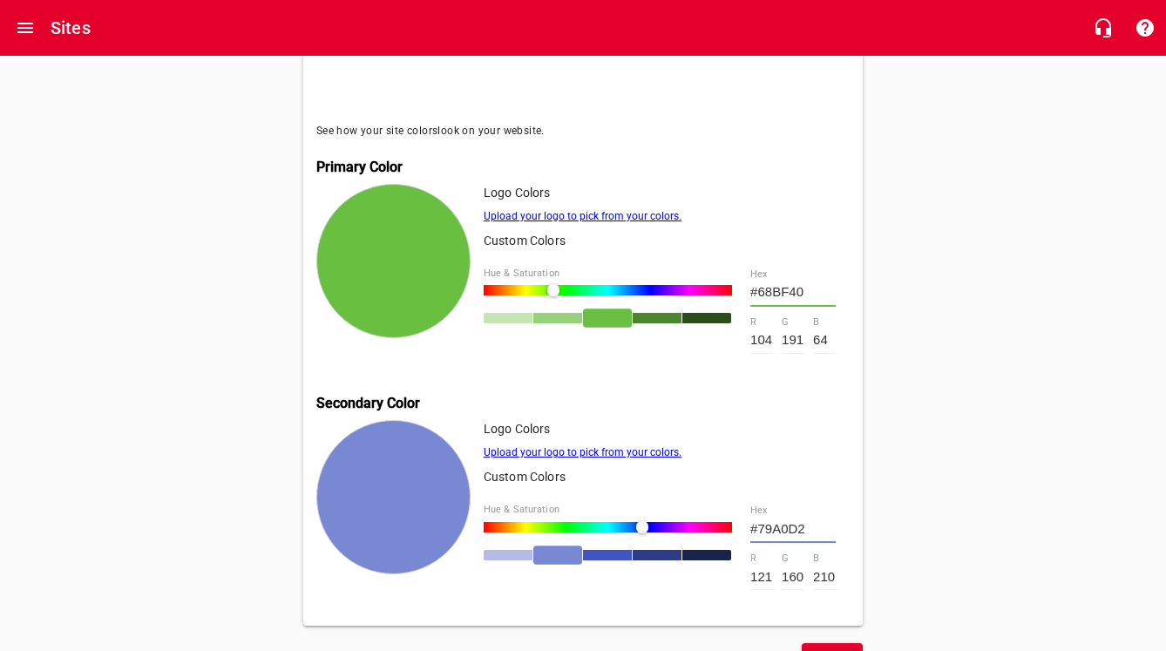
click at [642, 522] on div at bounding box center [648, 528] width 12 height 12
type input "#7988D2"
type input "136"
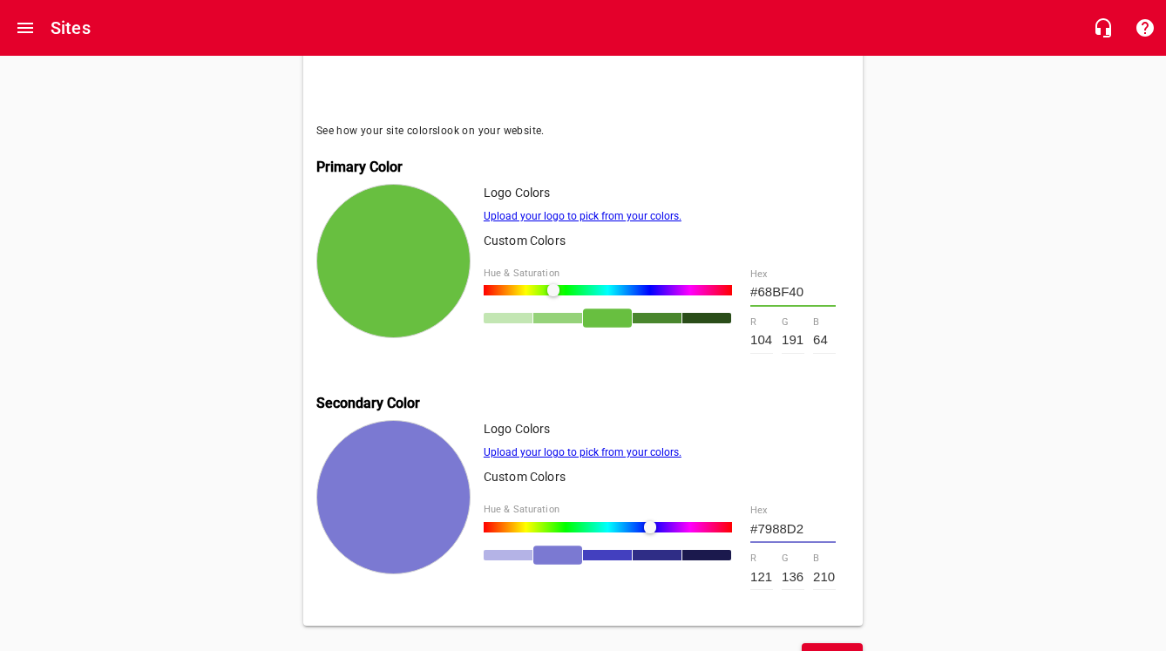
click at [650, 522] on div at bounding box center [656, 528] width 12 height 12
type input "#7B79D2"
type input "123"
type input "121"
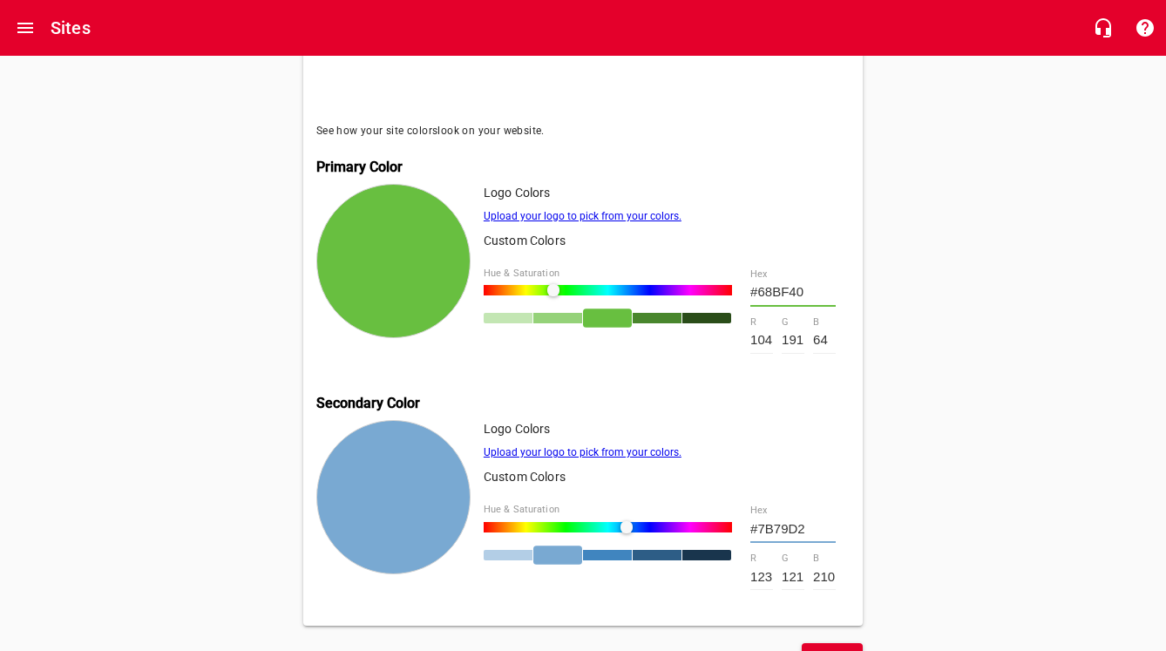
click at [627, 522] on div at bounding box center [608, 527] width 248 height 10
type input "#79A9D2"
type input "121"
type input "169"
click at [619, 550] on div at bounding box center [607, 555] width 49 height 10
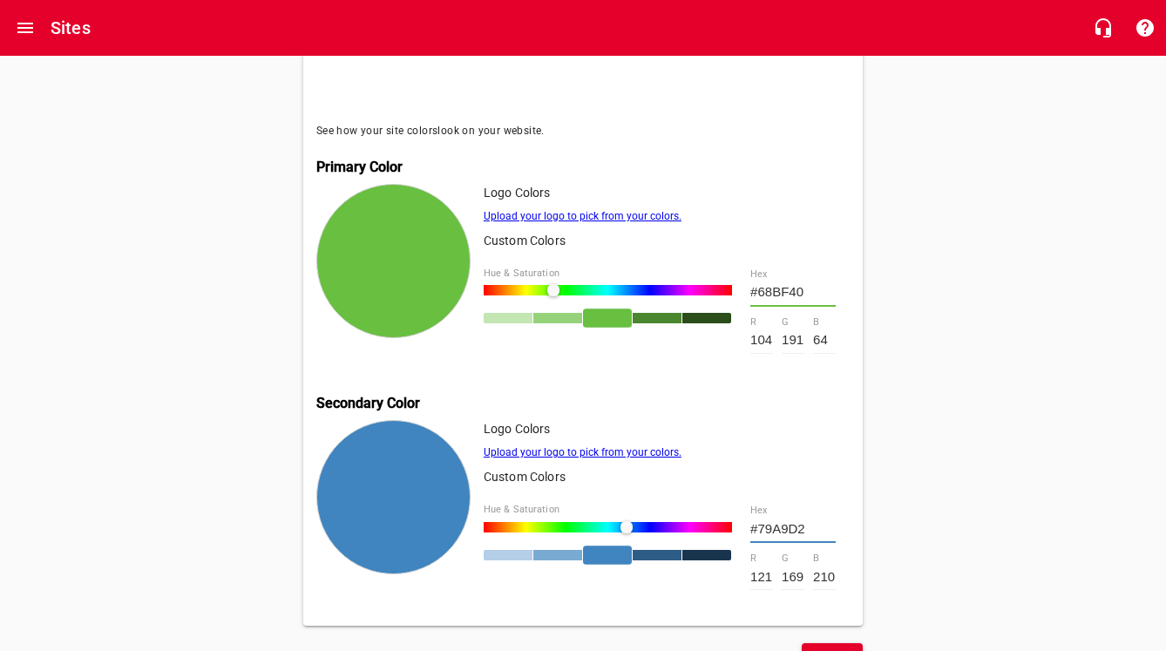
type input "#4085BF"
type input "64"
type input "133"
type input "191"
click at [619, 549] on div at bounding box center [607, 555] width 49 height 19
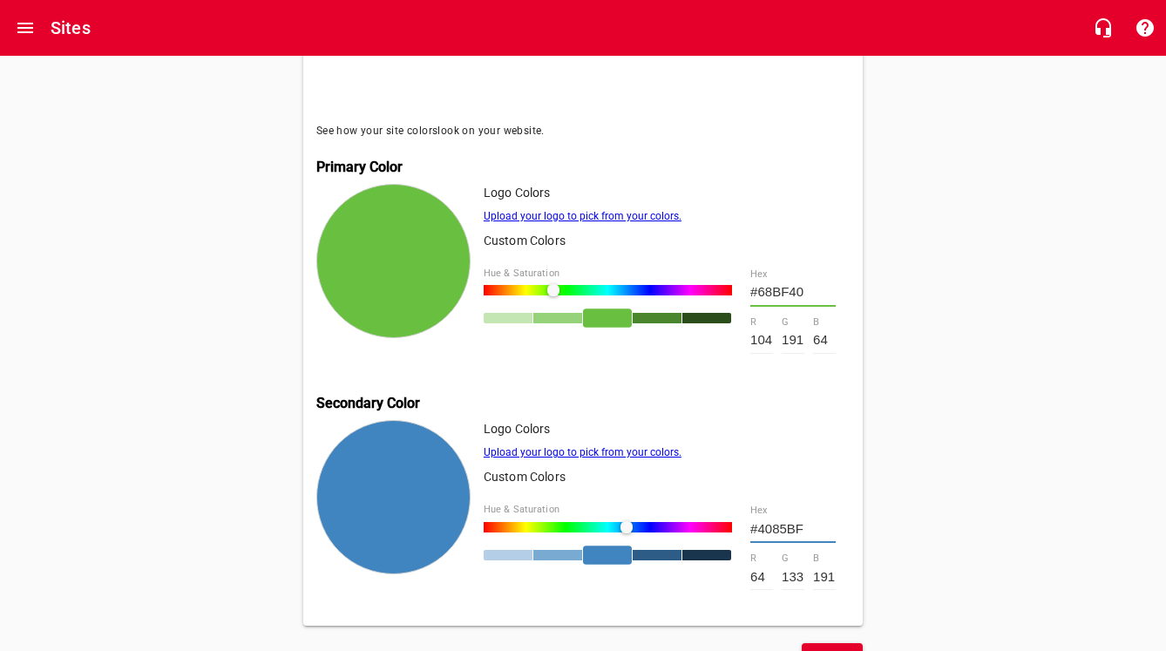
click at [636, 522] on div at bounding box center [633, 528] width 12 height 12
type input "#4068BF"
type input "104"
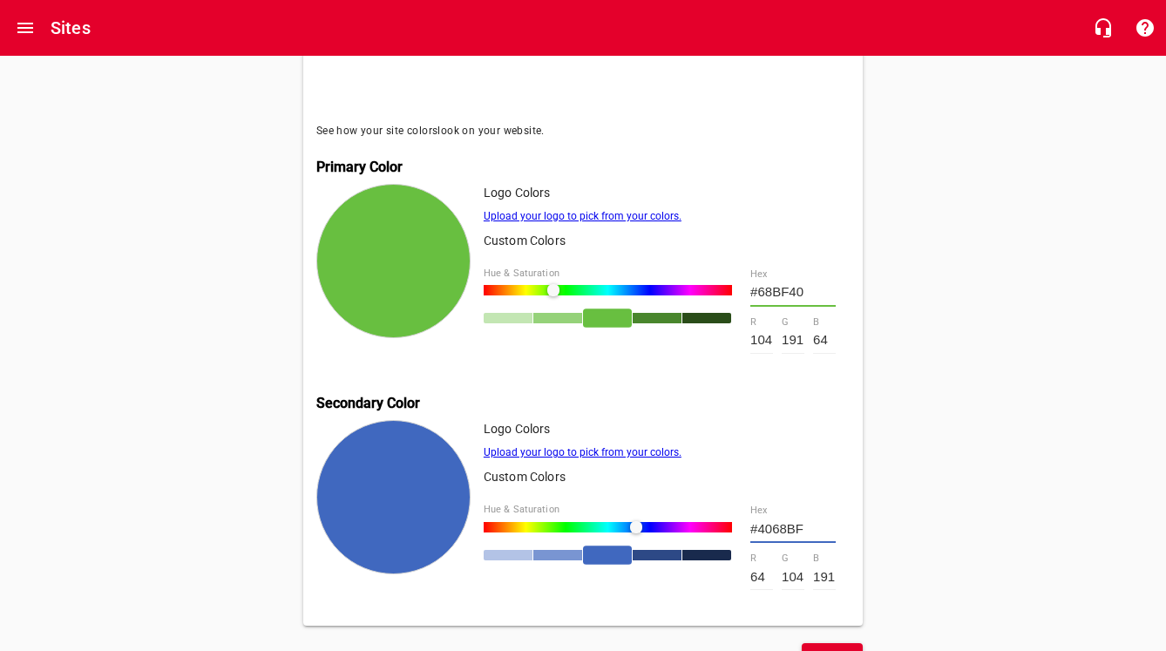
click at [836, 649] on span "Next" at bounding box center [832, 660] width 33 height 22
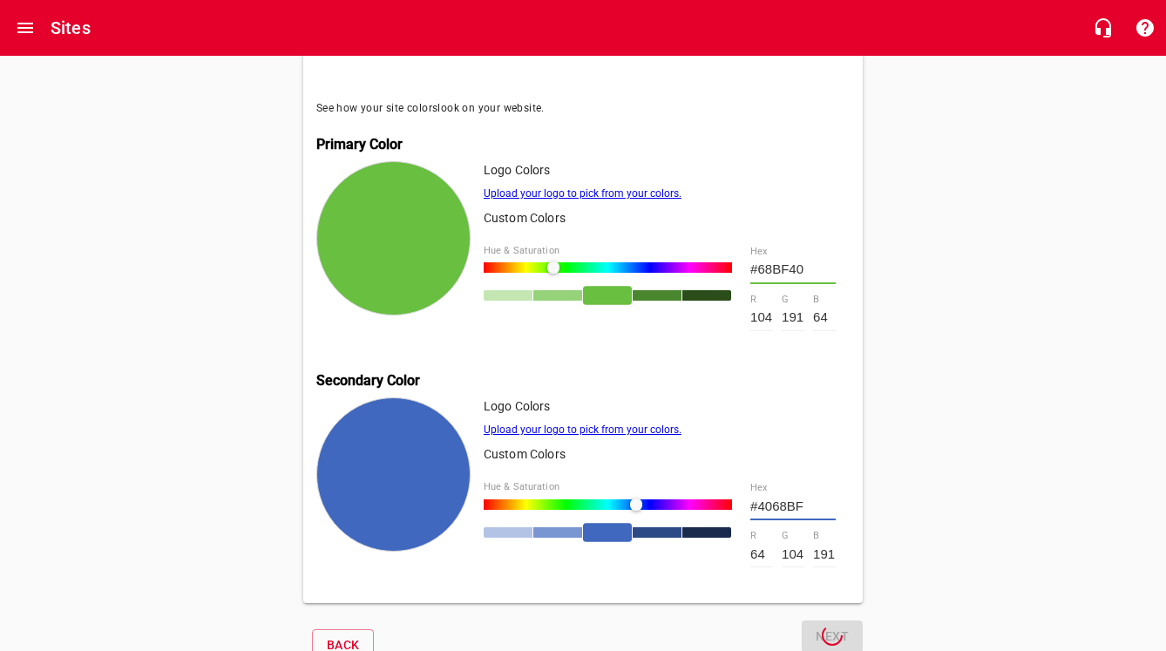
scroll to position [625, 0]
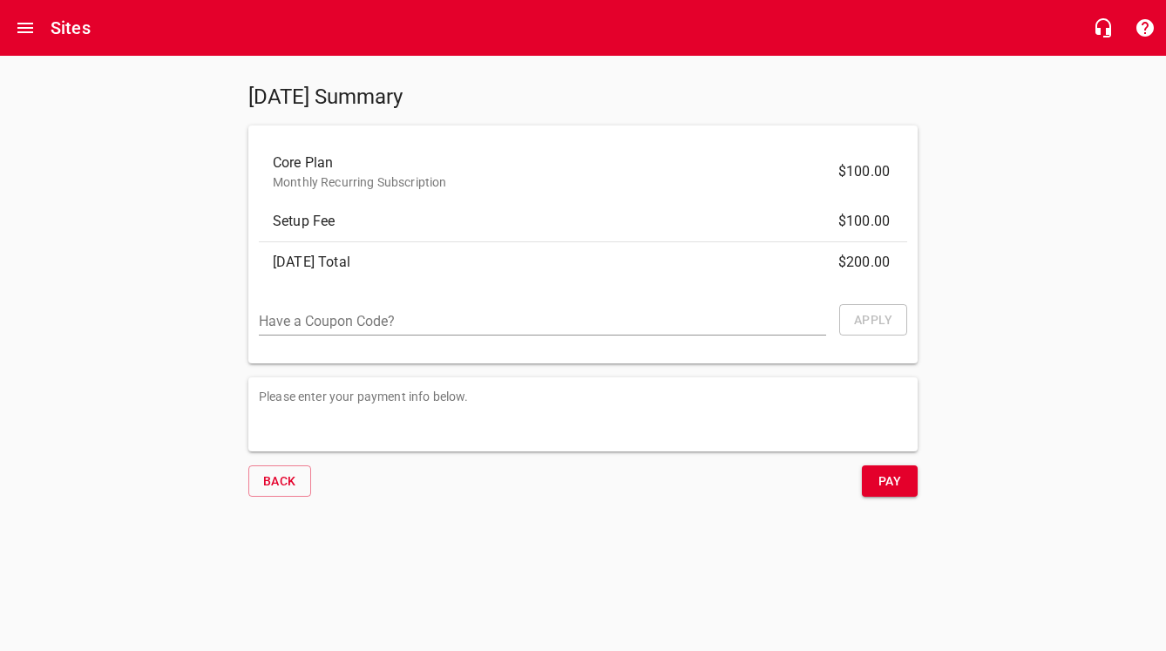
click at [295, 403] on p "Please enter your payment info below." at bounding box center [583, 397] width 649 height 18
click at [910, 473] on button "Pay" at bounding box center [890, 481] width 56 height 32
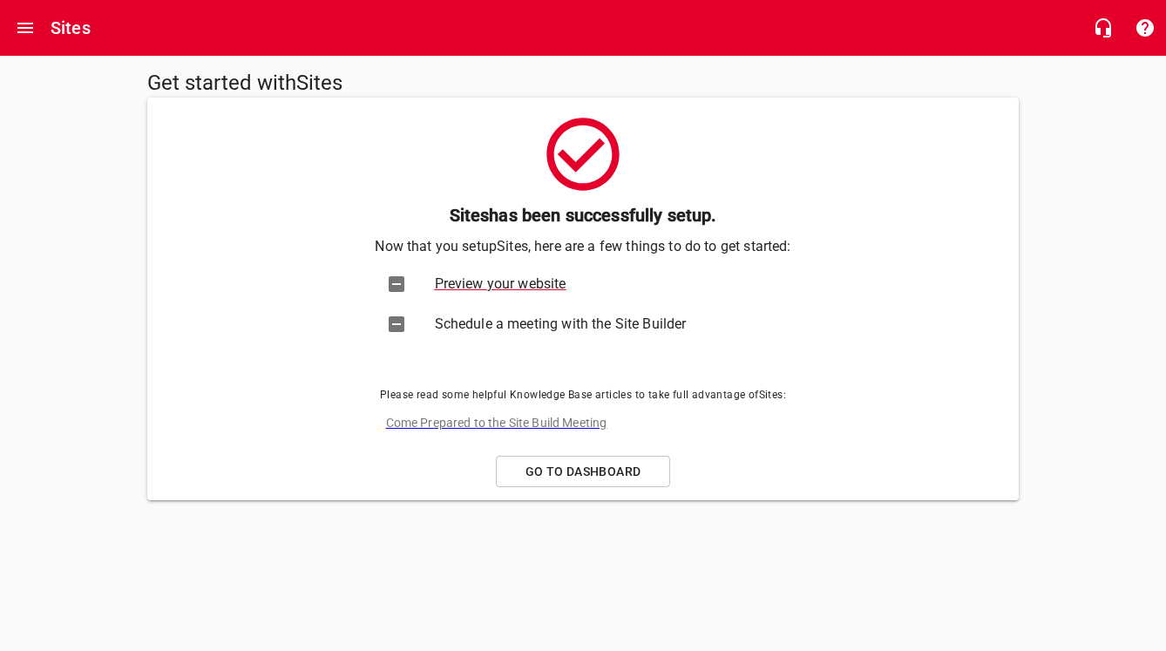
click at [542, 287] on span "Preview your website" at bounding box center [601, 284] width 332 height 21
click at [551, 324] on span "Schedule a meeting with the Site Builder" at bounding box center [601, 324] width 332 height 21
click at [555, 281] on span "Preview your website" at bounding box center [601, 284] width 332 height 21
click at [608, 468] on span "Go to Dashboard" at bounding box center [583, 472] width 145 height 22
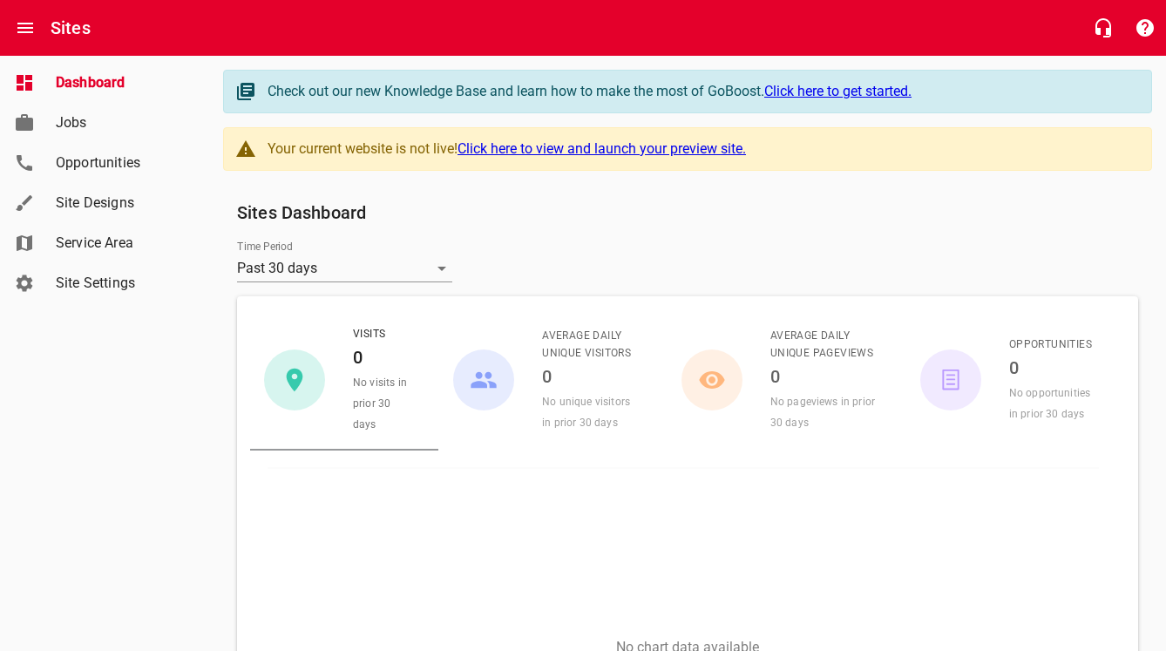
click at [561, 151] on link "Click here to view and launch your preview site." at bounding box center [602, 148] width 289 height 17
click at [561, 150] on link "Click here to view and launch your preview site." at bounding box center [602, 148] width 289 height 17
click at [718, 146] on link "Click here to view and launch your preview site." at bounding box center [602, 148] width 289 height 17
click at [825, 92] on link "Click here to get started." at bounding box center [837, 91] width 147 height 17
click at [120, 86] on span "Dashboard" at bounding box center [122, 82] width 132 height 21
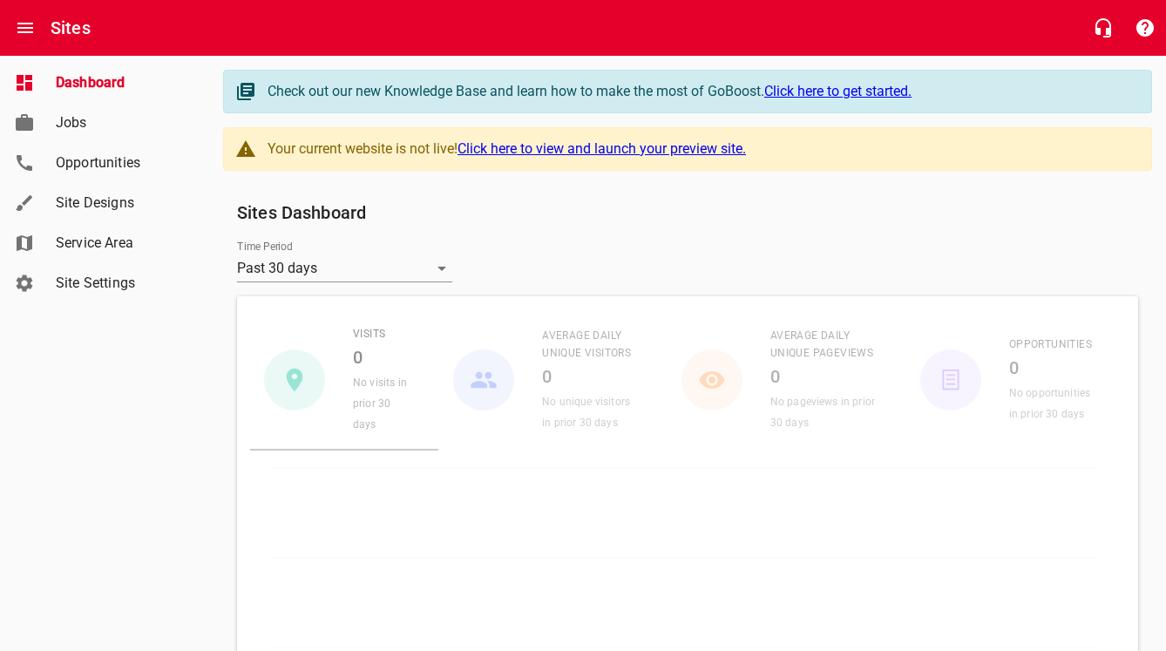
click at [82, 128] on span "Jobs" at bounding box center [122, 122] width 132 height 21
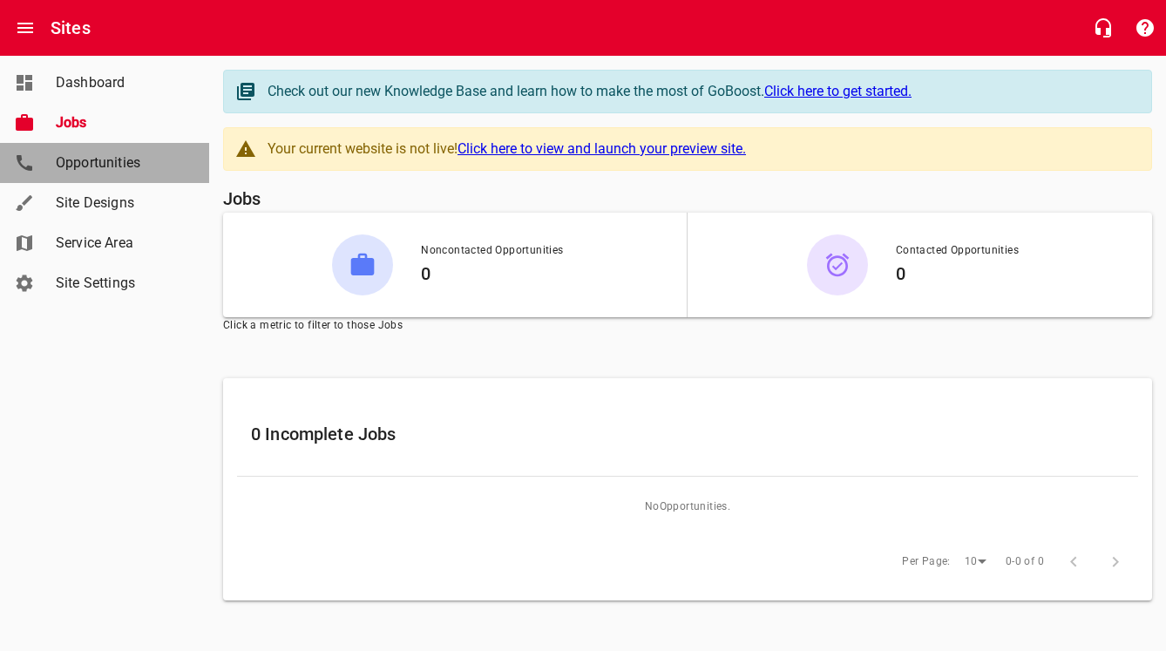
click at [83, 168] on span "Opportunities" at bounding box center [122, 163] width 132 height 21
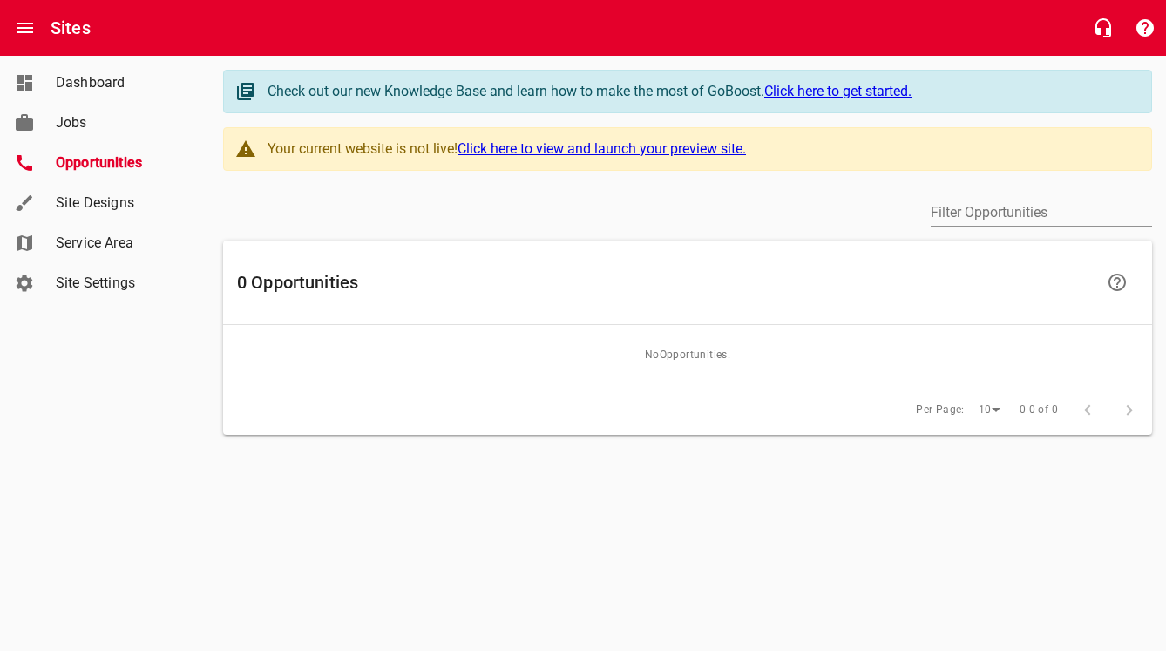
click at [80, 115] on span "Jobs" at bounding box center [122, 122] width 132 height 21
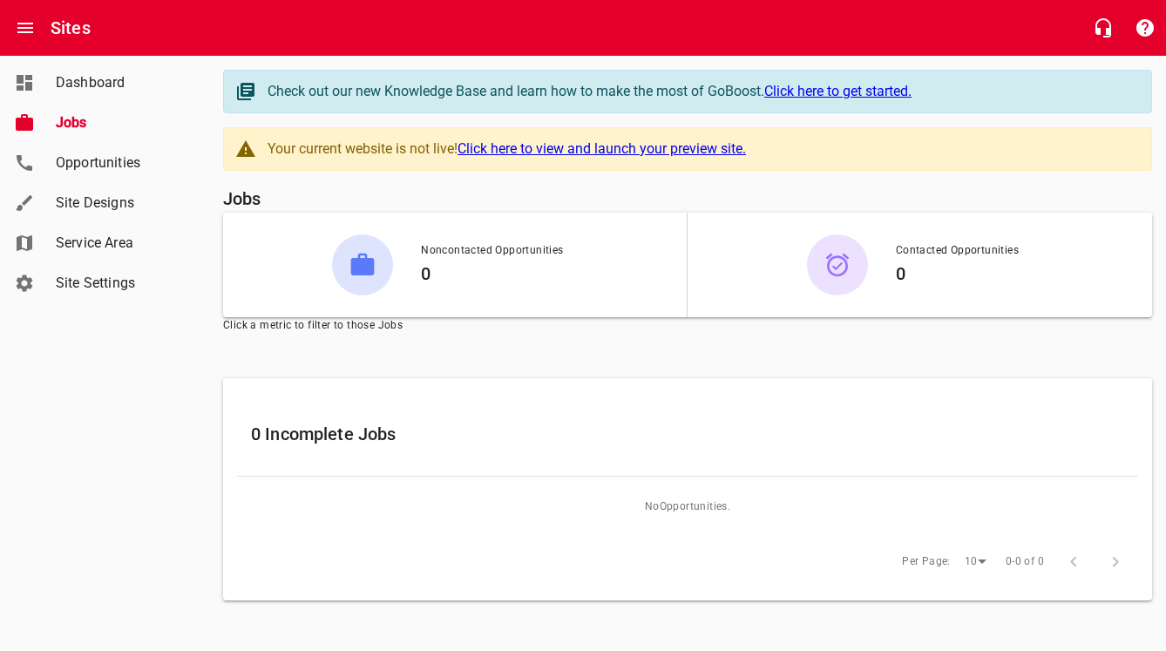
click at [78, 69] on link "Dashboard" at bounding box center [104, 83] width 209 height 40
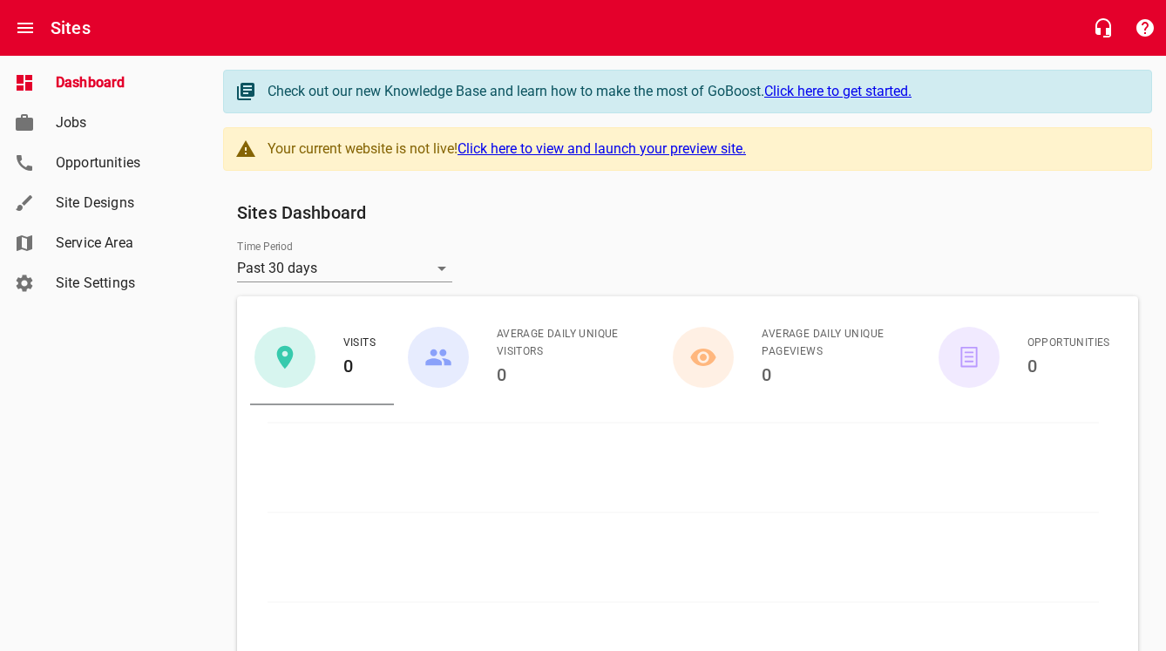
click at [72, 198] on span "Site Designs" at bounding box center [122, 203] width 132 height 21
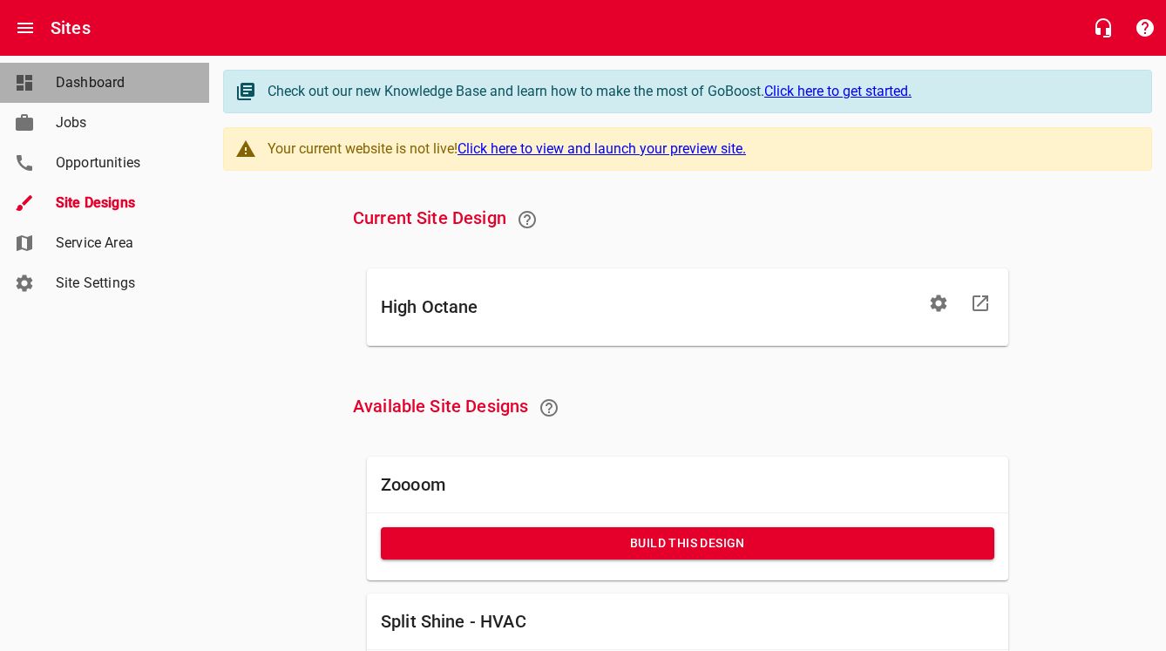
click at [62, 89] on span "Dashboard" at bounding box center [122, 82] width 132 height 21
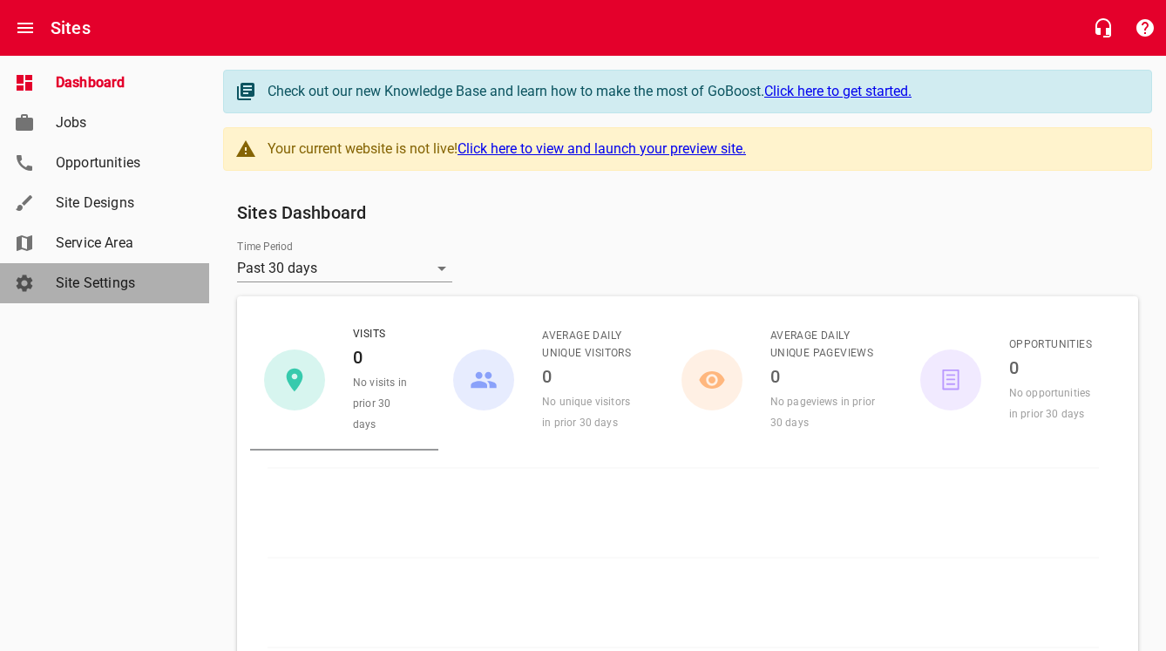
click at [21, 284] on icon at bounding box center [25, 283] width 17 height 17
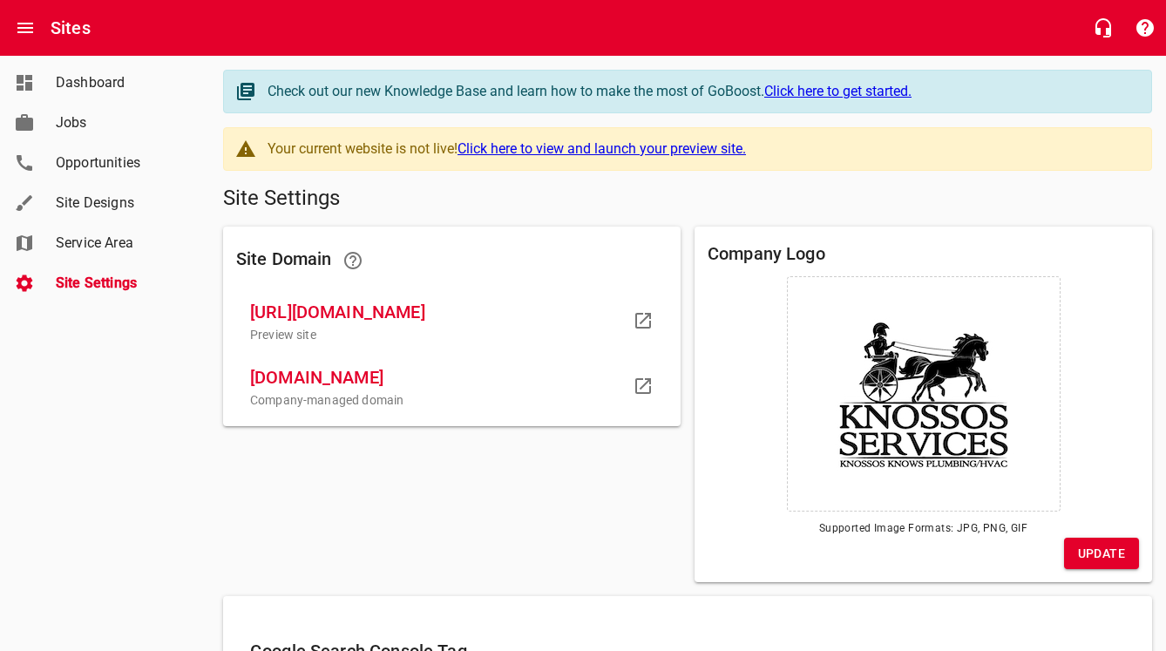
click at [335, 391] on span "[DOMAIN_NAME]" at bounding box center [438, 377] width 376 height 28
click at [173, 400] on div "Dashboard Jobs Opportunities Site Designs Service Area Site Settings" at bounding box center [105, 325] width 210 height 651
